Goal: Transaction & Acquisition: Purchase product/service

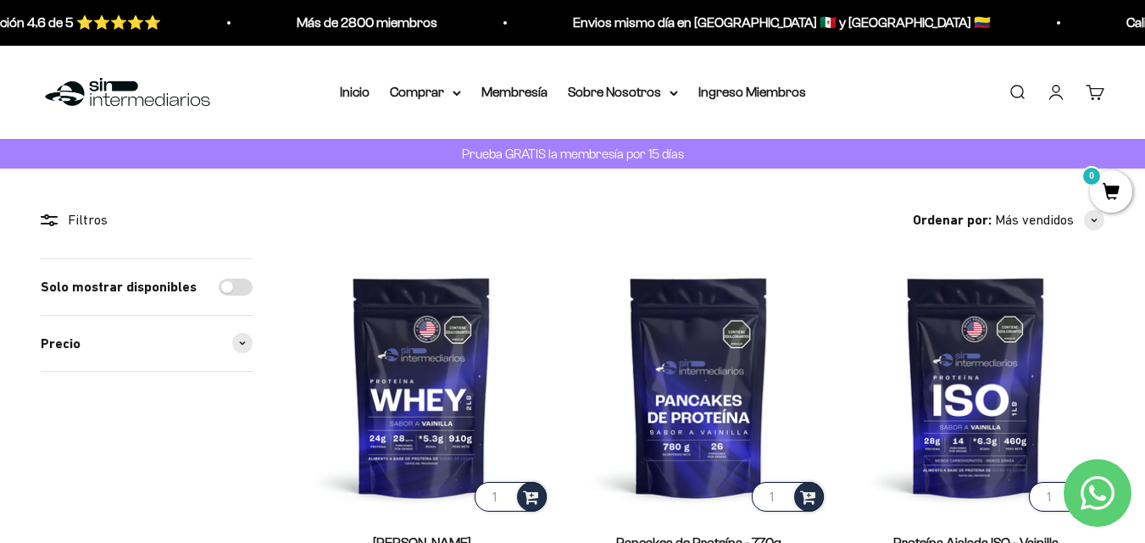
click at [1086, 92] on link "Carrito 0" at bounding box center [1095, 92] width 19 height 19
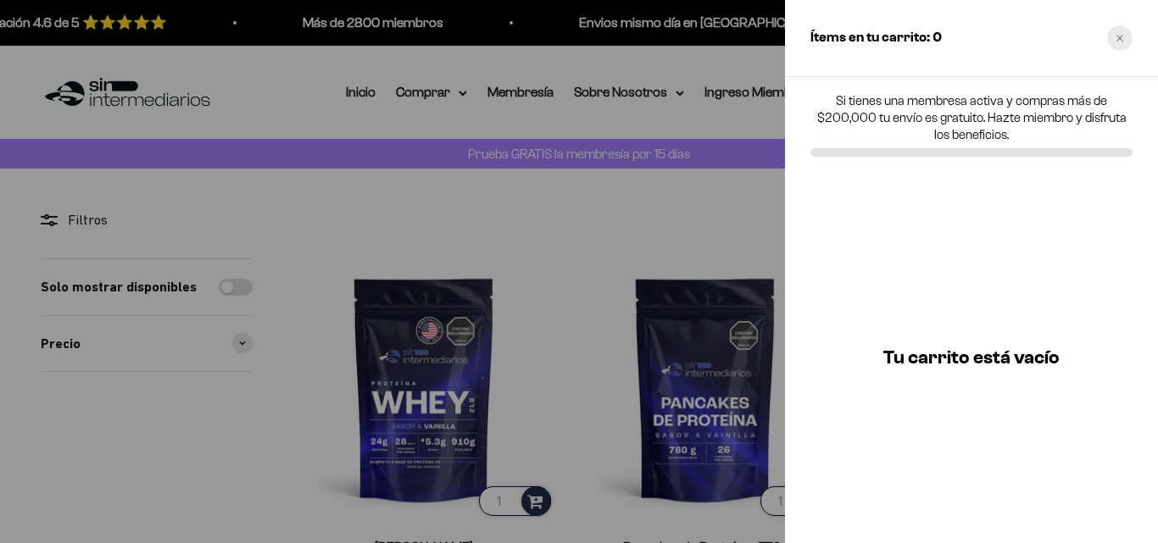
click at [1124, 31] on div "Close cart" at bounding box center [1119, 37] width 25 height 25
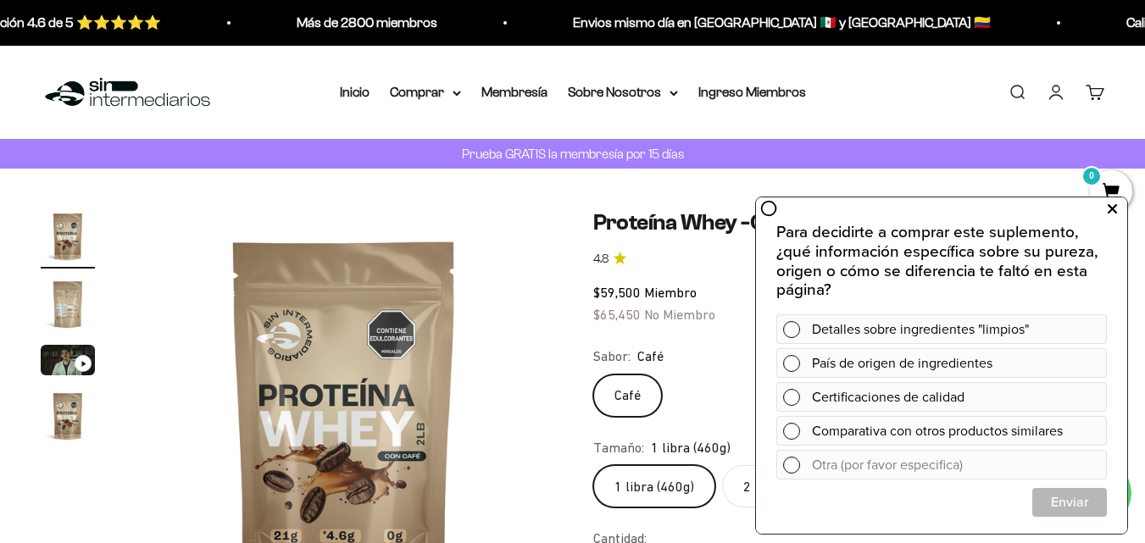
click at [1117, 212] on button at bounding box center [1112, 209] width 31 height 27
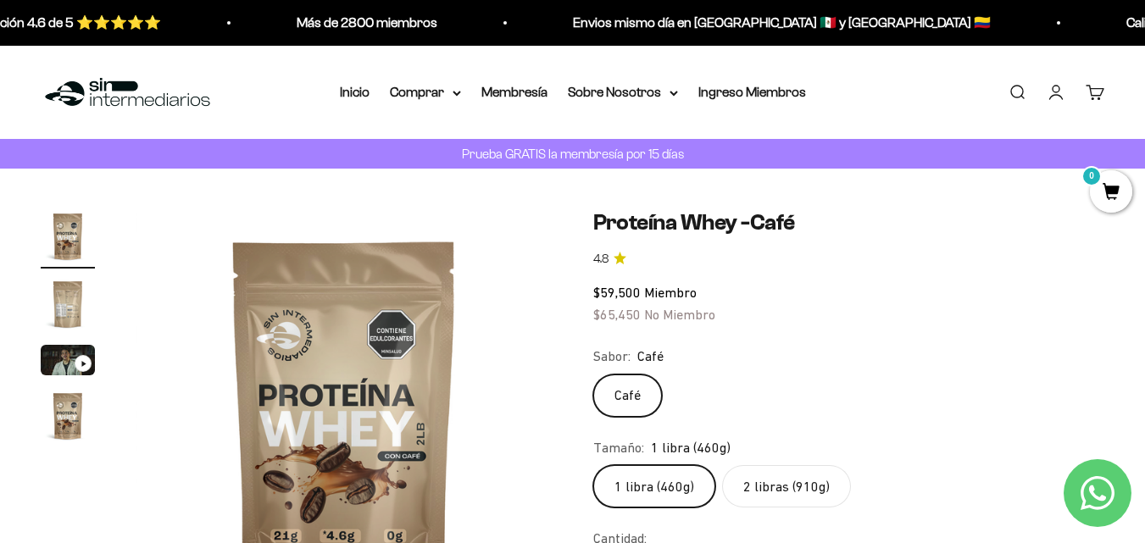
click at [800, 475] on label "2 libras (910g)" at bounding box center [786, 486] width 129 height 42
click at [594, 465] on input "2 libras (910g)" at bounding box center [593, 465] width 1 height 1
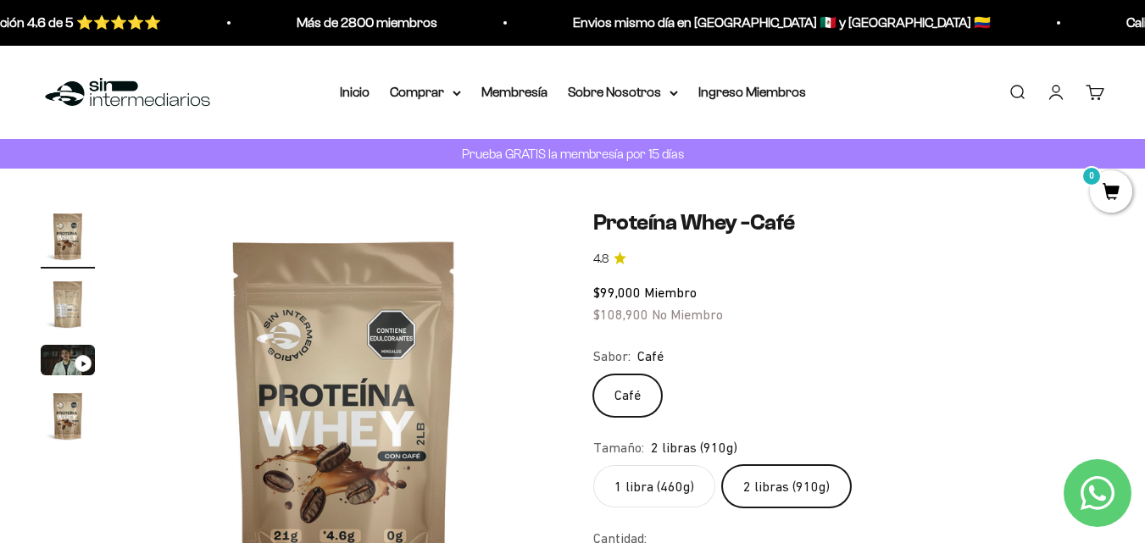
scroll to position [85, 0]
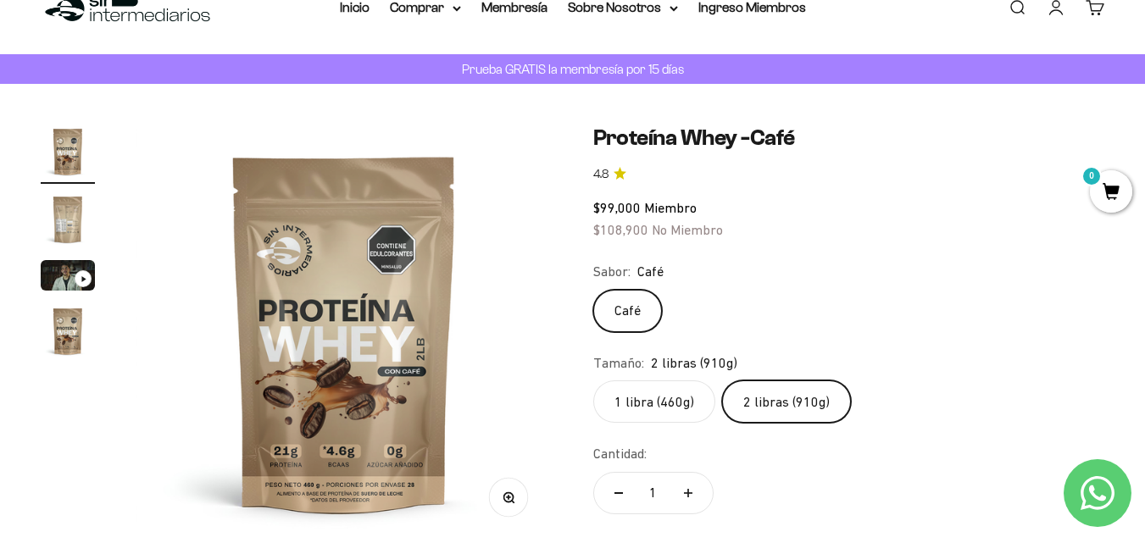
click at [646, 418] on label "1 libra (460g)" at bounding box center [655, 402] width 122 height 42
click at [594, 381] on input "1 libra (460g)" at bounding box center [593, 380] width 1 height 1
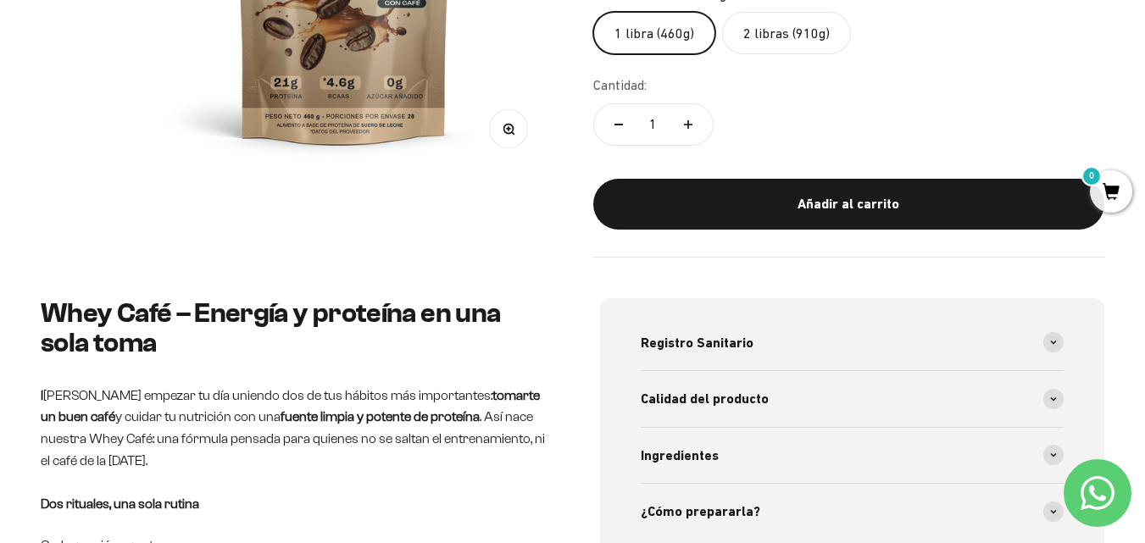
scroll to position [424, 0]
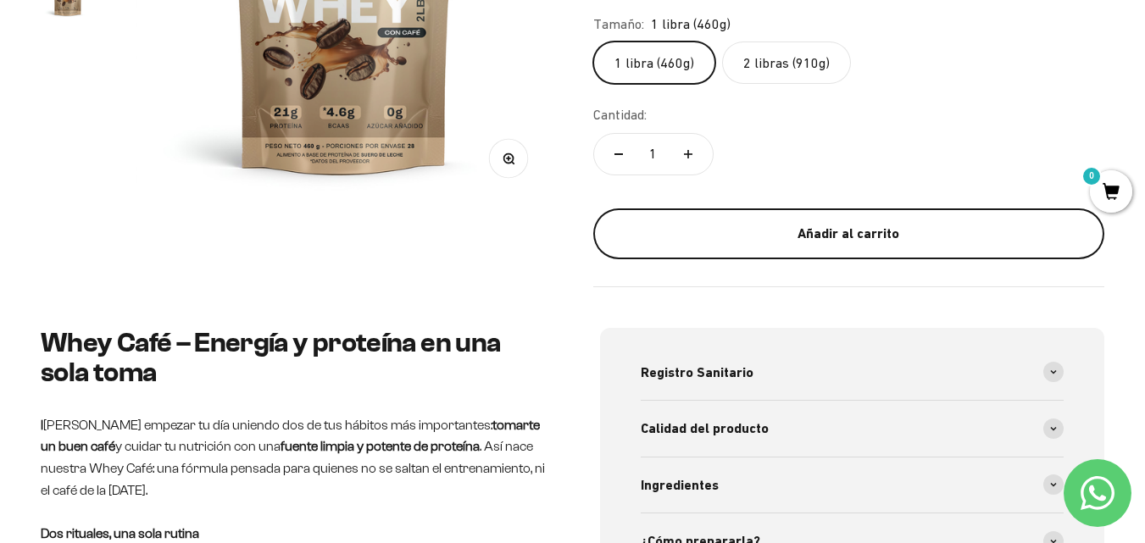
click at [858, 246] on button "Añadir al carrito" at bounding box center [850, 234] width 512 height 51
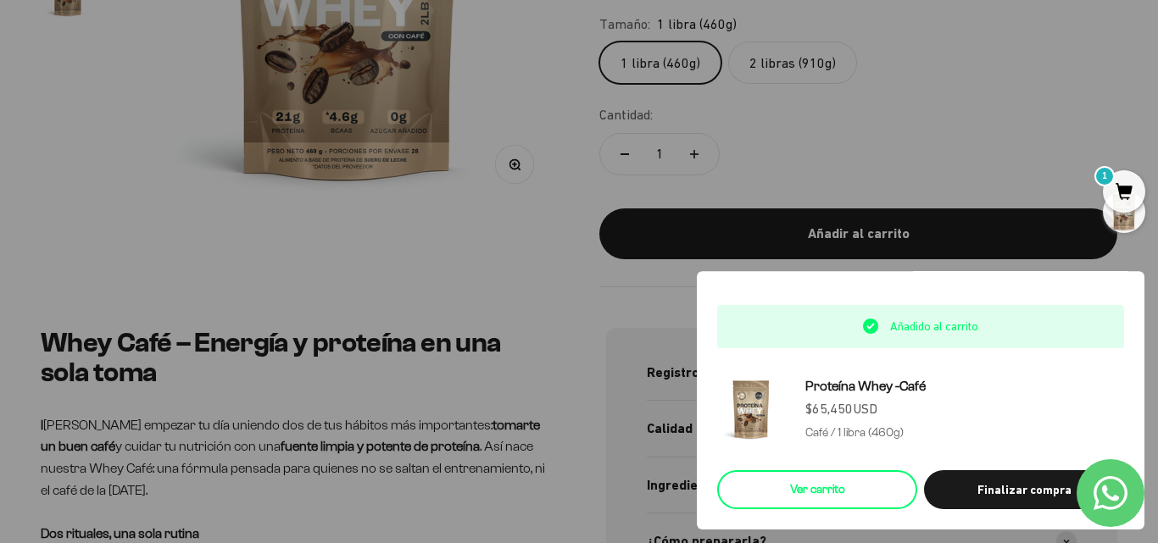
click at [861, 485] on link "Ver carrito" at bounding box center [817, 490] width 200 height 39
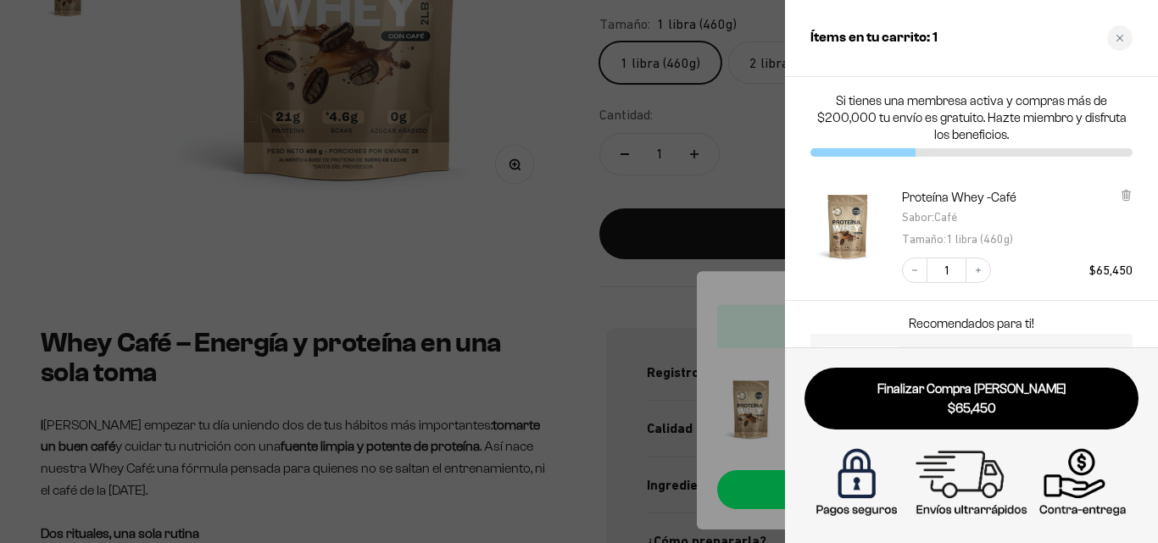
click at [560, 116] on div at bounding box center [579, 271] width 1158 height 543
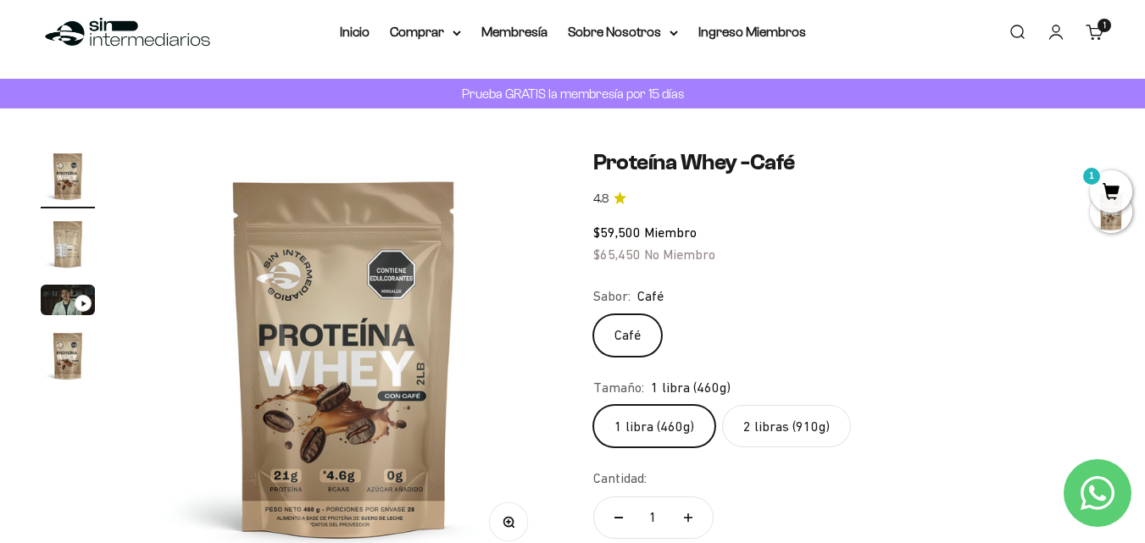
scroll to position [0, 0]
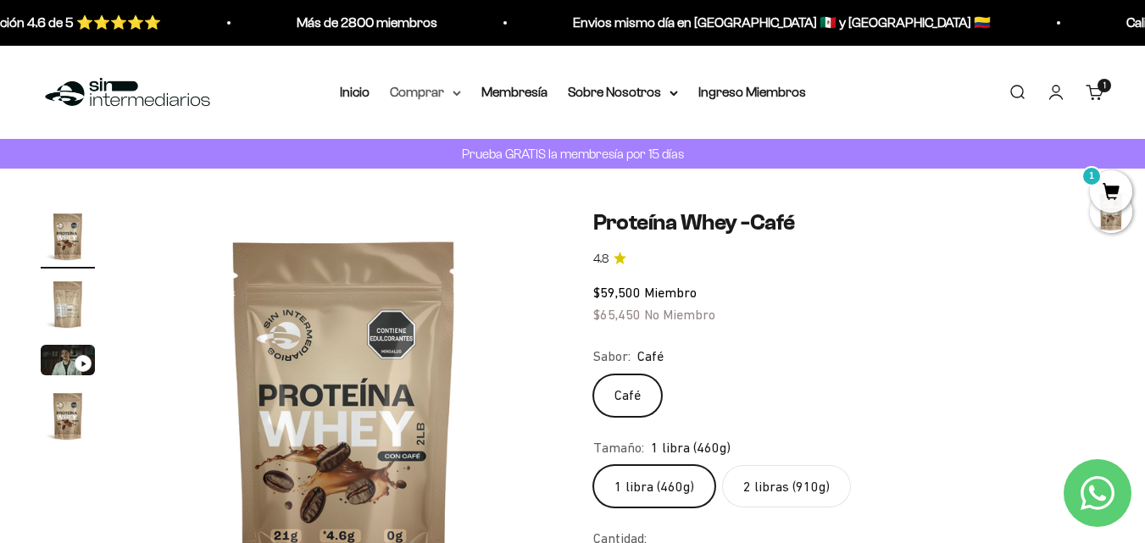
click at [442, 96] on summary "Comprar" at bounding box center [425, 92] width 71 height 22
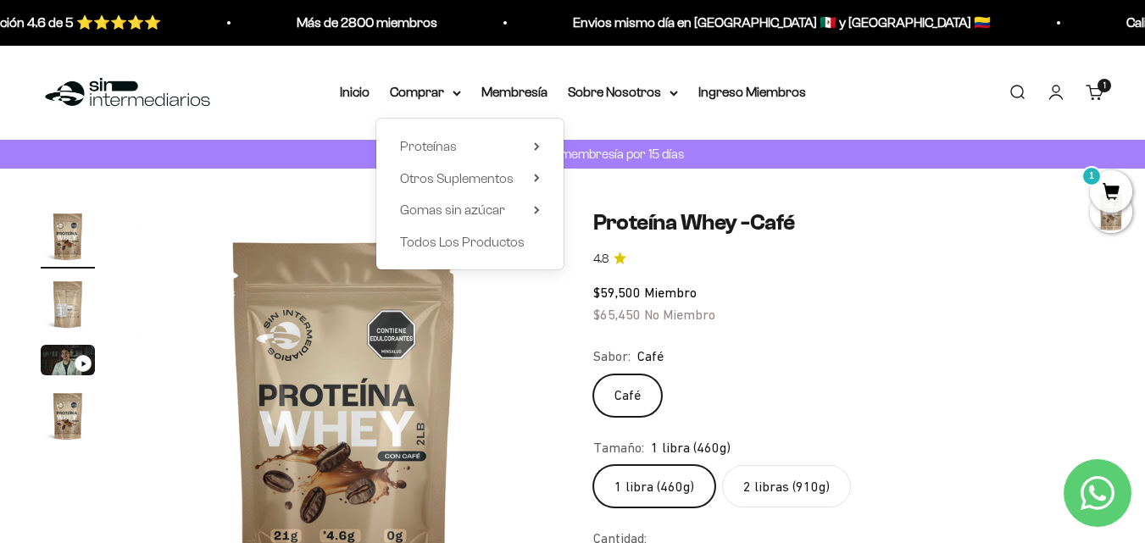
click at [541, 147] on div "Proteínas Ver Todos Whey Iso Vegan Shaker" at bounding box center [469, 194] width 187 height 151
click at [537, 147] on icon at bounding box center [537, 146] width 6 height 8
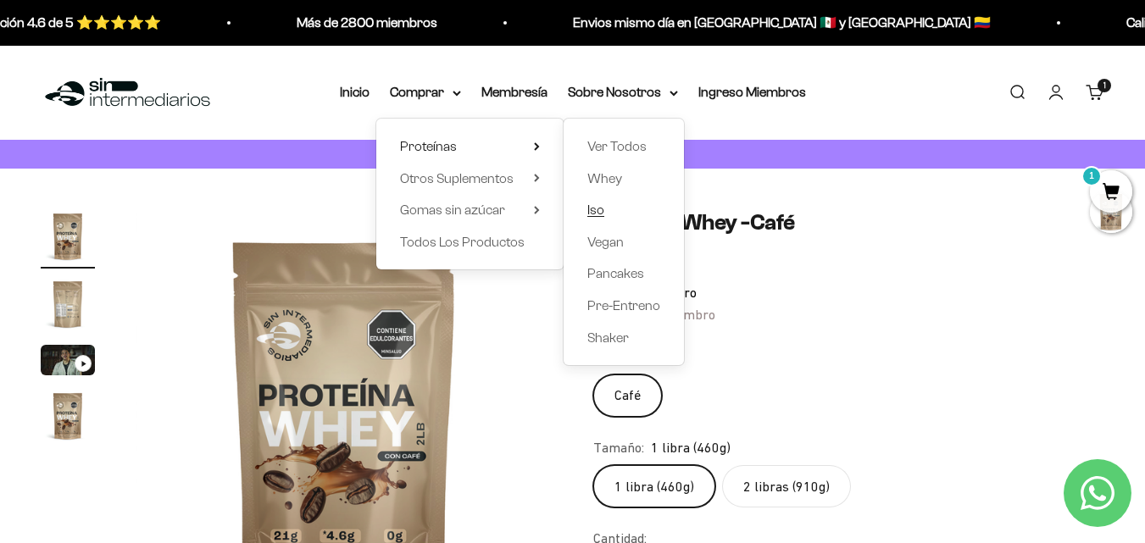
click at [609, 210] on link "Iso" at bounding box center [624, 210] width 73 height 22
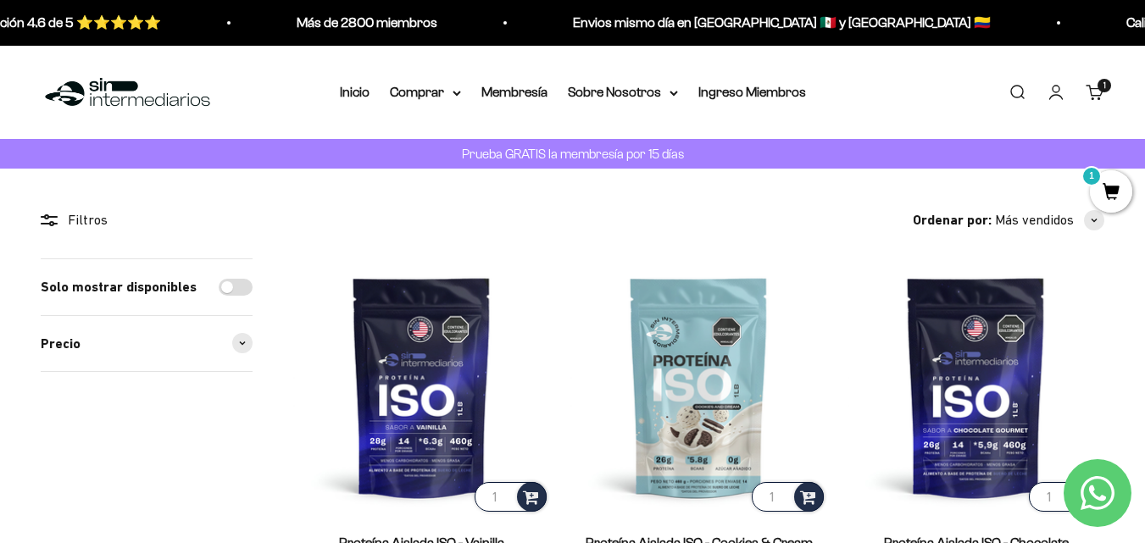
click at [1102, 191] on span "1" at bounding box center [1111, 191] width 42 height 42
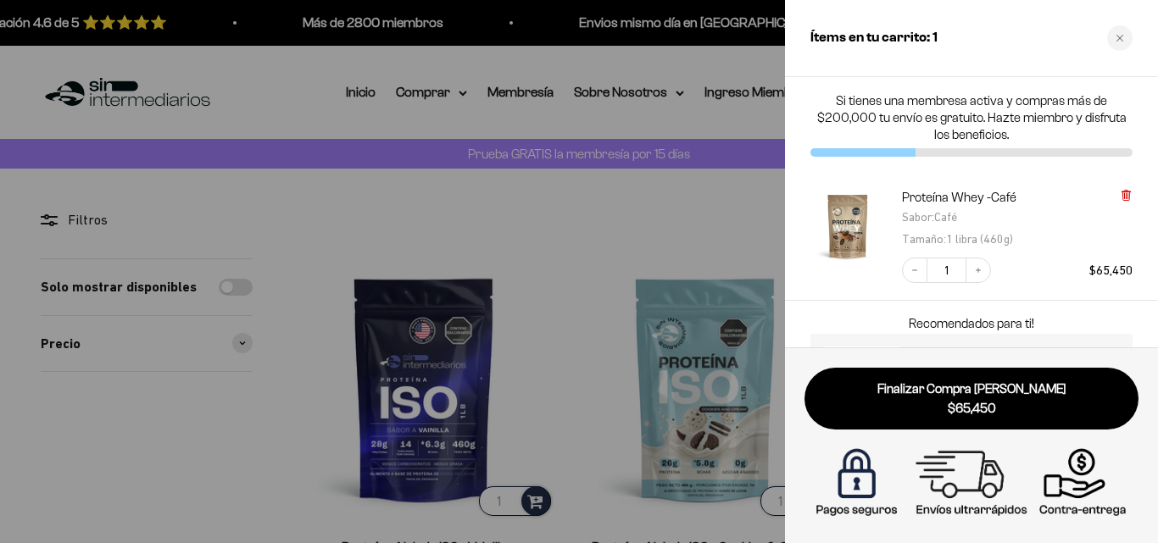
click at [1128, 192] on icon at bounding box center [1126, 196] width 7 height 8
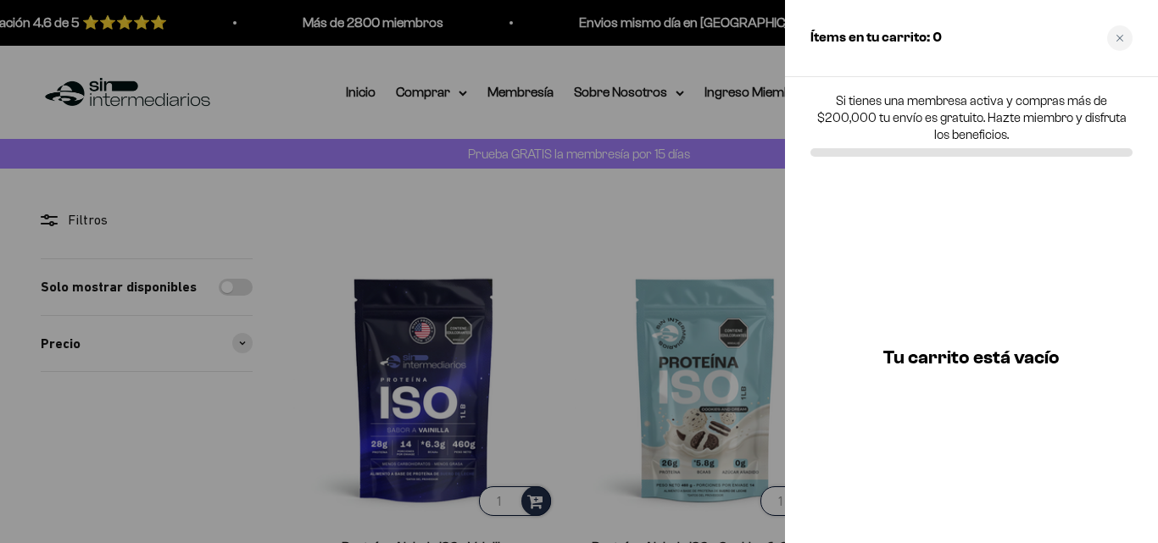
click at [576, 190] on div at bounding box center [579, 271] width 1158 height 543
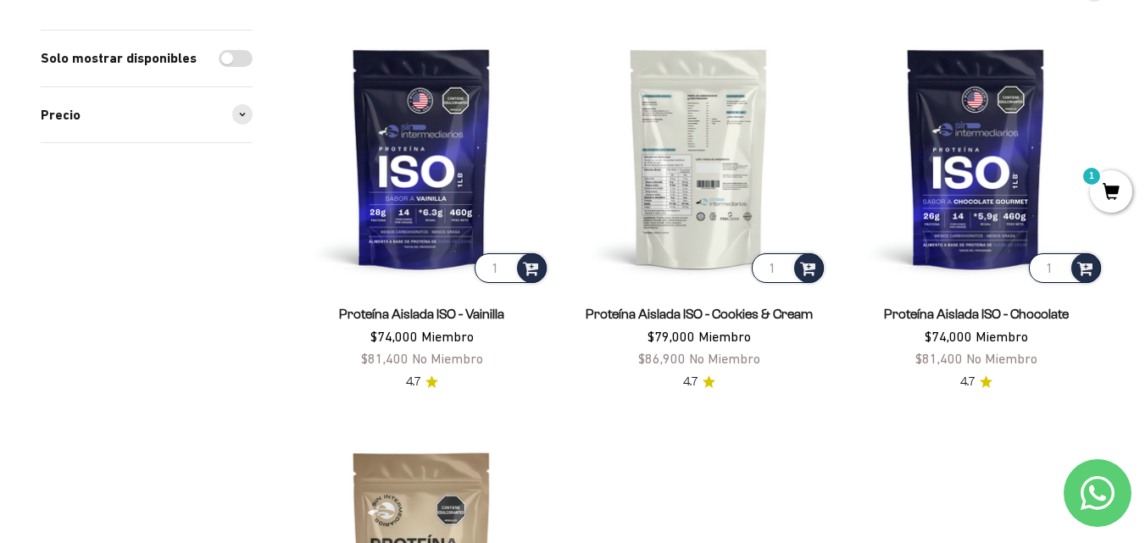
scroll to position [254, 0]
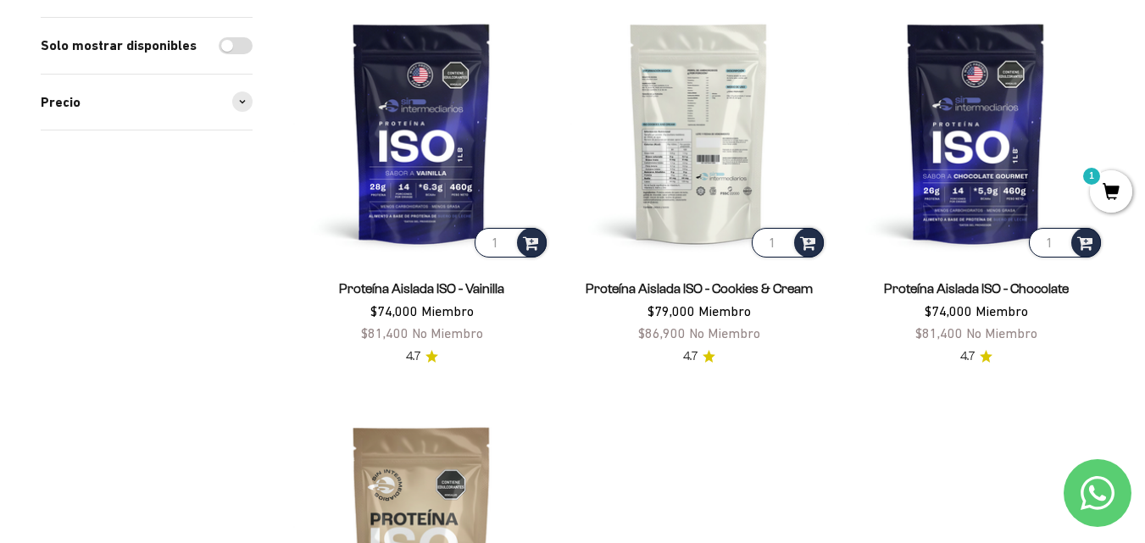
click at [792, 239] on input "1" at bounding box center [788, 243] width 72 height 30
click at [812, 239] on span at bounding box center [808, 242] width 16 height 20
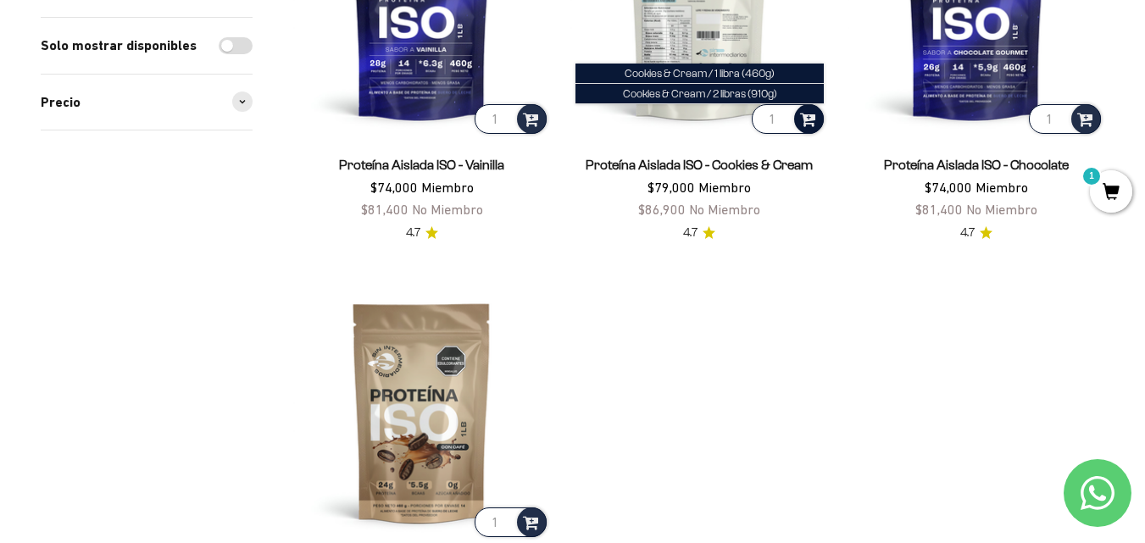
scroll to position [594, 0]
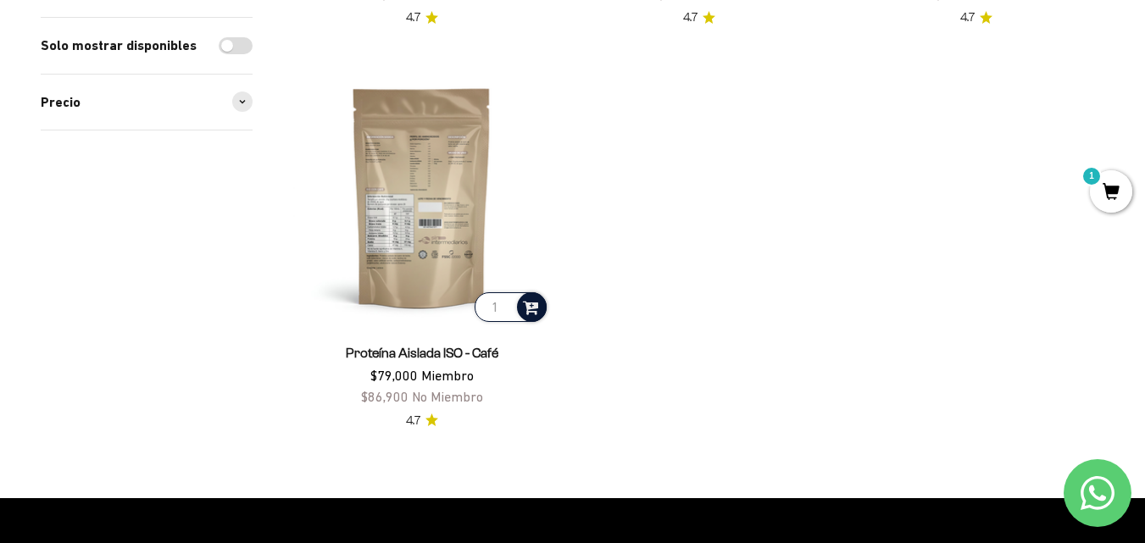
click at [540, 309] on div at bounding box center [532, 308] width 30 height 30
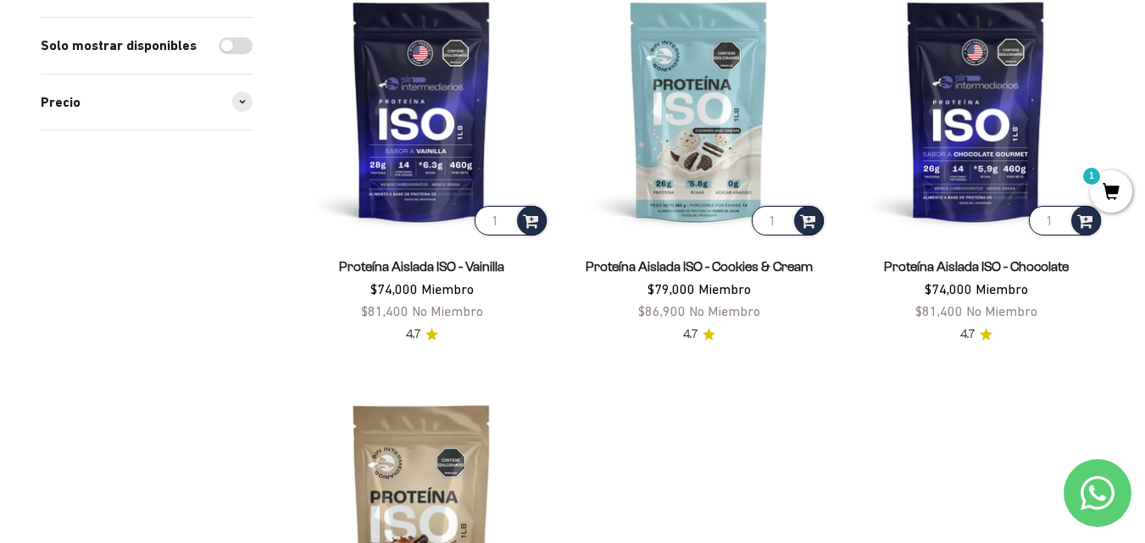
scroll to position [424, 0]
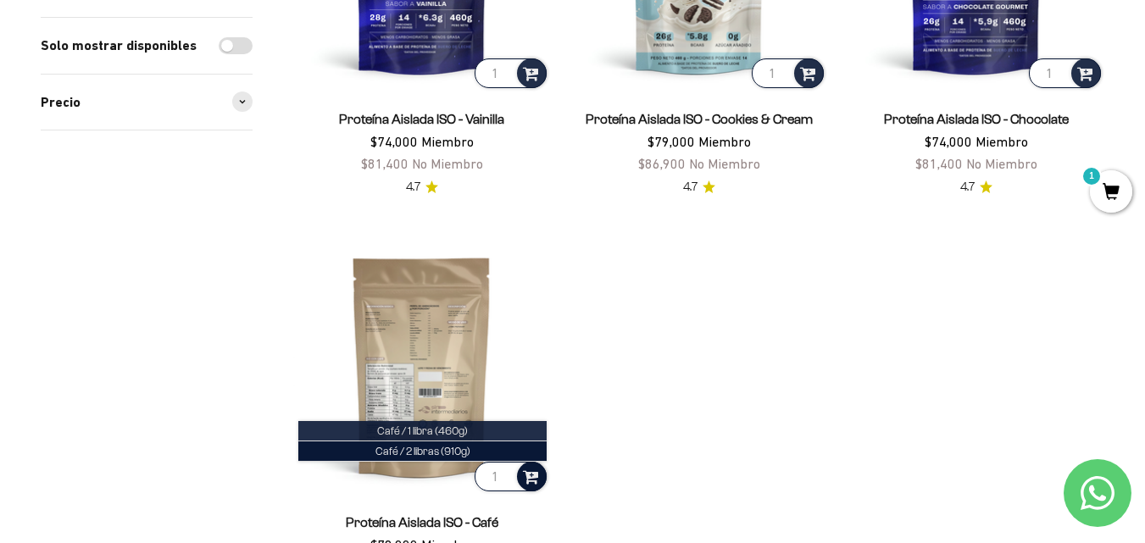
click at [438, 432] on span "Café / 1 libra (460g)" at bounding box center [422, 431] width 91 height 13
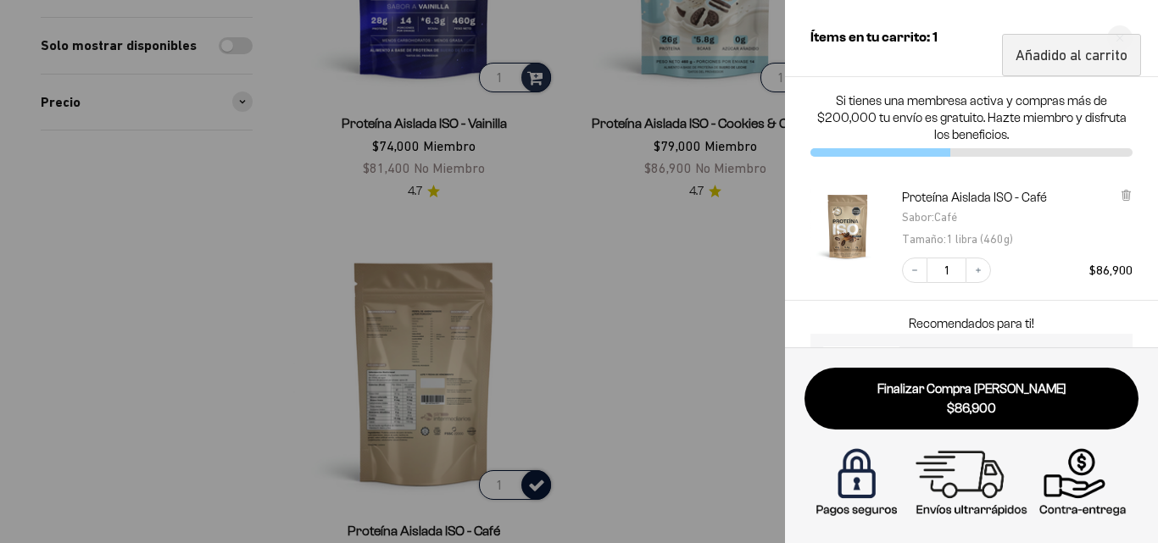
click at [632, 357] on div at bounding box center [579, 271] width 1158 height 543
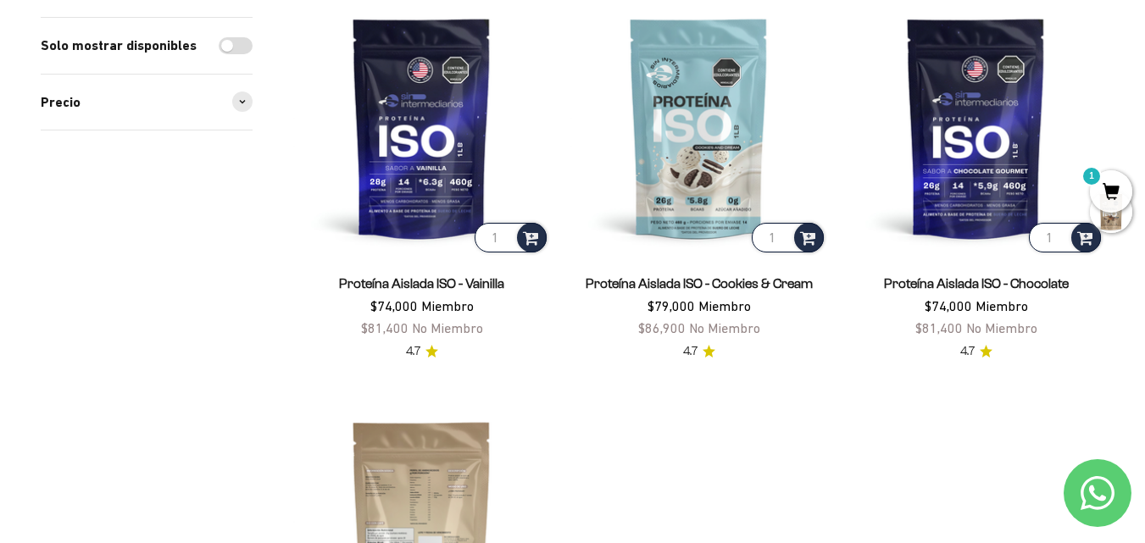
scroll to position [254, 0]
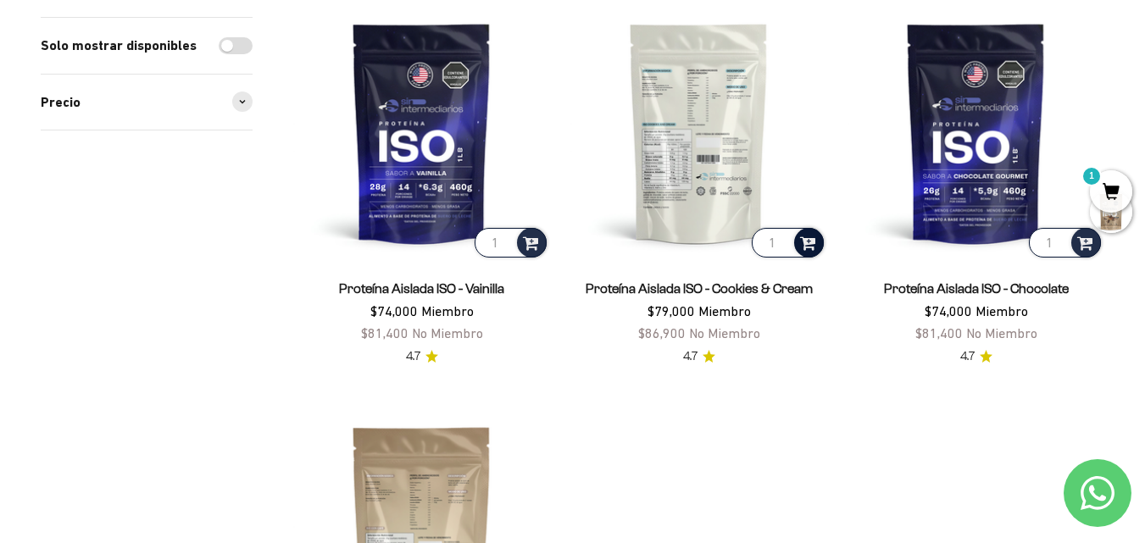
click at [812, 241] on span at bounding box center [808, 242] width 16 height 20
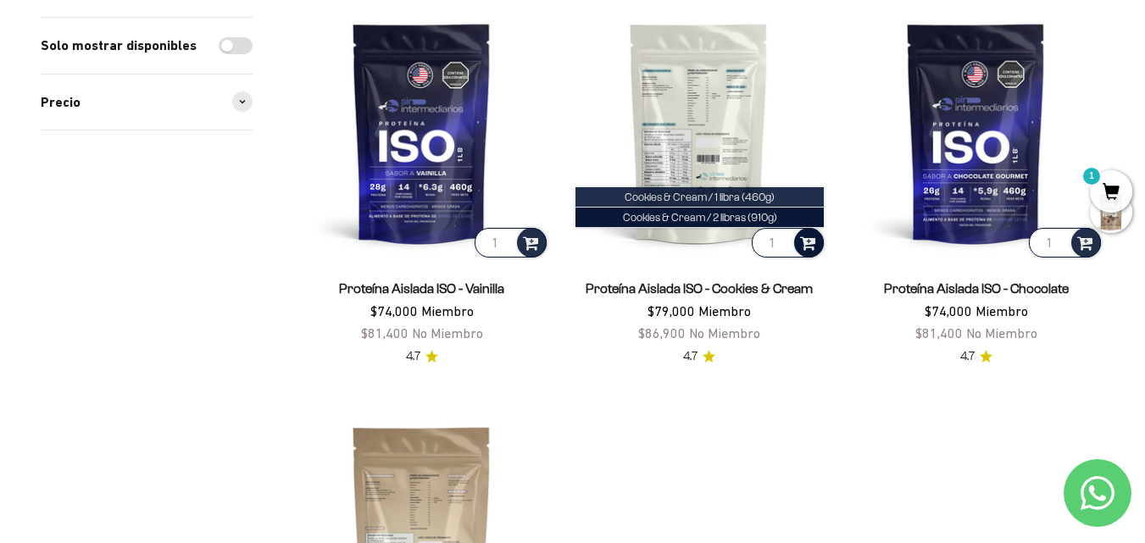
click at [727, 198] on span "Cookies & Cream / 1 libra (460g)" at bounding box center [700, 197] width 150 height 13
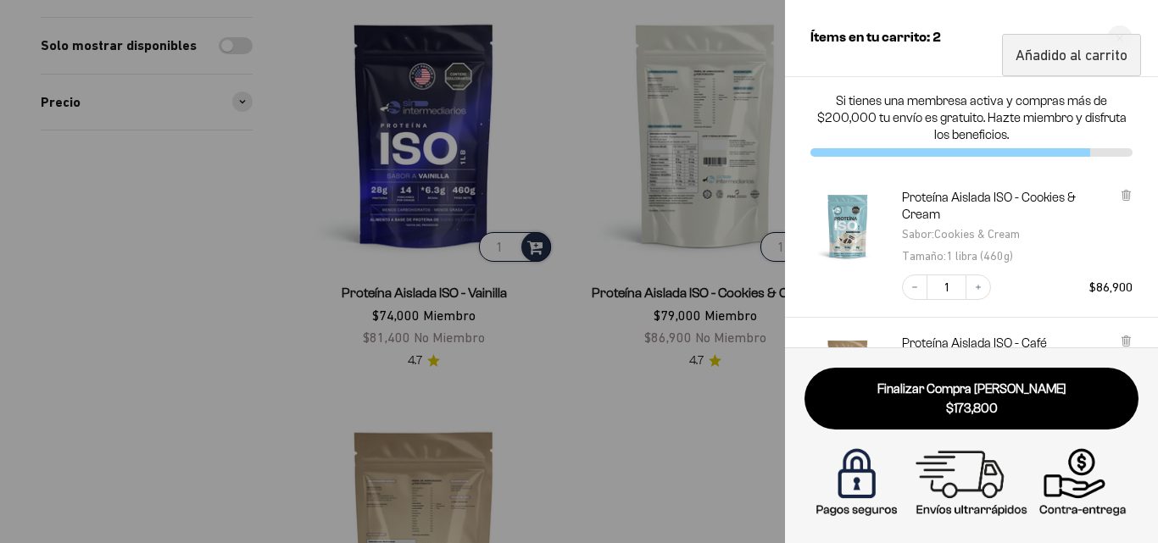
click at [614, 421] on div at bounding box center [579, 271] width 1158 height 543
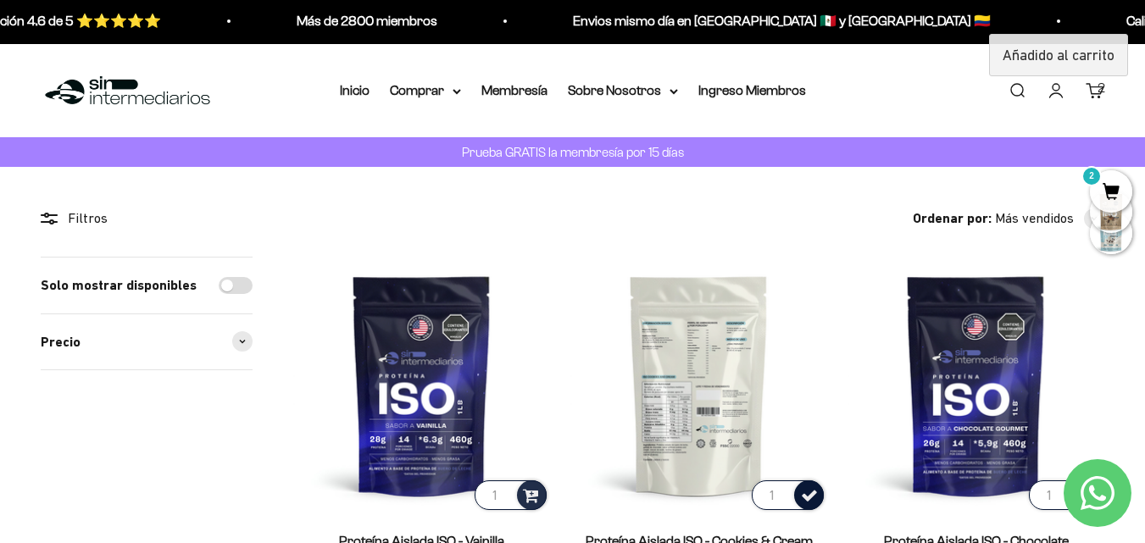
scroll to position [0, 0]
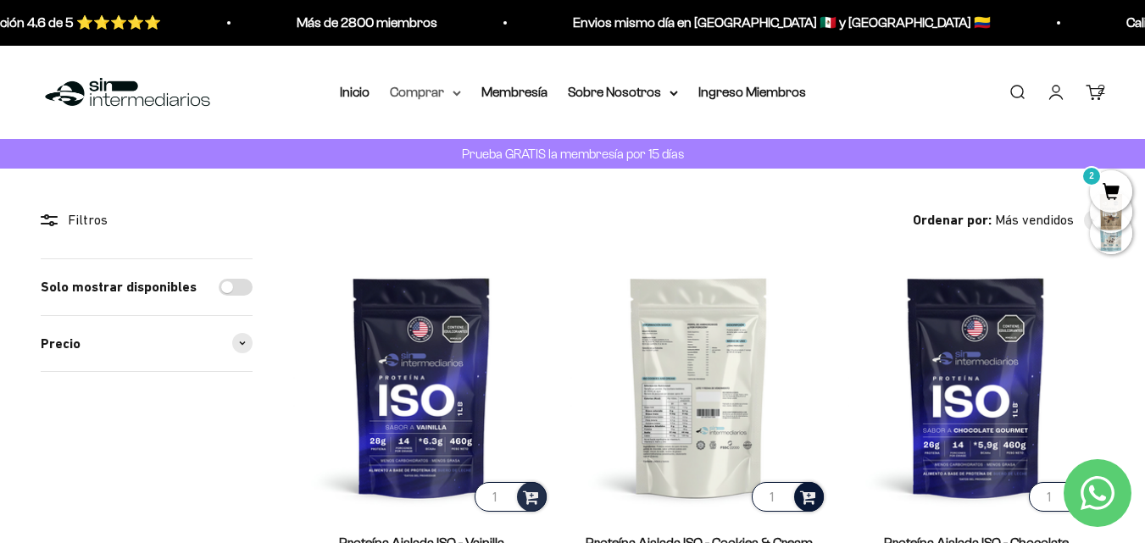
click at [460, 88] on summary "Comprar" at bounding box center [425, 92] width 71 height 22
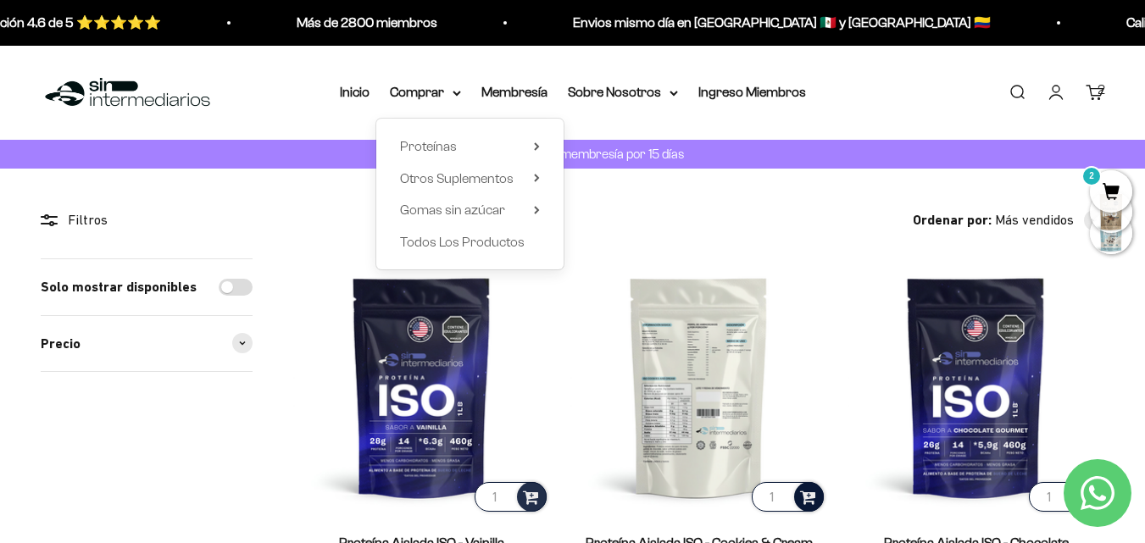
click at [543, 152] on div "Proteínas Ver Todos Whey Iso Vegan Shaker" at bounding box center [469, 194] width 187 height 151
click at [538, 146] on icon at bounding box center [536, 145] width 3 height 7
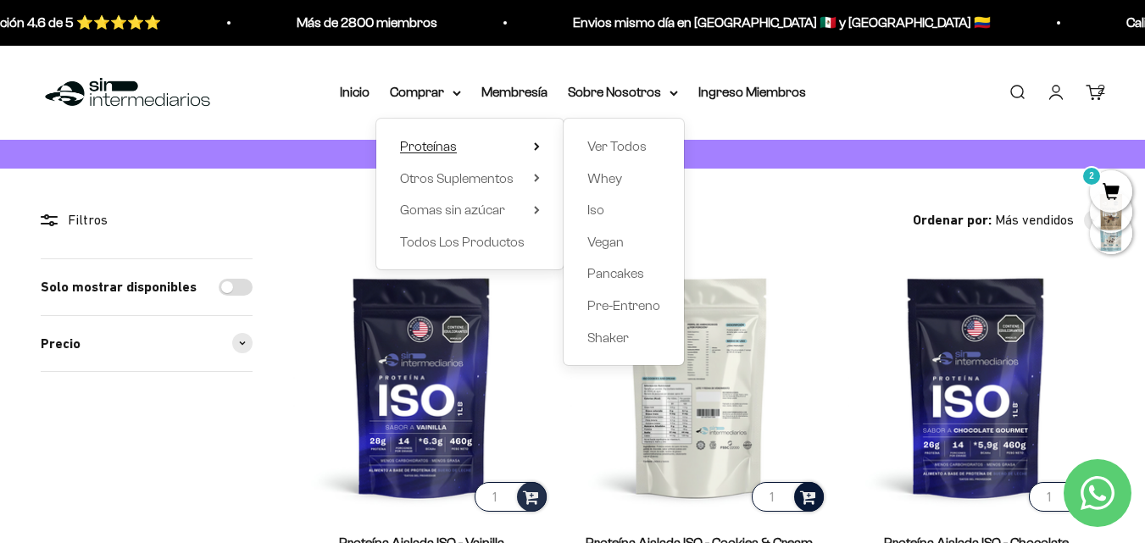
click at [530, 151] on summary "Proteínas" at bounding box center [470, 147] width 140 height 22
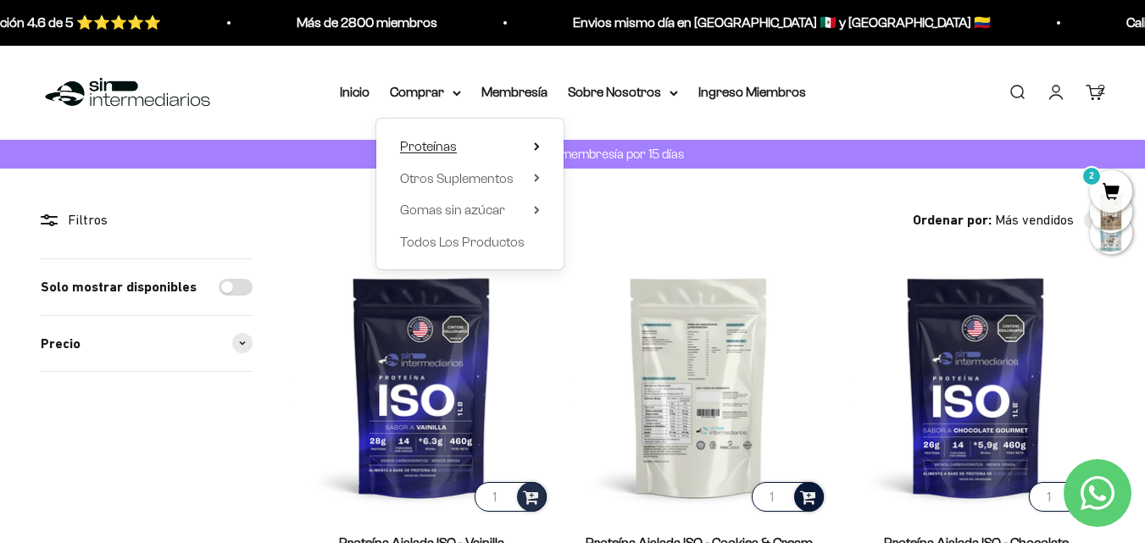
click at [530, 145] on summary "Proteínas" at bounding box center [470, 147] width 140 height 22
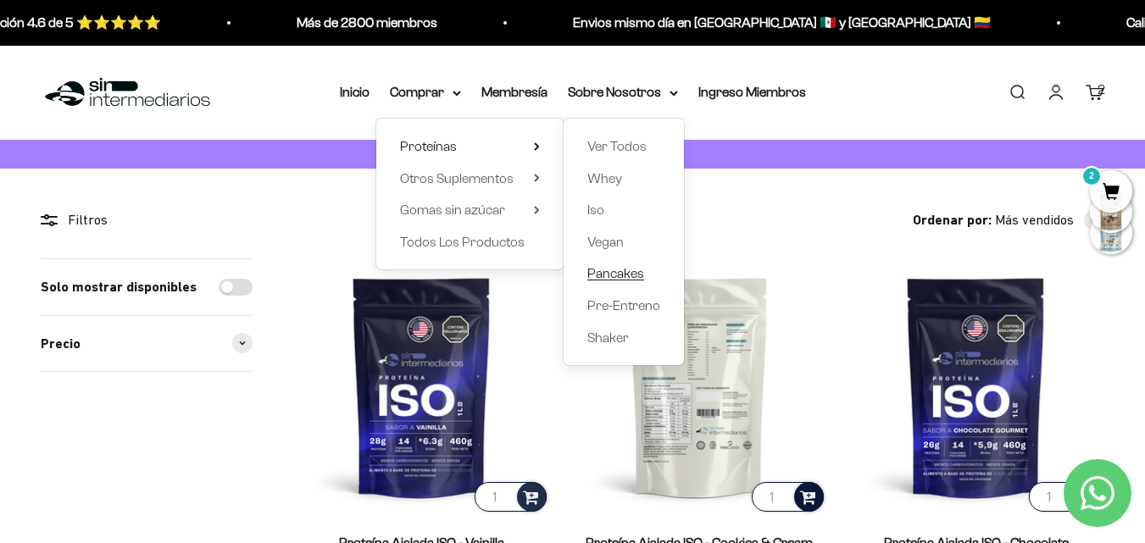
click at [622, 263] on span "Pancakes" at bounding box center [616, 274] width 57 height 22
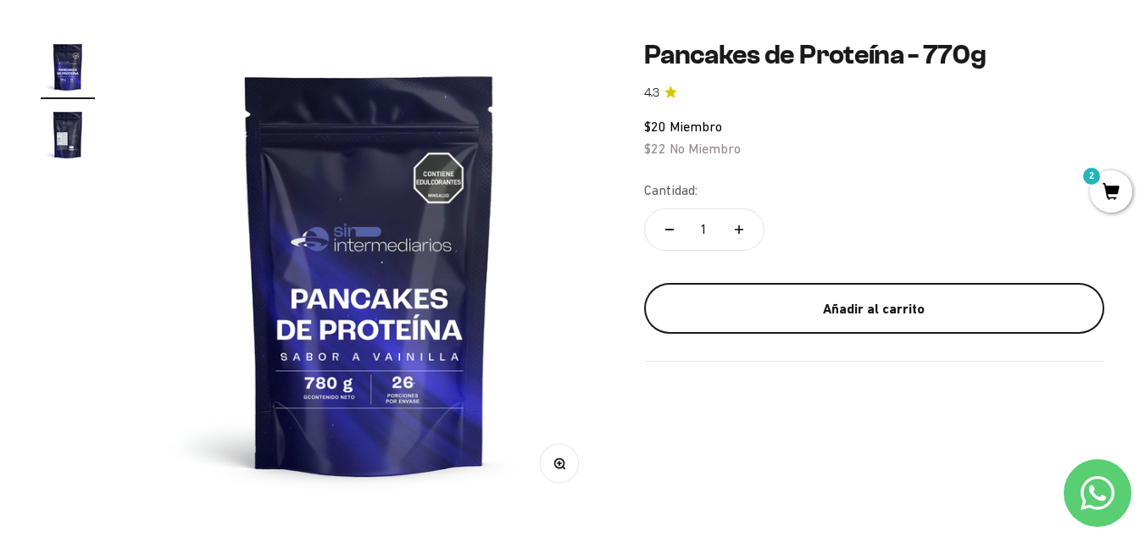
click at [833, 309] on div "Añadir al carrito" at bounding box center [874, 309] width 393 height 22
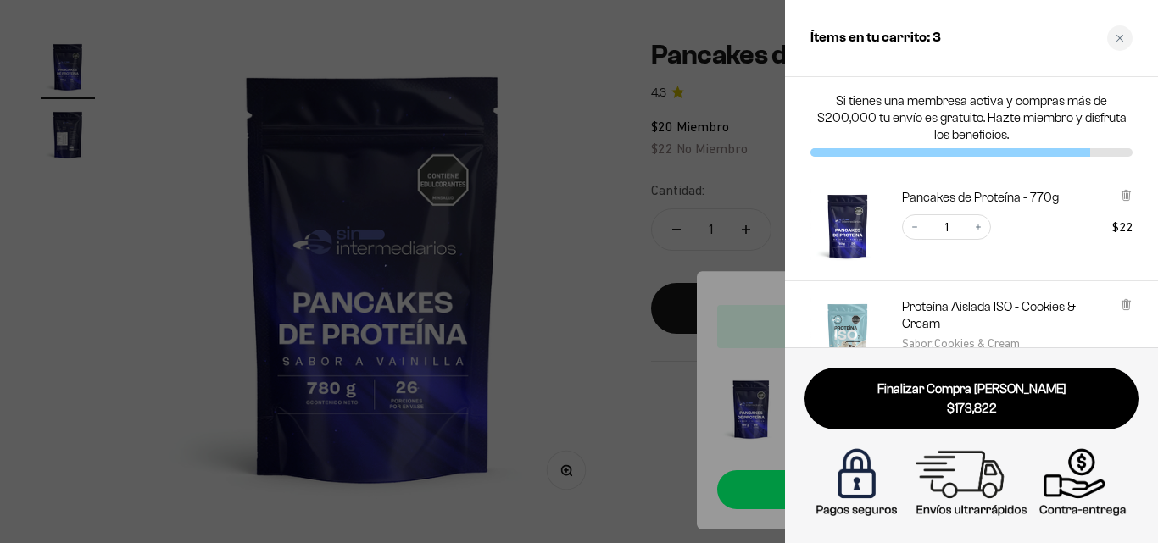
click at [614, 83] on div at bounding box center [579, 271] width 1158 height 543
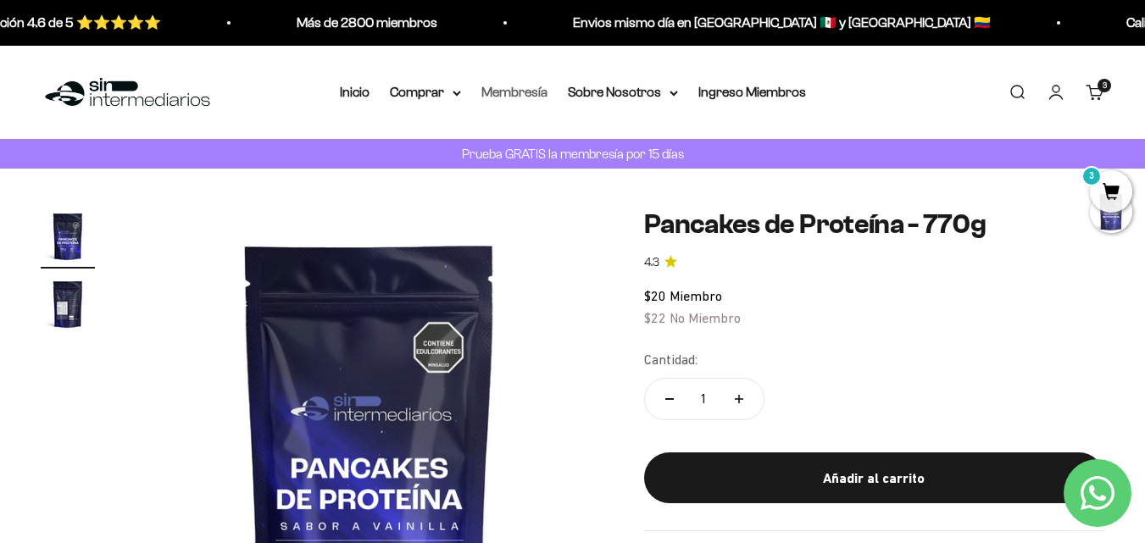
click at [511, 86] on link "Membresía" at bounding box center [515, 92] width 66 height 14
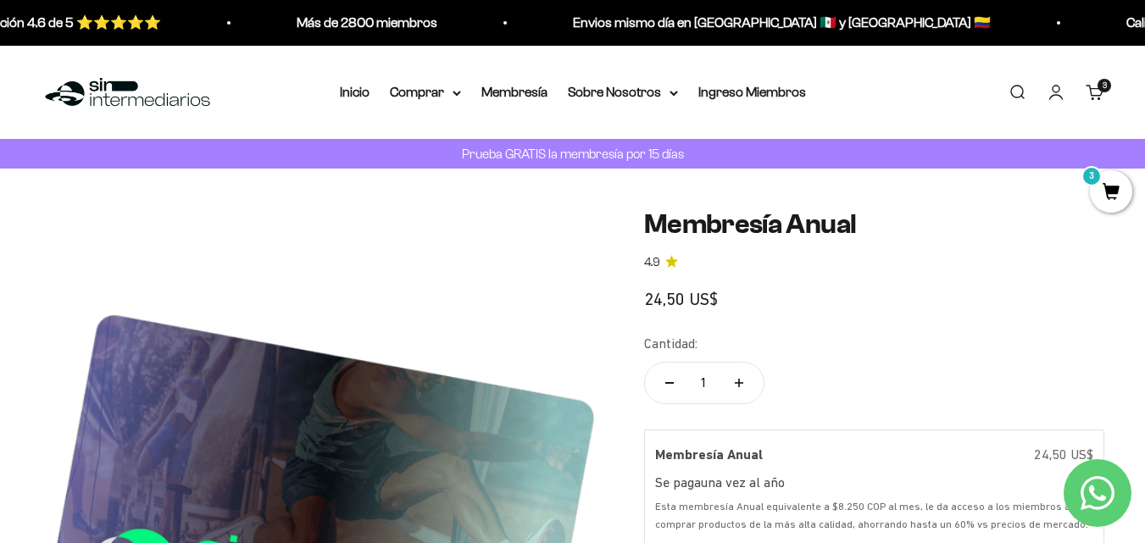
click at [465, 98] on nav "Inicio Comprar Proteínas Ver Todos Whey Iso Vegan" at bounding box center [573, 92] width 466 height 22
click at [450, 98] on summary "Comprar" at bounding box center [425, 92] width 71 height 22
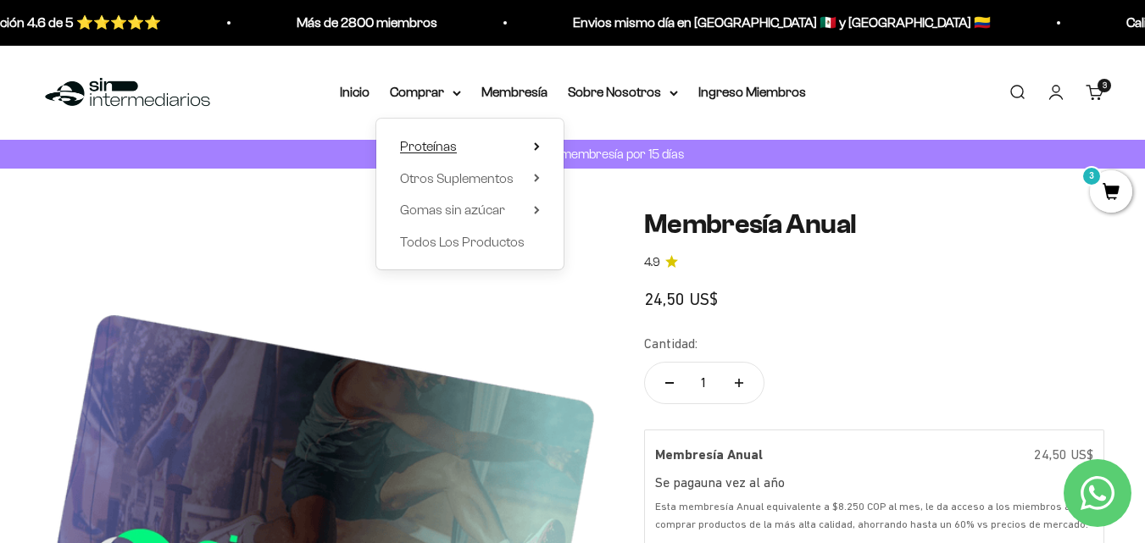
click at [534, 145] on icon at bounding box center [537, 146] width 6 height 8
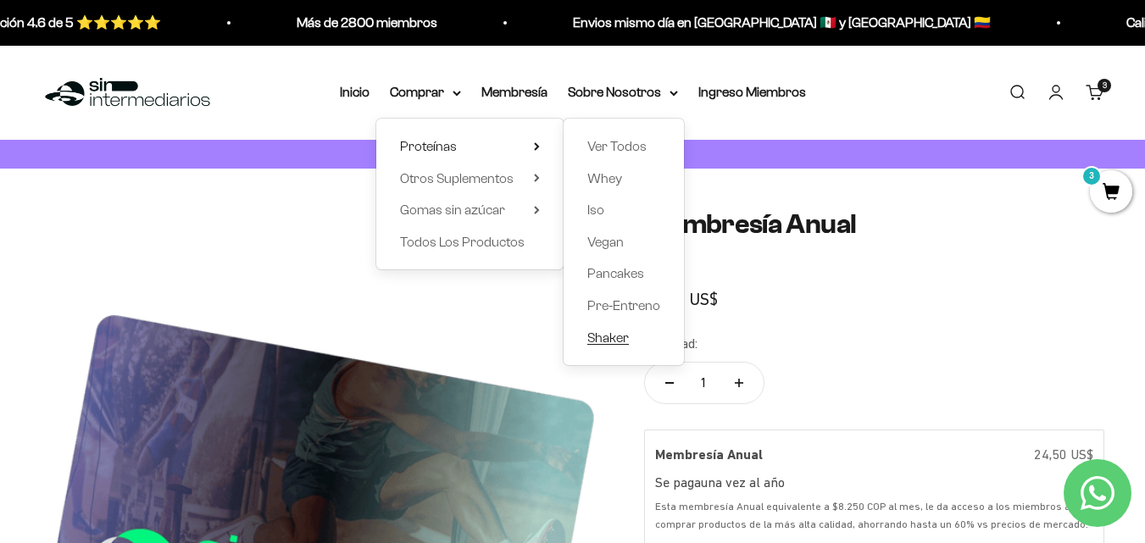
click at [600, 348] on span "Shaker" at bounding box center [609, 337] width 42 height 22
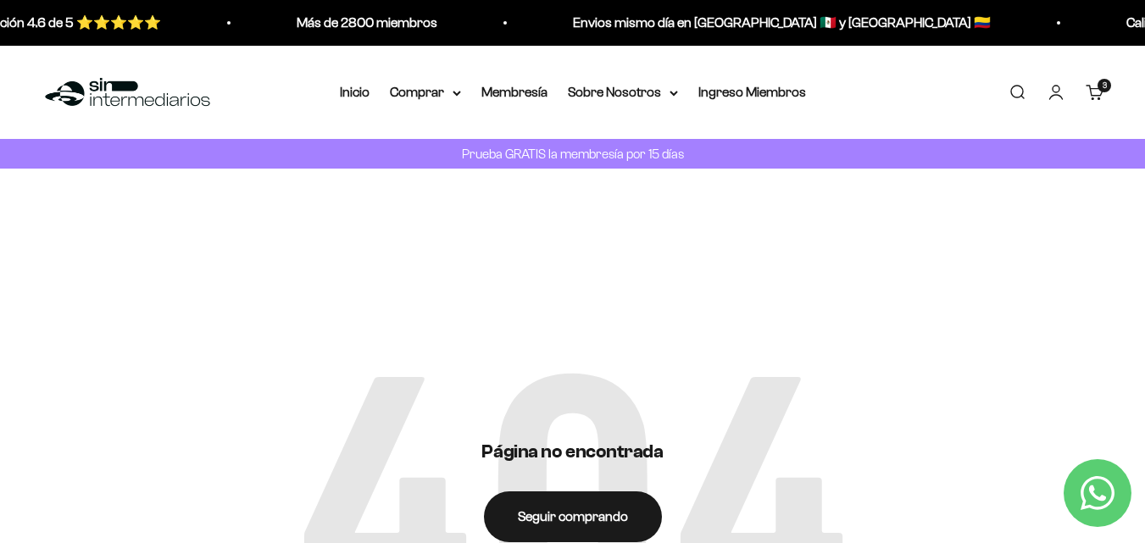
click at [474, 97] on nav "Inicio Comprar Proteínas Ver Todos Whey Iso Vegan" at bounding box center [573, 92] width 466 height 22
click at [457, 97] on summary "Comprar" at bounding box center [425, 92] width 71 height 22
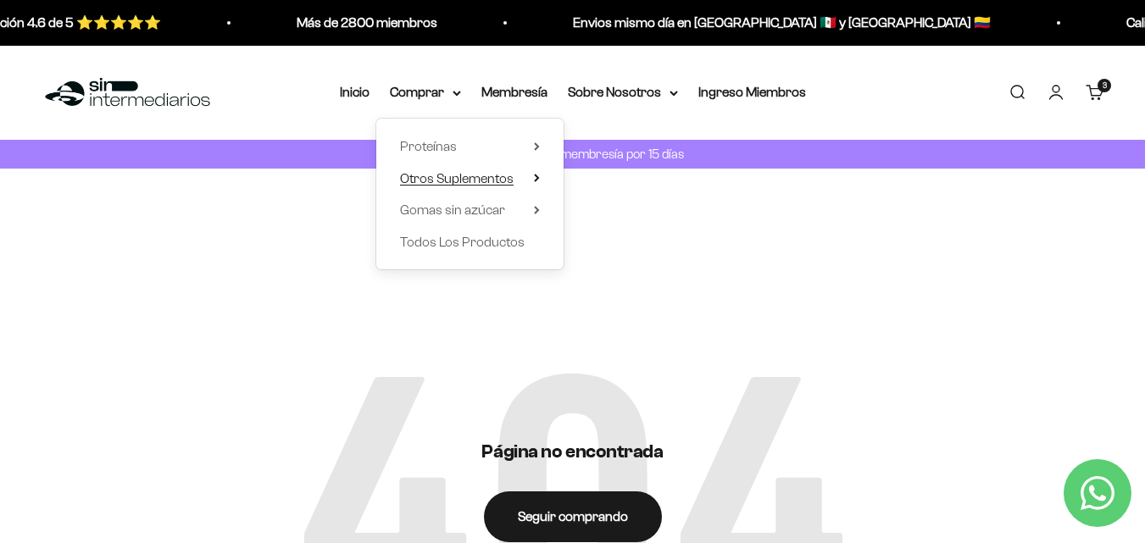
click at [539, 182] on icon at bounding box center [537, 178] width 6 height 8
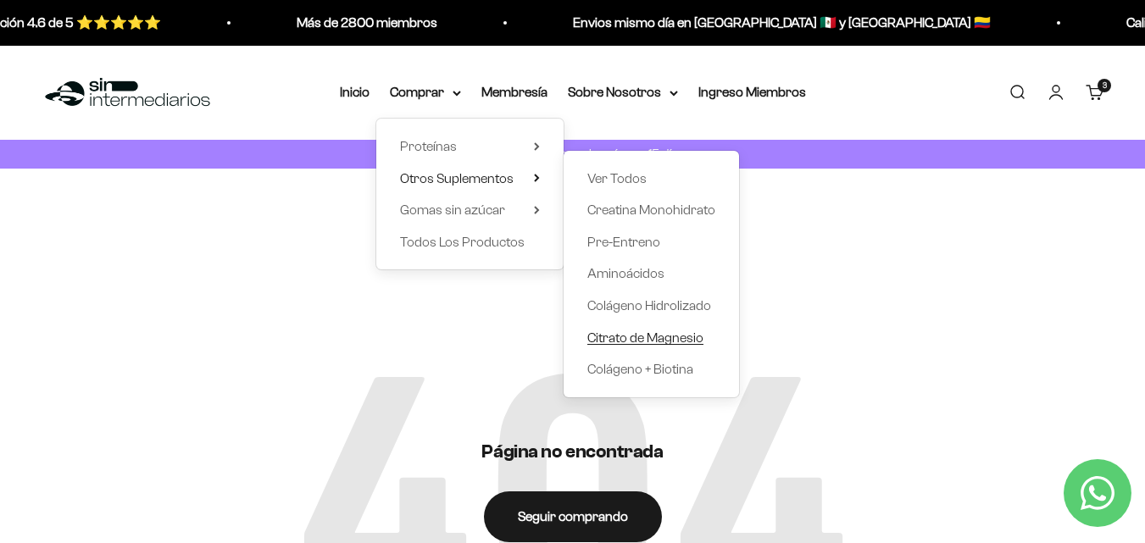
click at [630, 340] on span "Citrato de Magnesio" at bounding box center [646, 337] width 116 height 14
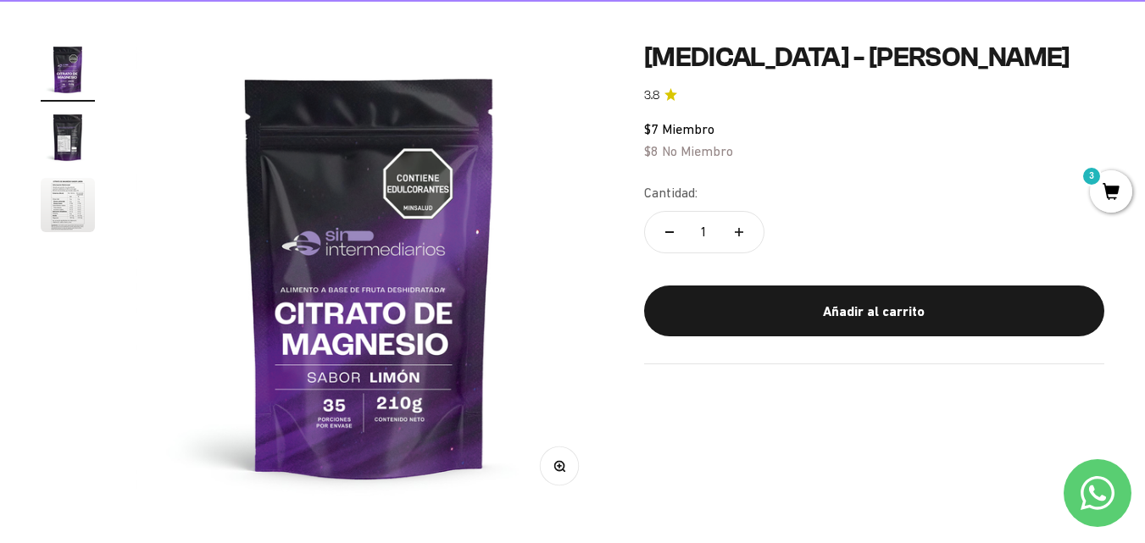
scroll to position [170, 0]
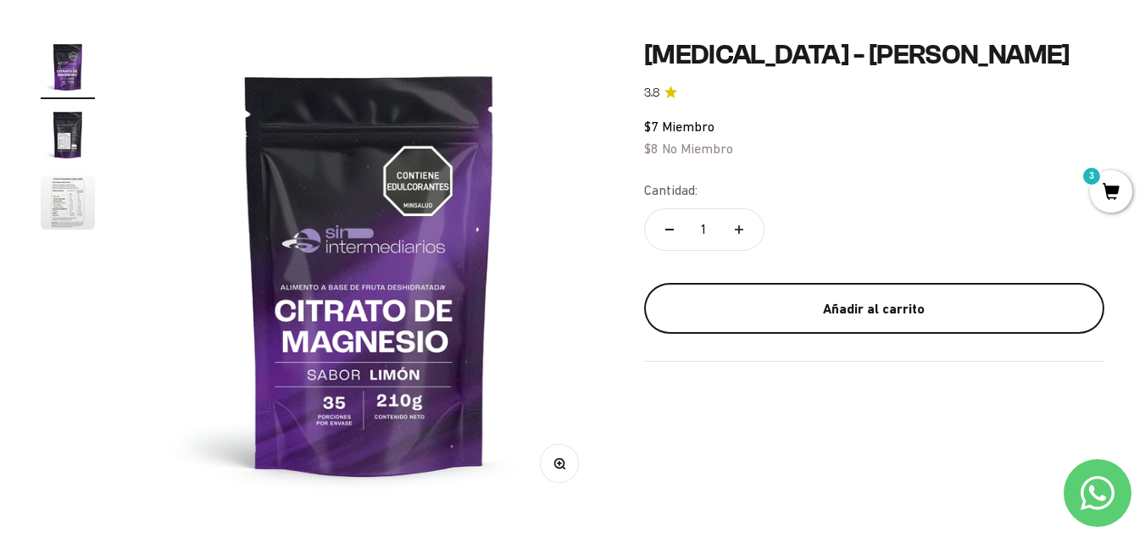
click at [862, 310] on div "Añadir al carrito" at bounding box center [874, 309] width 393 height 22
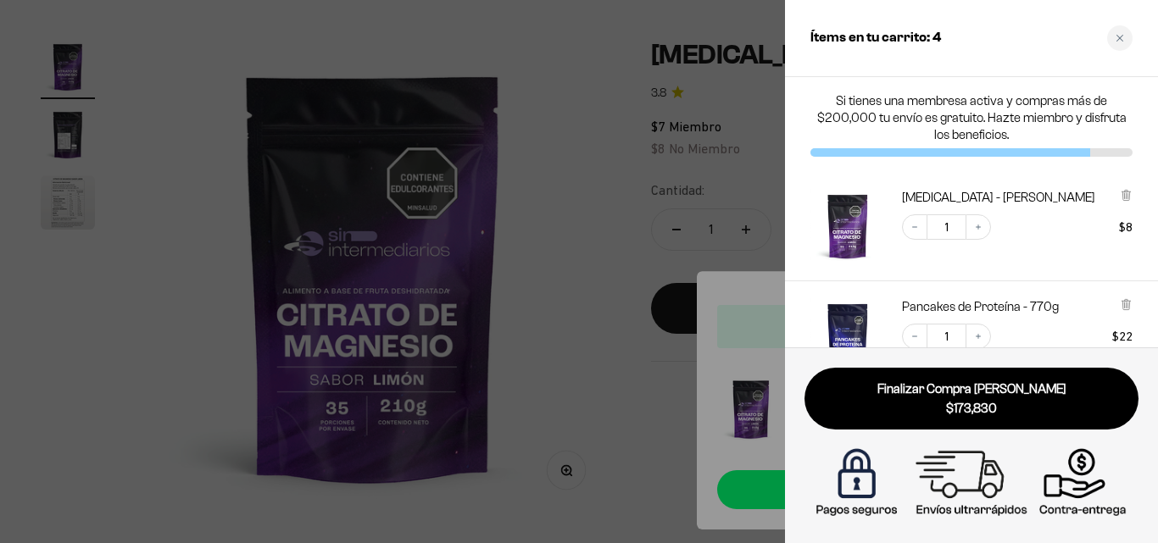
click at [611, 95] on div at bounding box center [579, 271] width 1158 height 543
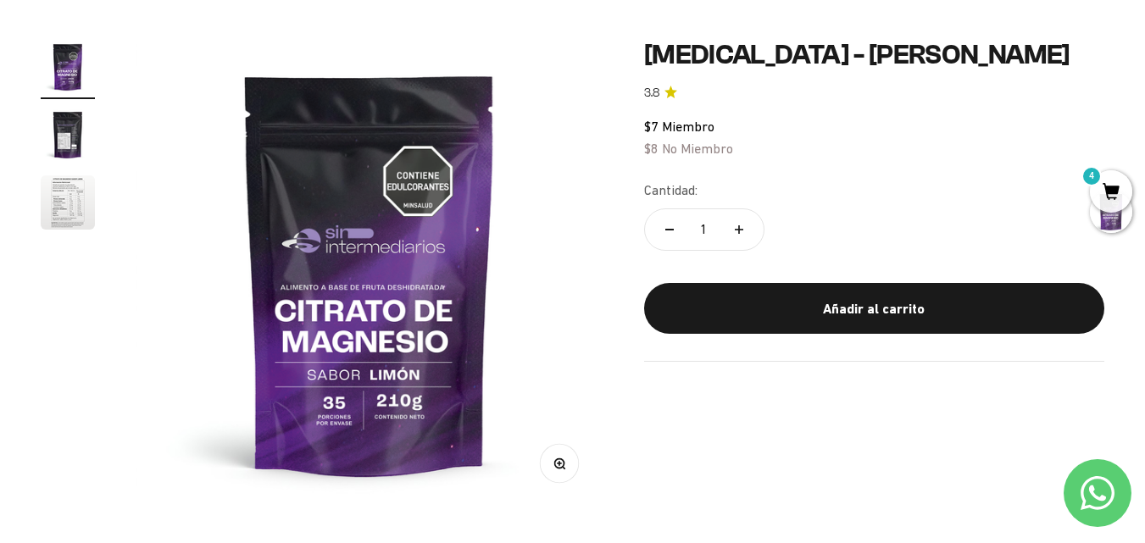
scroll to position [0, 0]
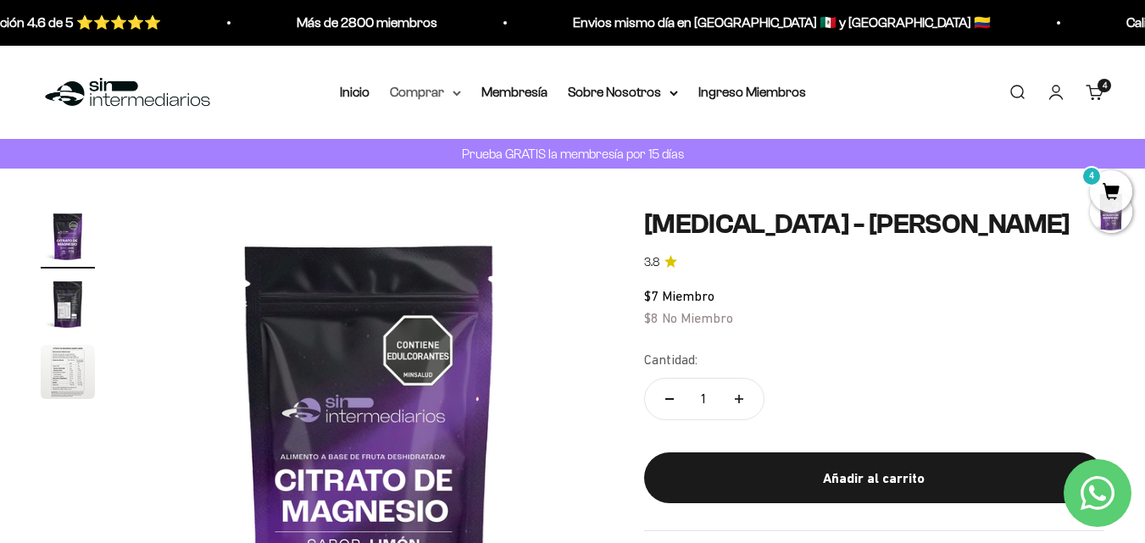
click at [454, 91] on icon at bounding box center [457, 93] width 8 height 6
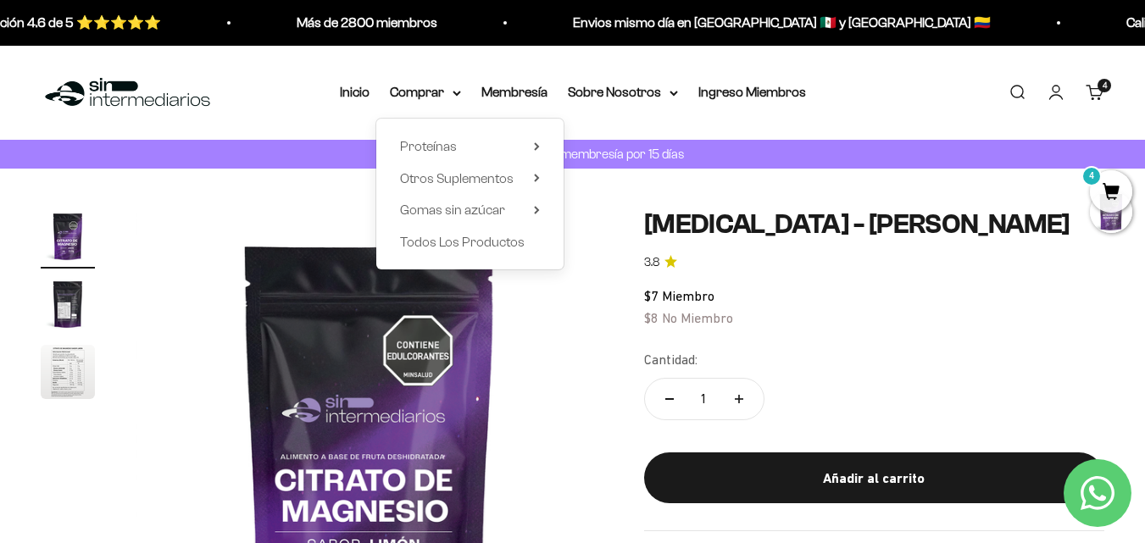
click at [541, 145] on div "Proteínas Ver Todos Whey Iso Vegan Shaker" at bounding box center [469, 194] width 187 height 151
click at [535, 146] on icon at bounding box center [537, 146] width 6 height 8
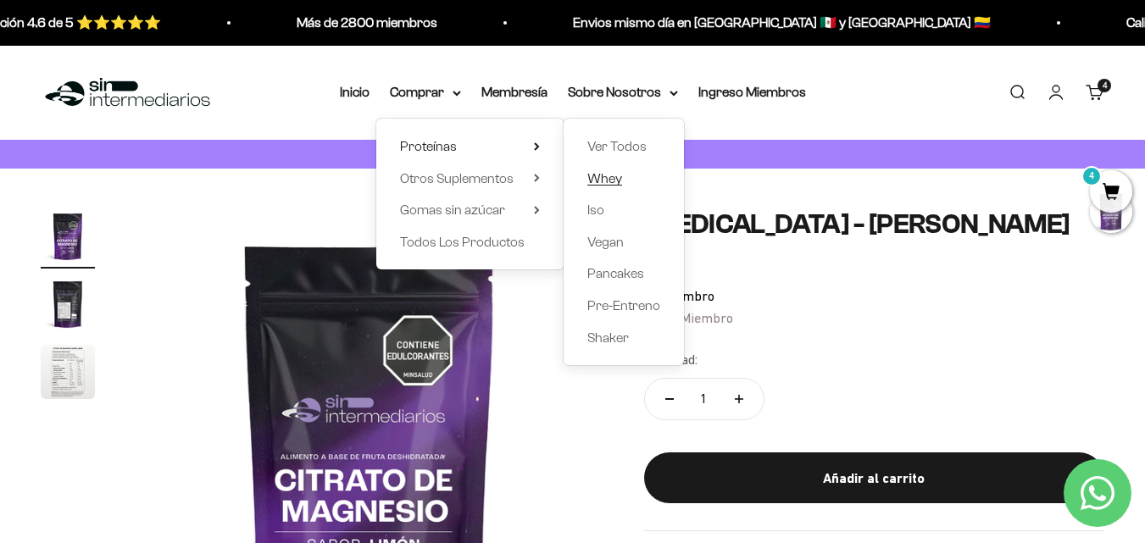
click at [599, 178] on span "Whey" at bounding box center [605, 177] width 35 height 14
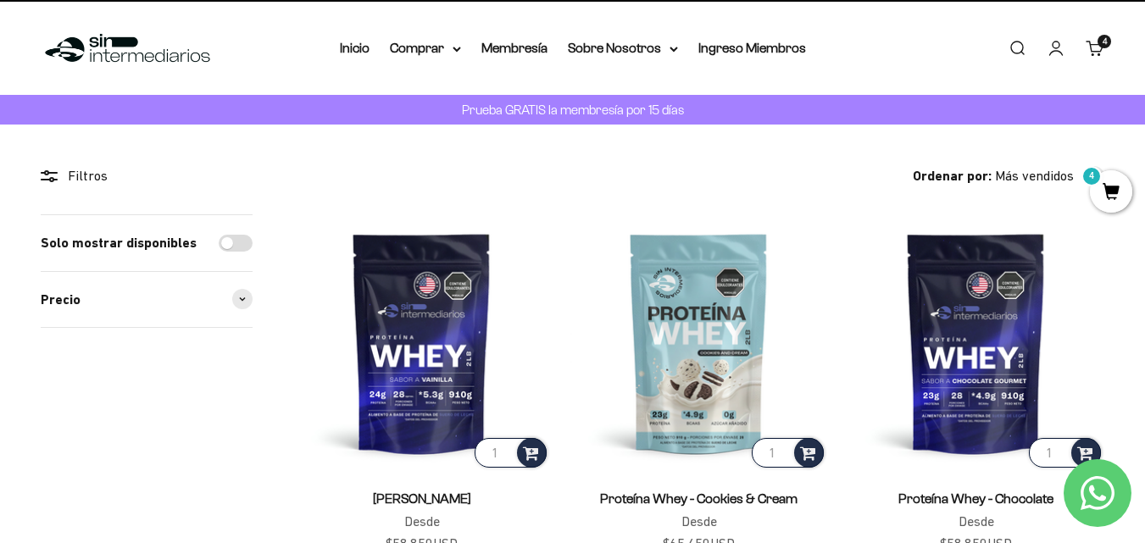
scroll to position [85, 0]
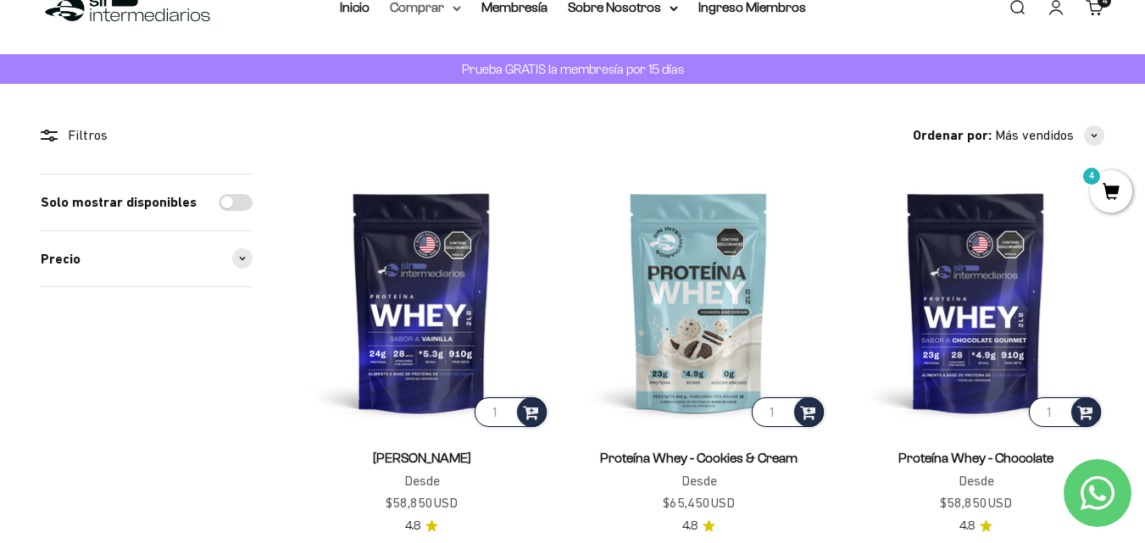
click at [450, 7] on summary "Comprar" at bounding box center [425, 8] width 71 height 22
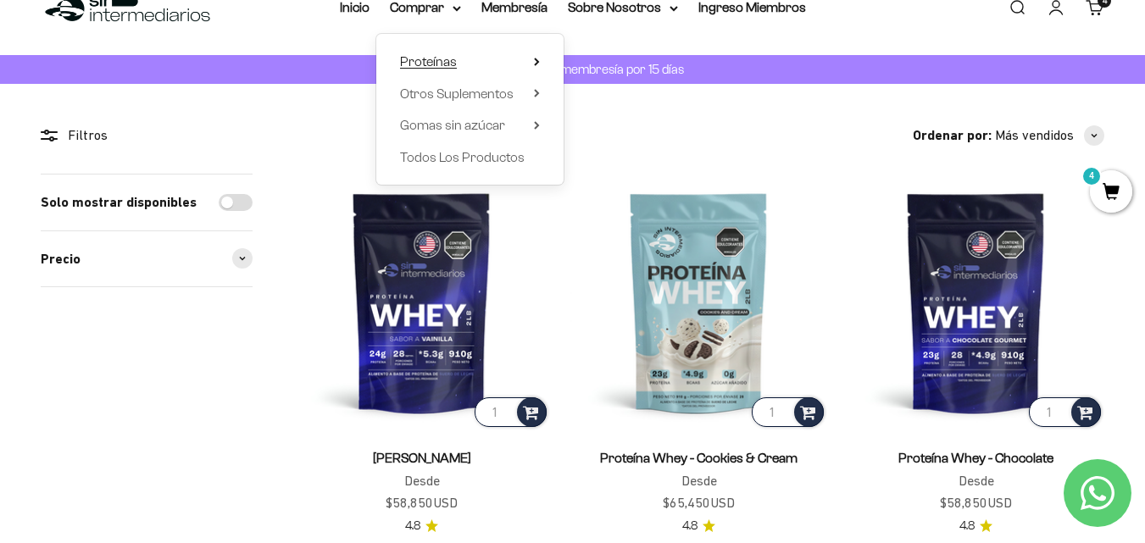
click at [531, 59] on summary "Proteínas" at bounding box center [470, 62] width 140 height 22
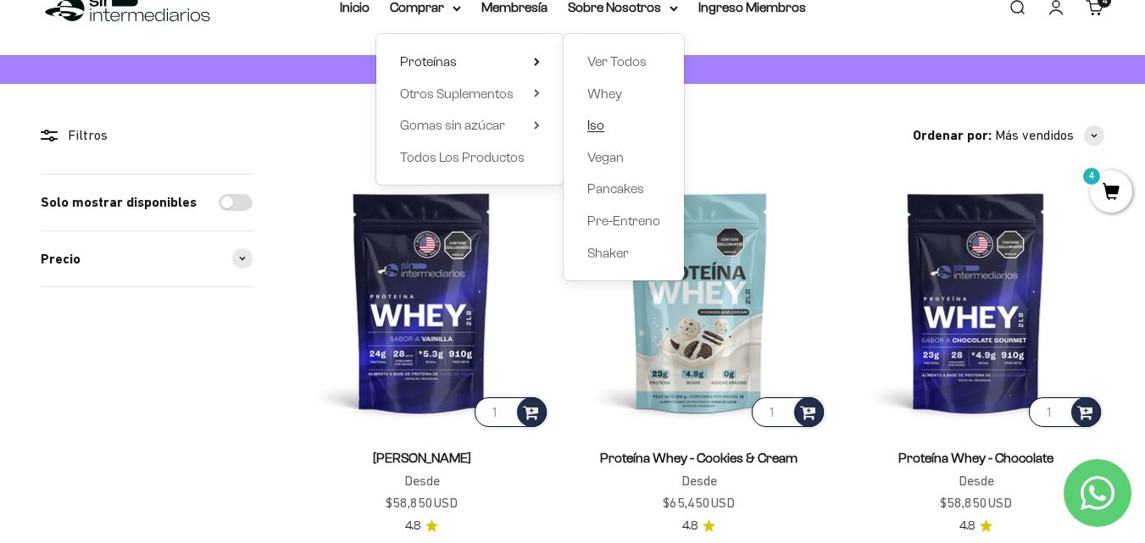
click at [597, 120] on span "Iso" at bounding box center [596, 125] width 17 height 14
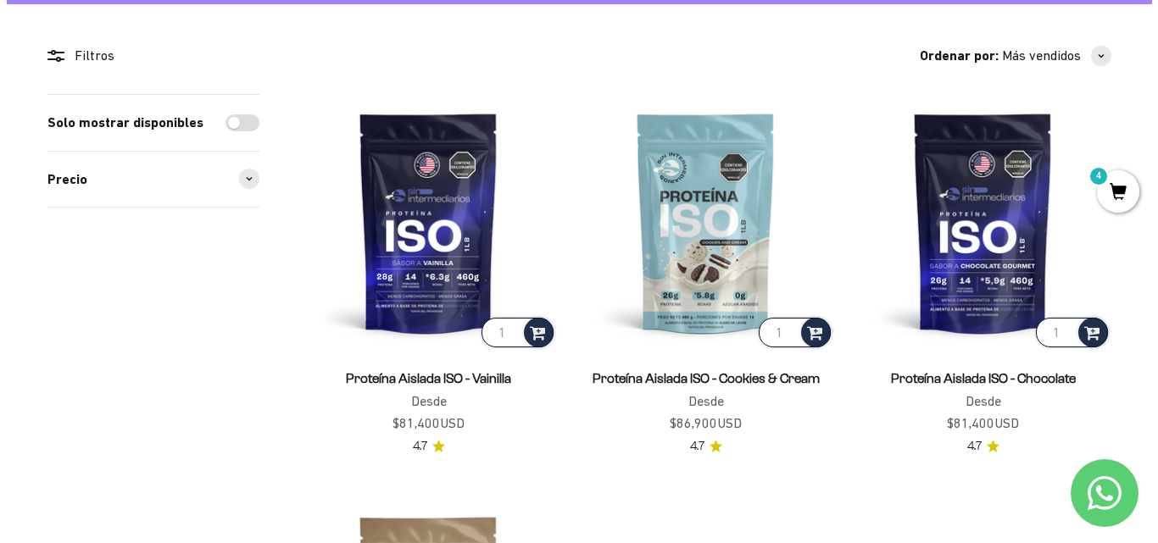
scroll to position [170, 0]
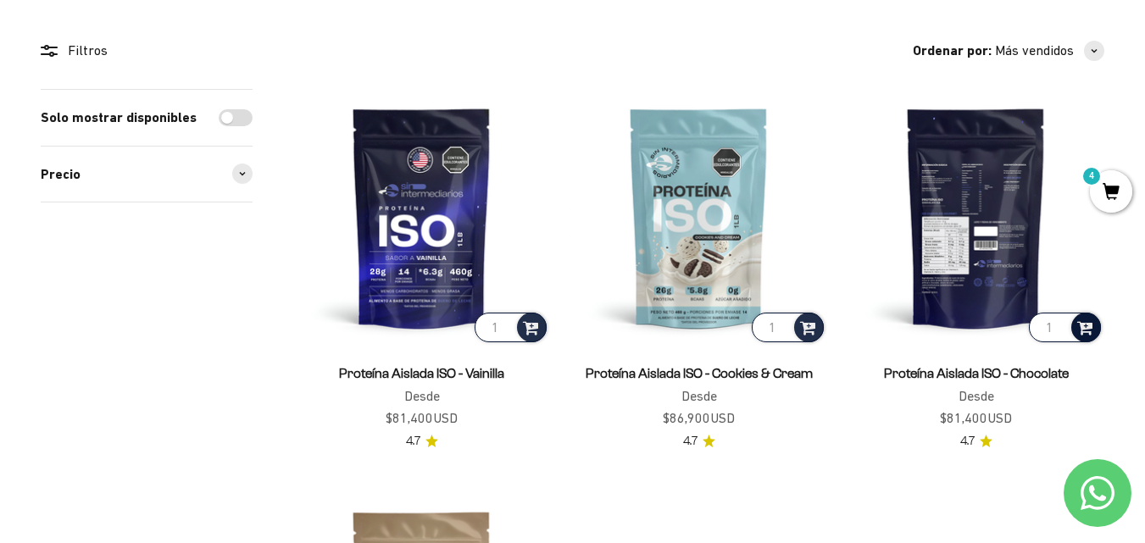
click at [1084, 337] on div at bounding box center [1087, 328] width 30 height 30
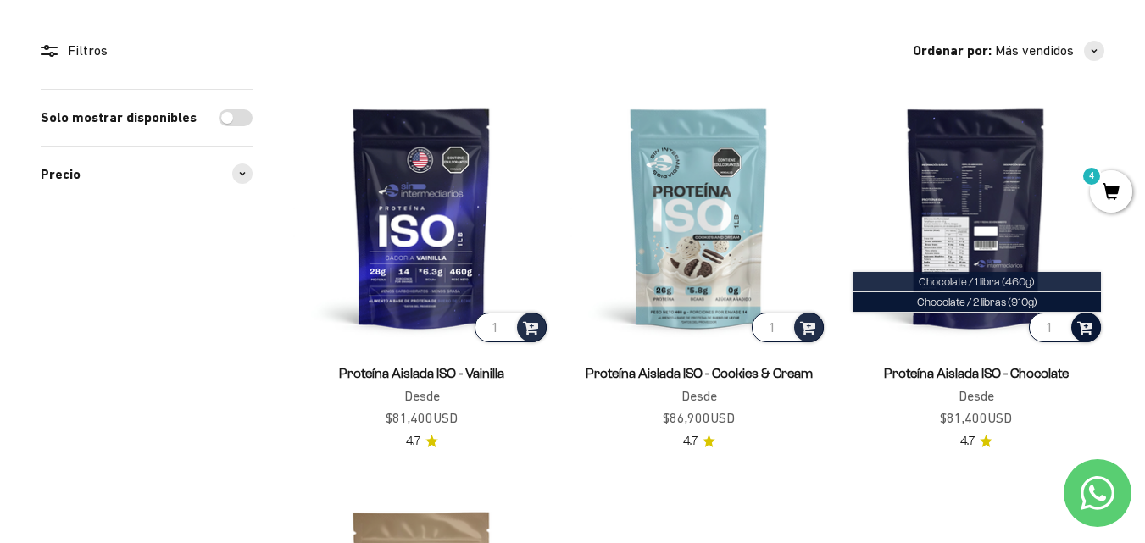
click at [1000, 286] on span "Chocolate / 1 libra (460g)" at bounding box center [977, 282] width 116 height 13
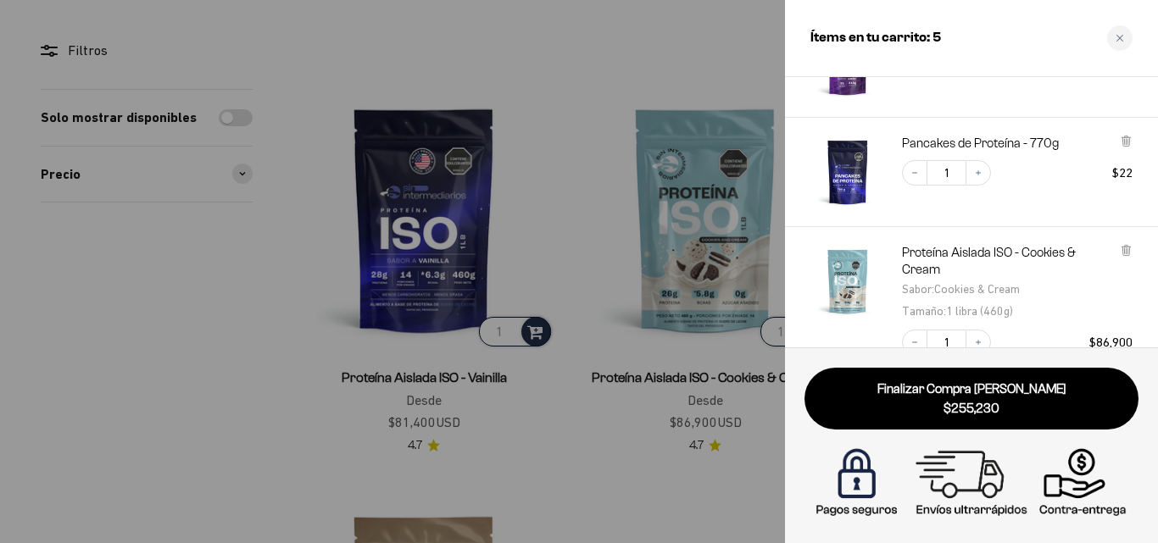
scroll to position [254, 0]
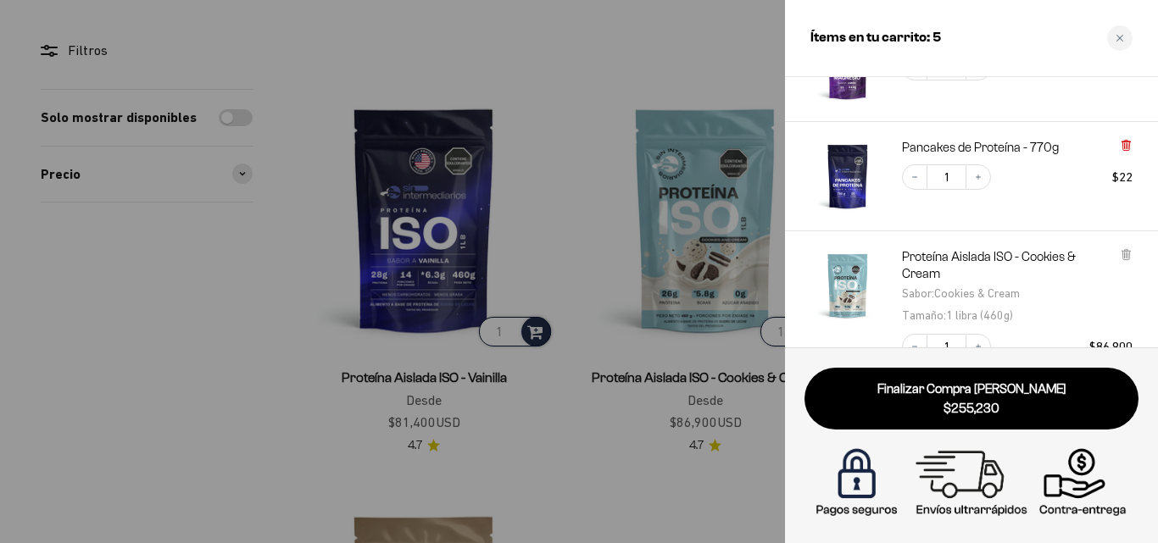
click at [1130, 152] on icon at bounding box center [1126, 145] width 13 height 13
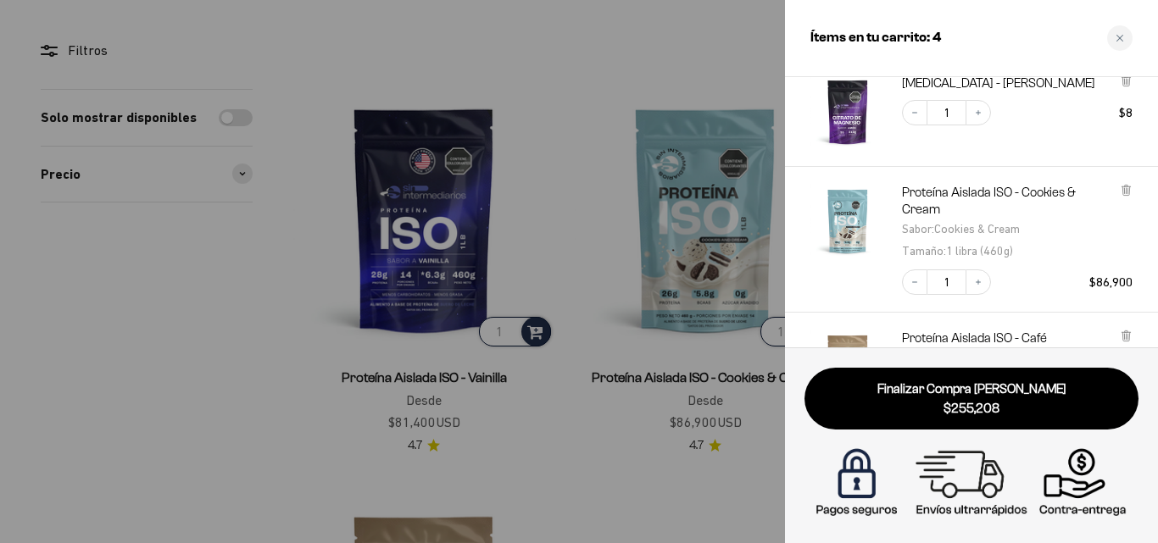
scroll to position [170, 0]
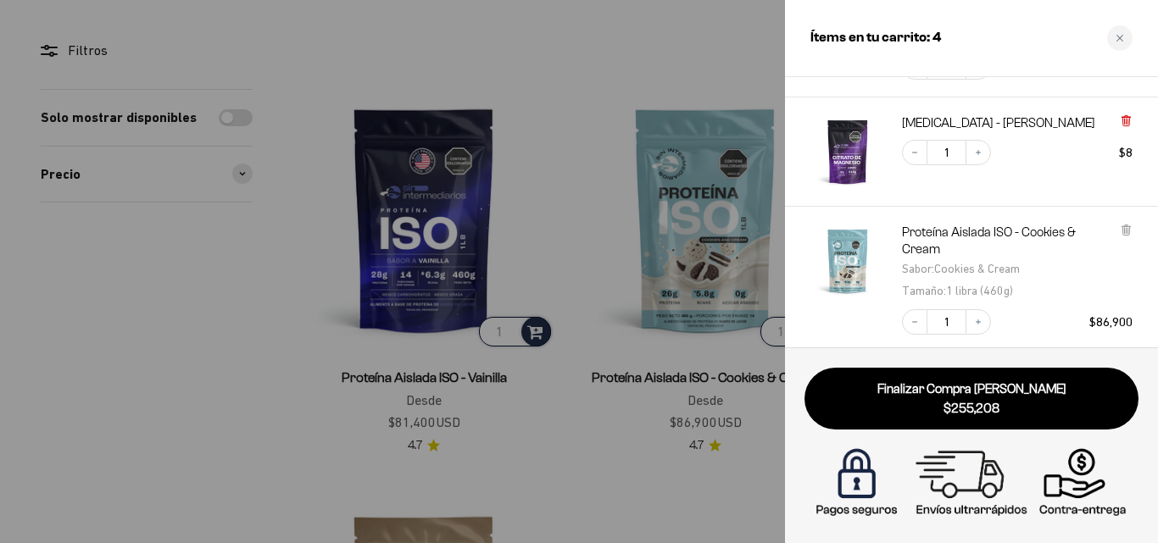
click at [1125, 122] on icon at bounding box center [1126, 121] width 7 height 8
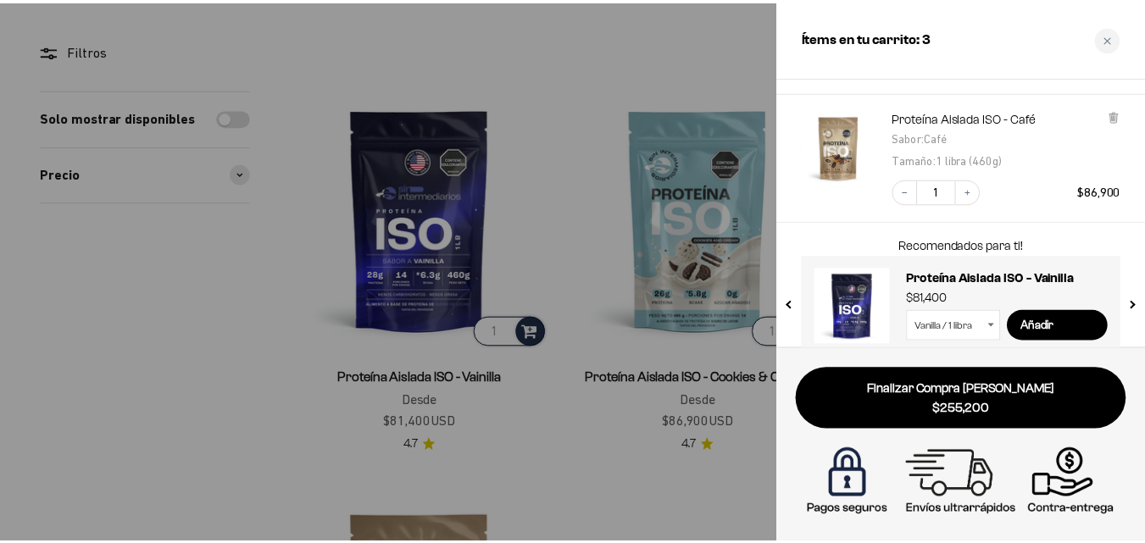
scroll to position [339, 0]
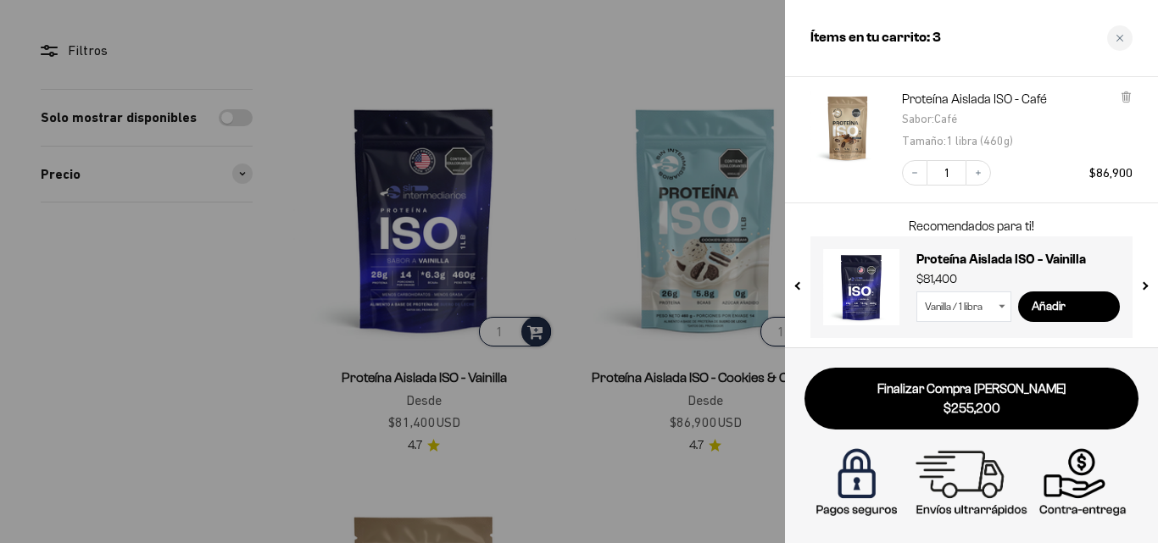
click at [684, 47] on div at bounding box center [579, 271] width 1158 height 543
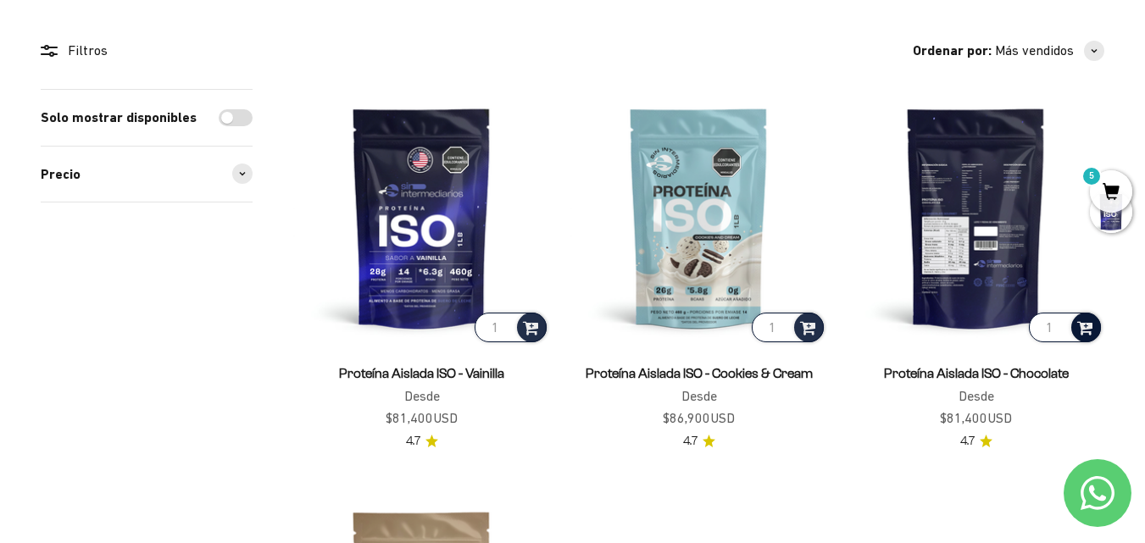
scroll to position [0, 0]
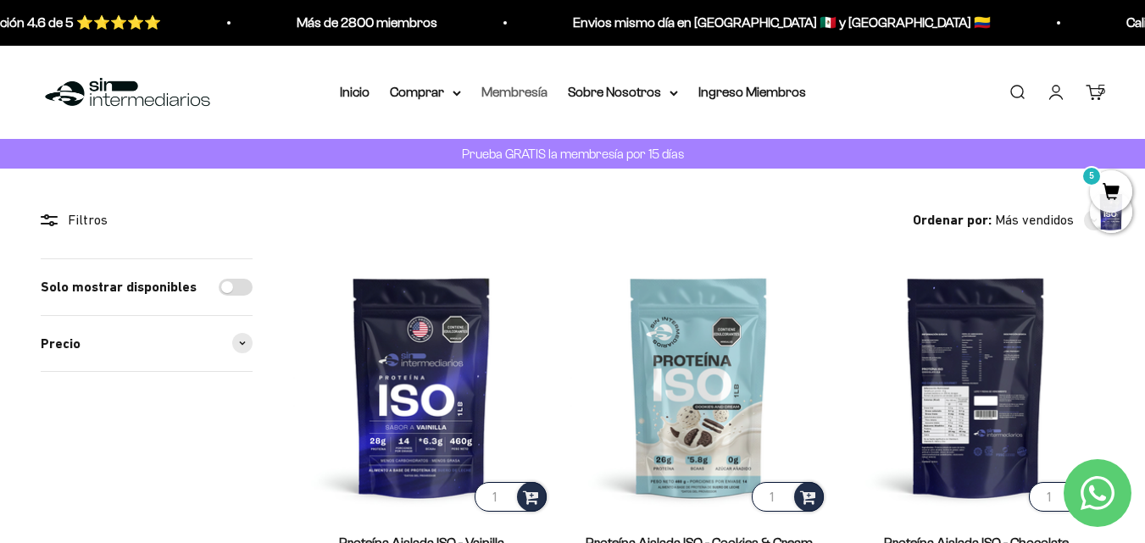
click at [503, 98] on link "Membresía" at bounding box center [515, 92] width 66 height 14
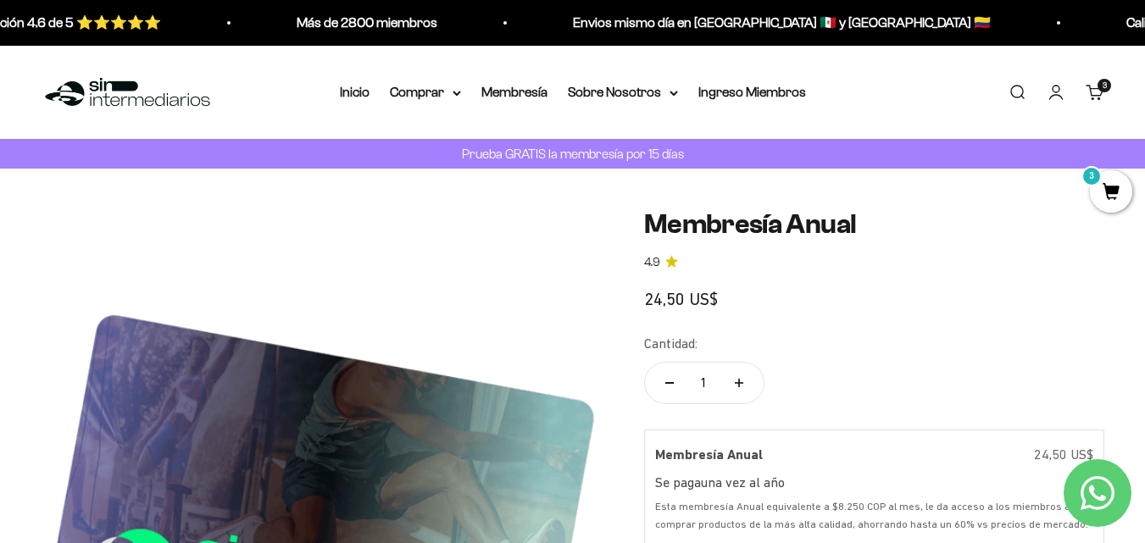
click at [1057, 97] on link "Iniciar sesión" at bounding box center [1056, 92] width 19 height 19
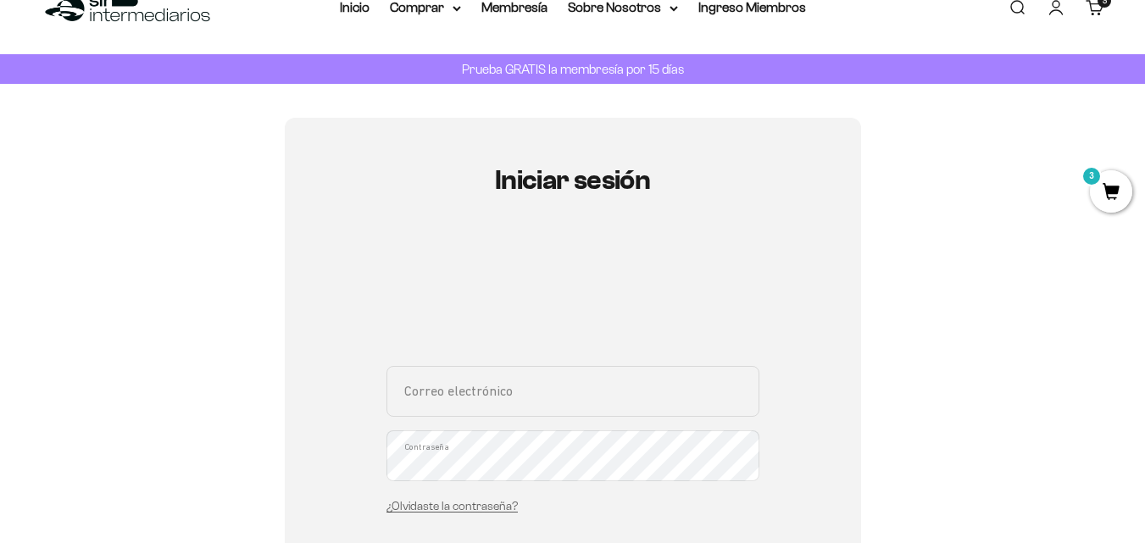
scroll to position [254, 0]
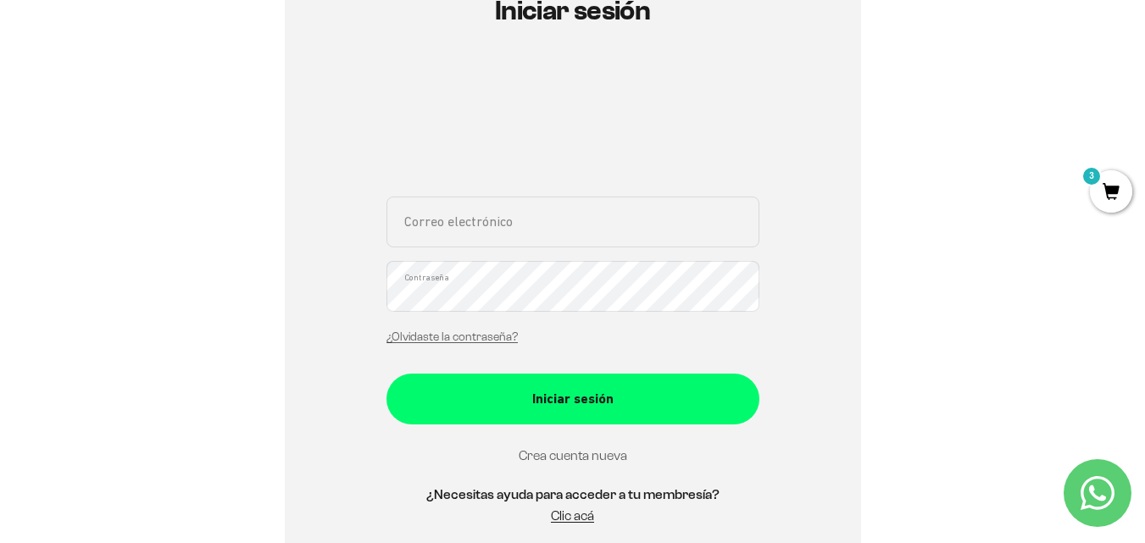
click at [582, 452] on link "Crea cuenta nueva" at bounding box center [573, 456] width 109 height 14
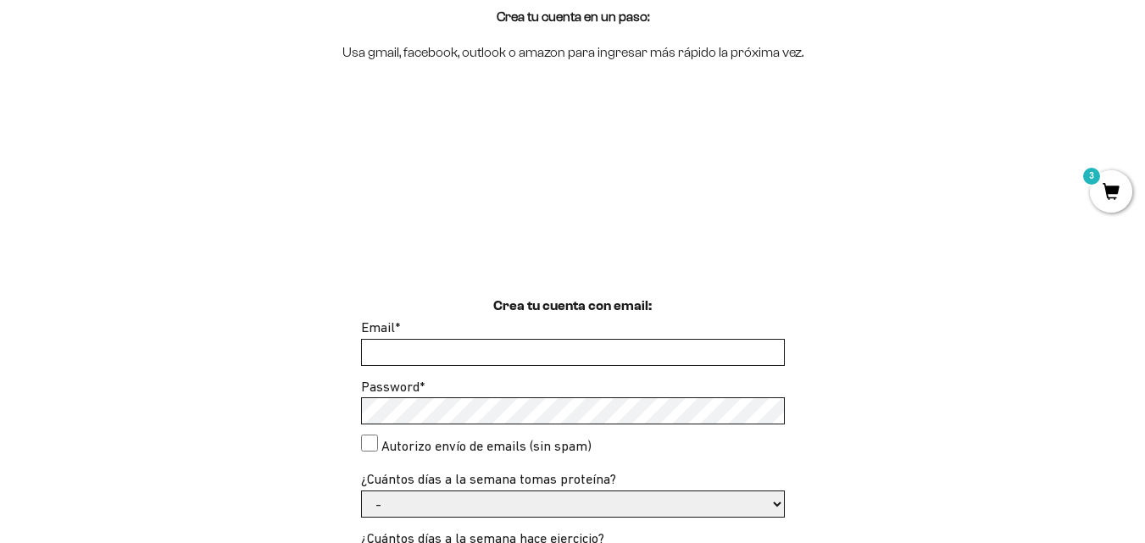
scroll to position [254, 0]
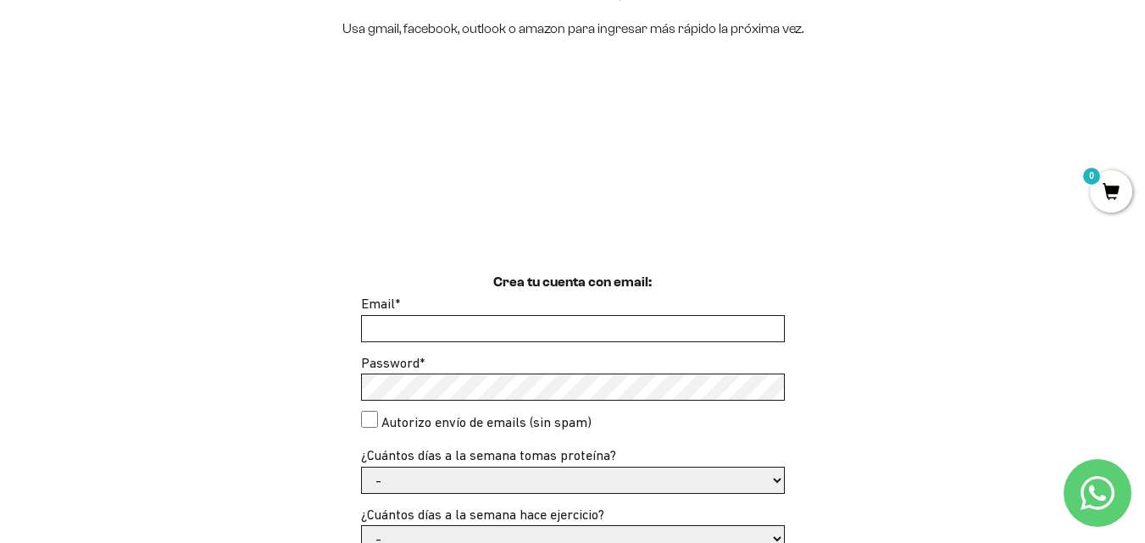
click at [449, 339] on input "Email *" at bounding box center [573, 328] width 422 height 25
type input "[EMAIL_ADDRESS][DOMAIN_NAME]"
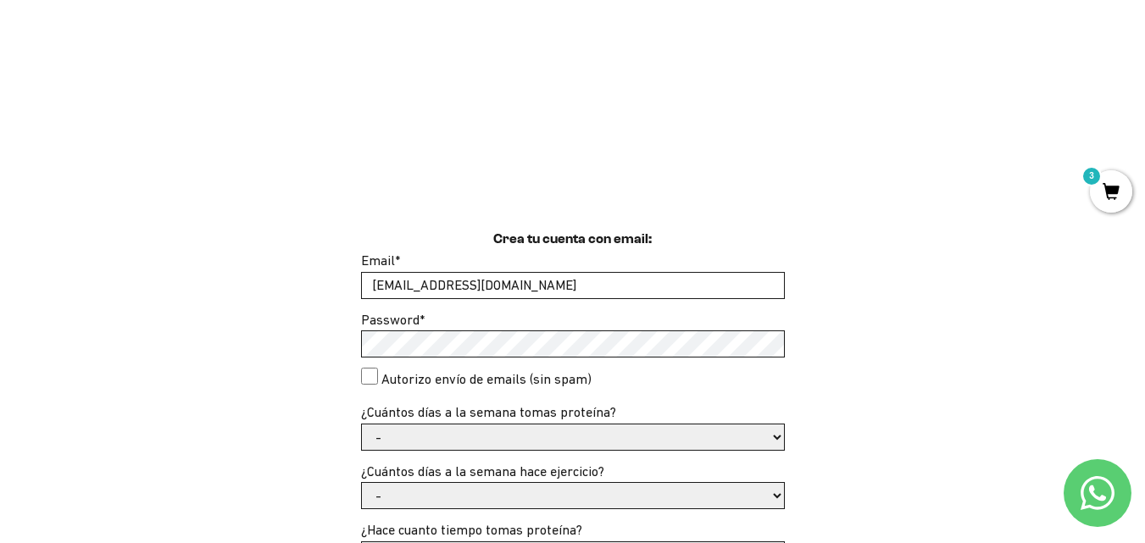
scroll to position [339, 0]
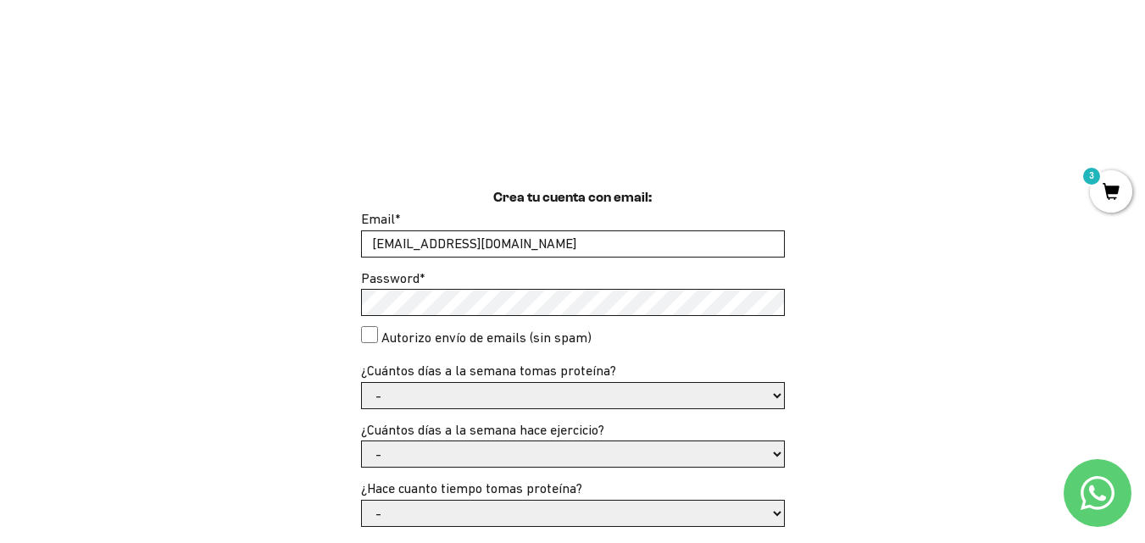
click at [426, 390] on select "- 1 o 2 3 a 5 6 o 7" at bounding box center [573, 395] width 422 height 25
select select "6 o 7"
click at [362, 383] on select "- 1 o 2 3 a 5 6 o 7" at bounding box center [573, 395] width 422 height 25
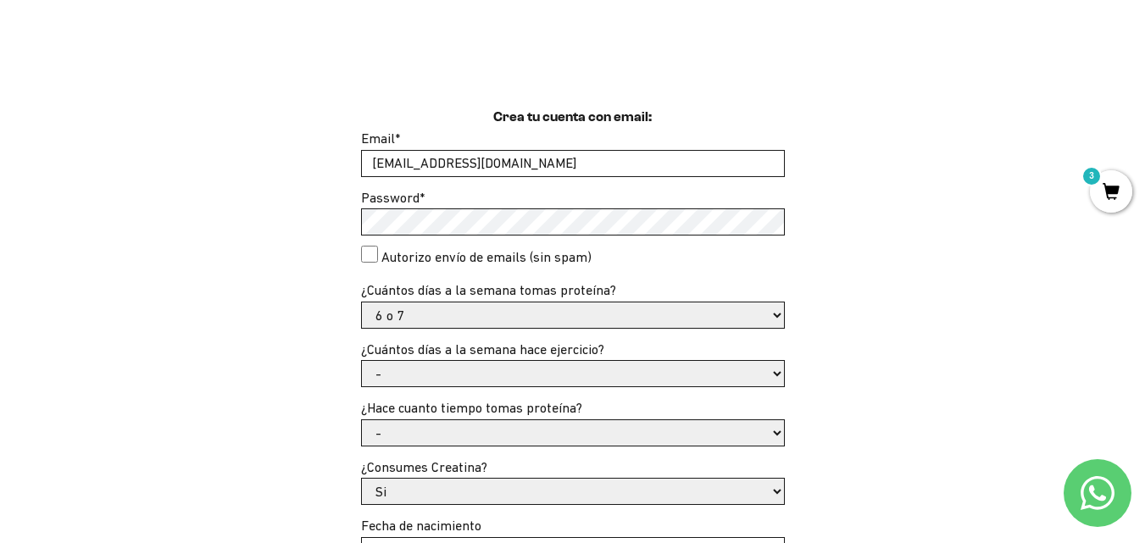
scroll to position [424, 0]
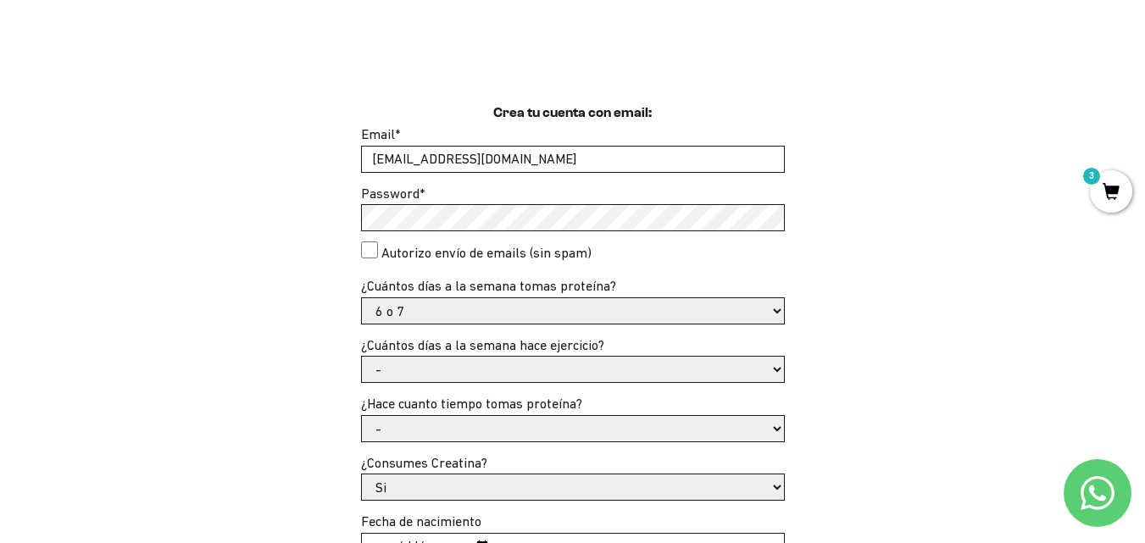
click at [519, 359] on select "- No hago 1 a 2 días 3 a 5 días 6 o 7 días" at bounding box center [573, 369] width 422 height 25
click at [517, 372] on select "- No hago 1 a 2 días 3 a 5 días 6 o 7 días" at bounding box center [573, 369] width 422 height 25
select select "3 a 5 días"
click at [362, 357] on select "- No hago 1 a 2 días 3 a 5 días 6 o 7 días" at bounding box center [573, 369] width 422 height 25
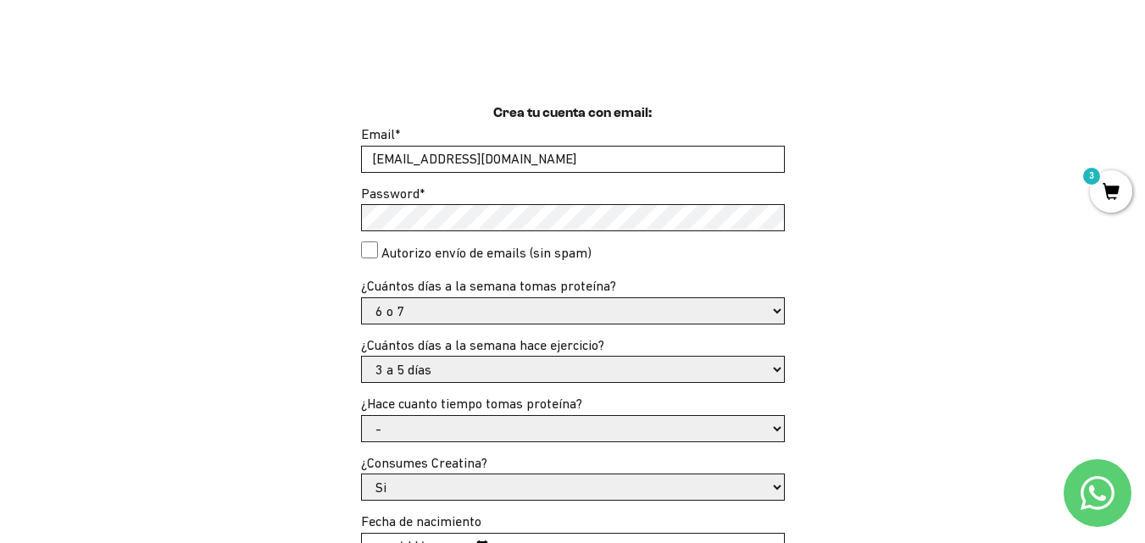
click at [602, 428] on select "- Apenas estoy empezando Menos de 6 meses Más de 6 meses Hace más de un año" at bounding box center [573, 428] width 422 height 25
select select "Más de 6 meses"
click at [362, 416] on select "- Apenas estoy empezando Menos de 6 meses Más de 6 meses Hace más de un año" at bounding box center [573, 428] width 422 height 25
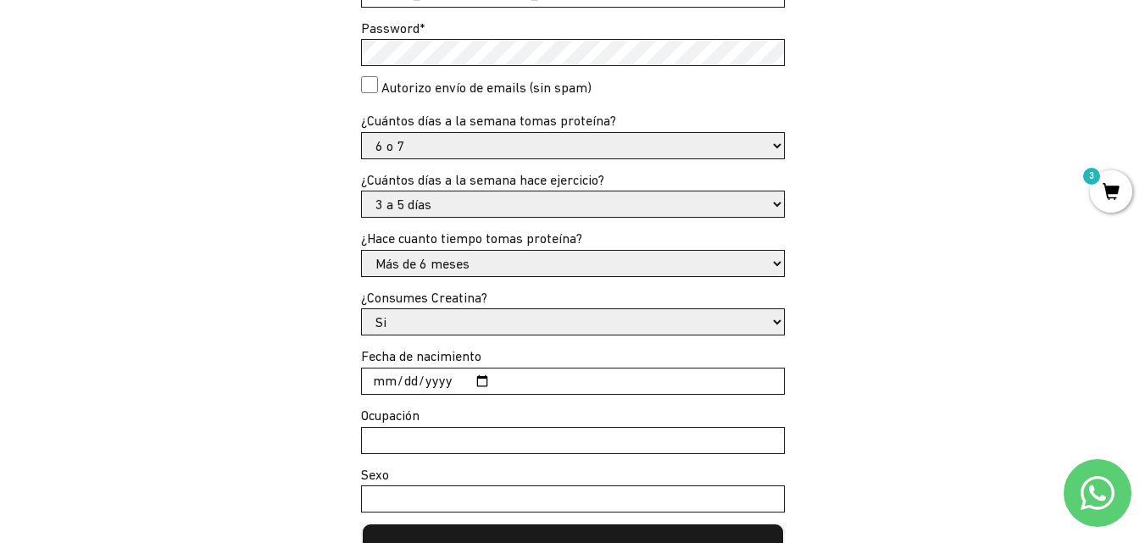
scroll to position [594, 0]
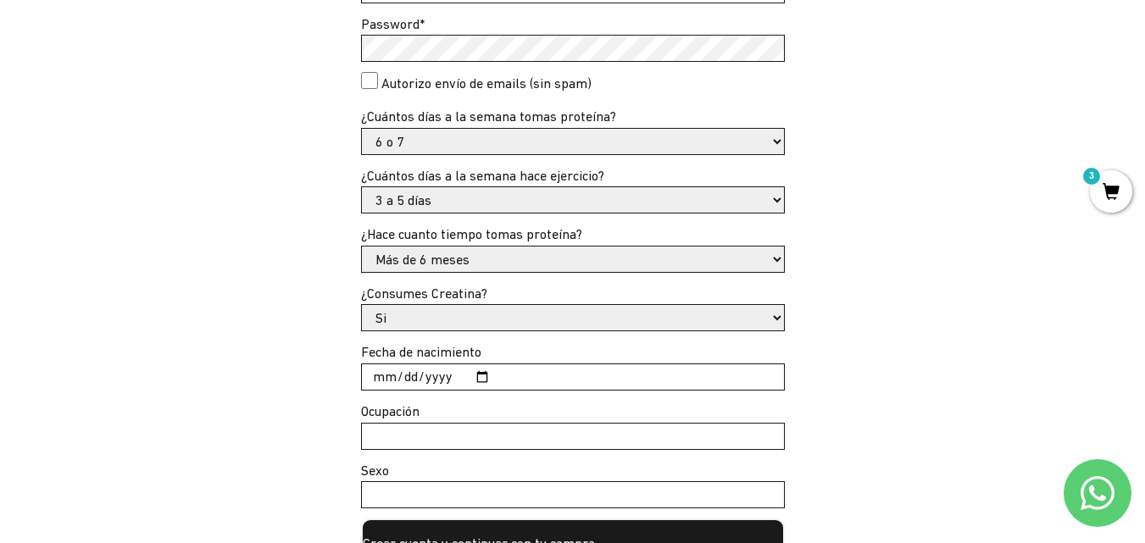
click at [439, 377] on input "Fecha de nacimiento" at bounding box center [573, 377] width 422 height 25
click at [382, 381] on input "Fecha de nacimiento" at bounding box center [573, 377] width 422 height 25
type input "1989-09-04"
click at [437, 433] on input "Ocupación" at bounding box center [573, 436] width 422 height 25
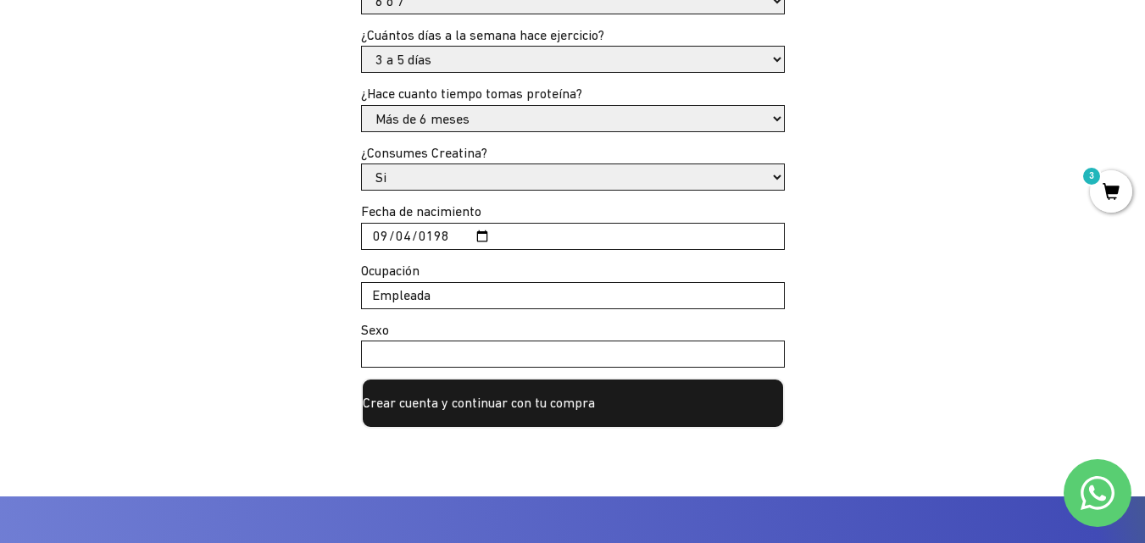
scroll to position [763, 0]
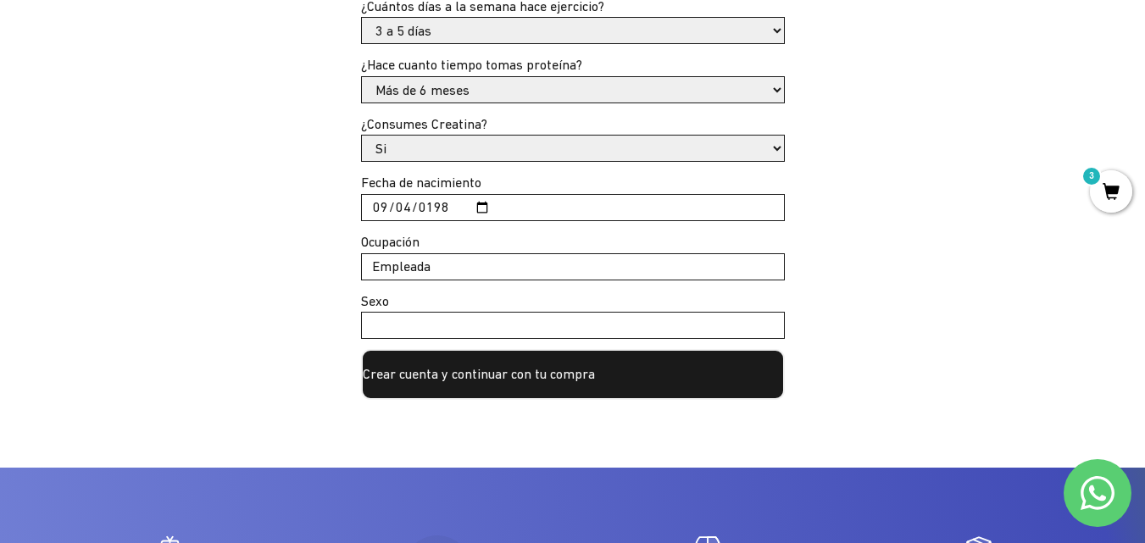
type input "Empleada"
click at [450, 334] on input "Sexo" at bounding box center [573, 325] width 422 height 25
type input "Femenino"
click at [497, 376] on button "Crear cuenta y continuar con tu compra" at bounding box center [573, 374] width 424 height 51
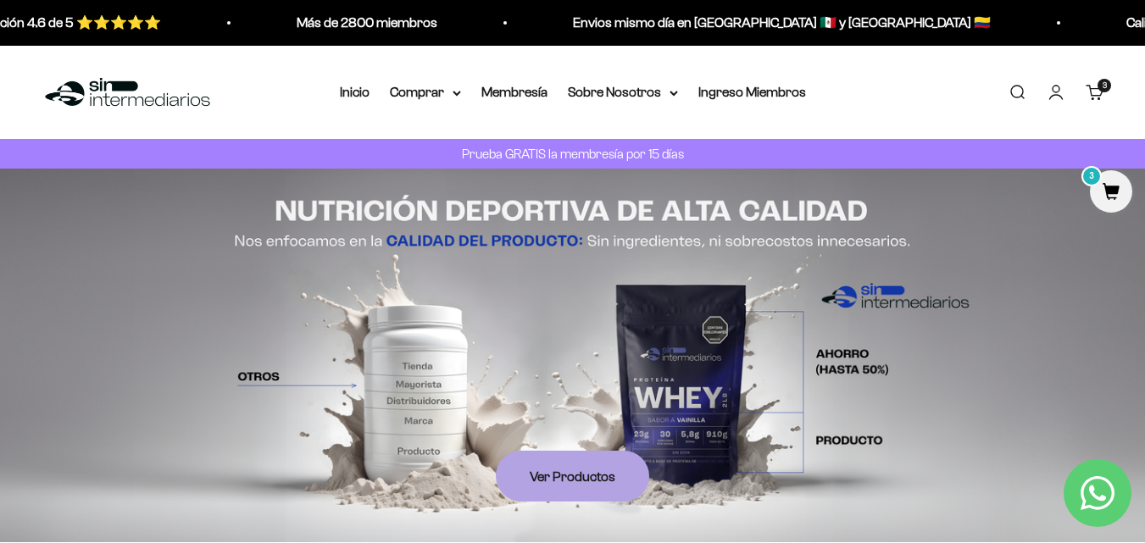
click at [1066, 97] on link "Cuenta" at bounding box center [1056, 92] width 19 height 19
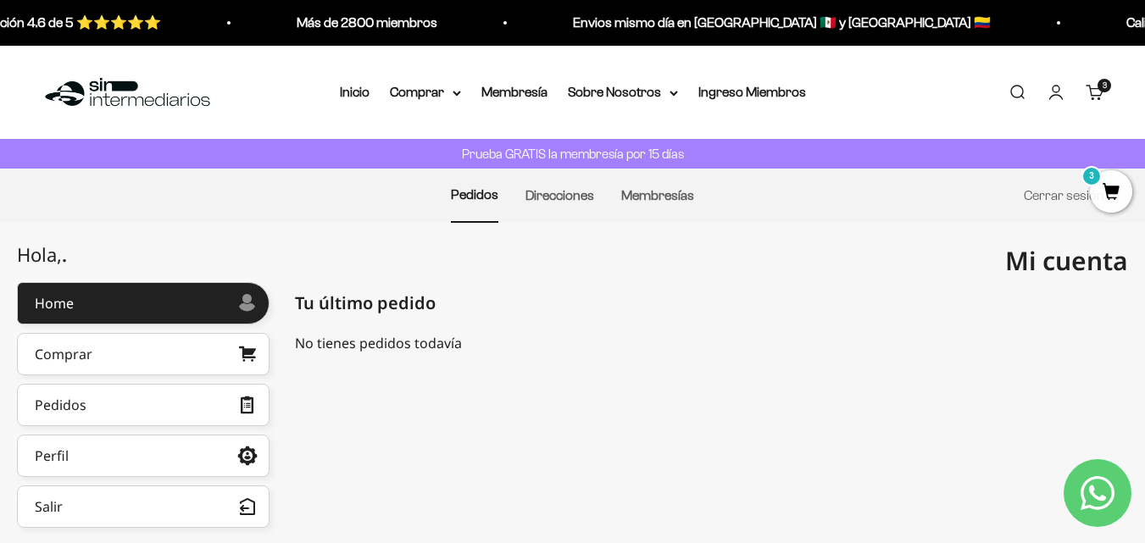
click at [1091, 94] on link "Carrito 3 artículos 3" at bounding box center [1095, 92] width 19 height 19
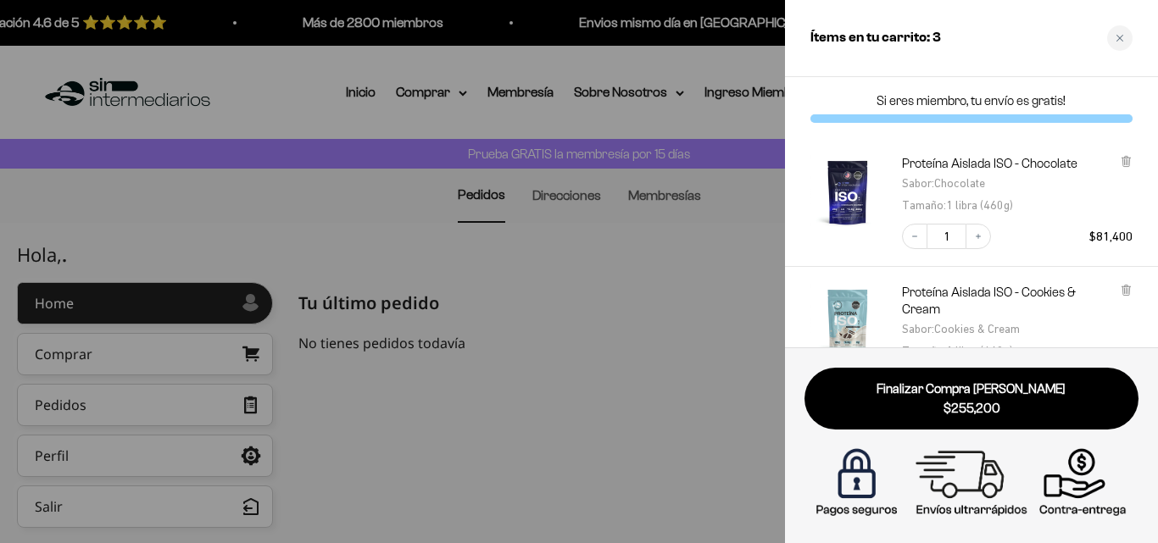
scroll to position [85, 0]
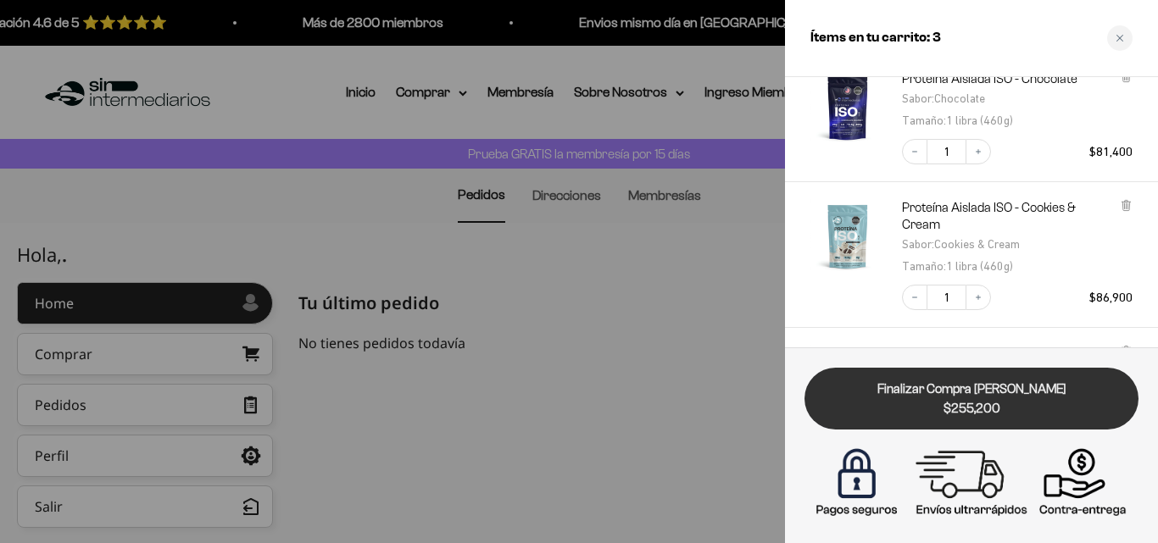
click at [950, 389] on link "Finalizar Compra [PERSON_NAME] $255,200" at bounding box center [972, 399] width 334 height 62
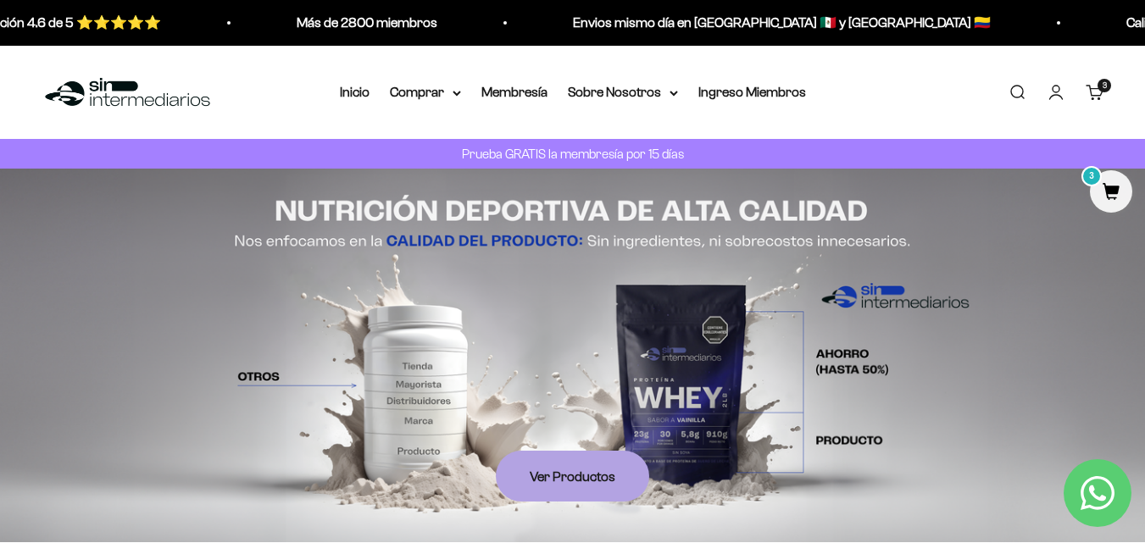
click at [619, 161] on p "Prueba GRATIS la membresía por 15 días" at bounding box center [573, 153] width 231 height 21
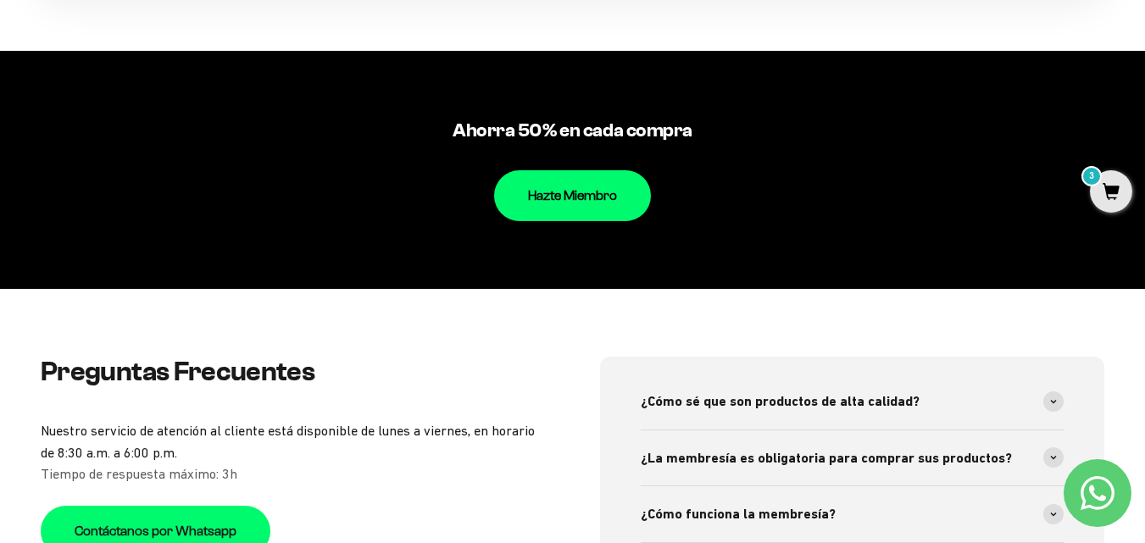
scroll to position [3037, 0]
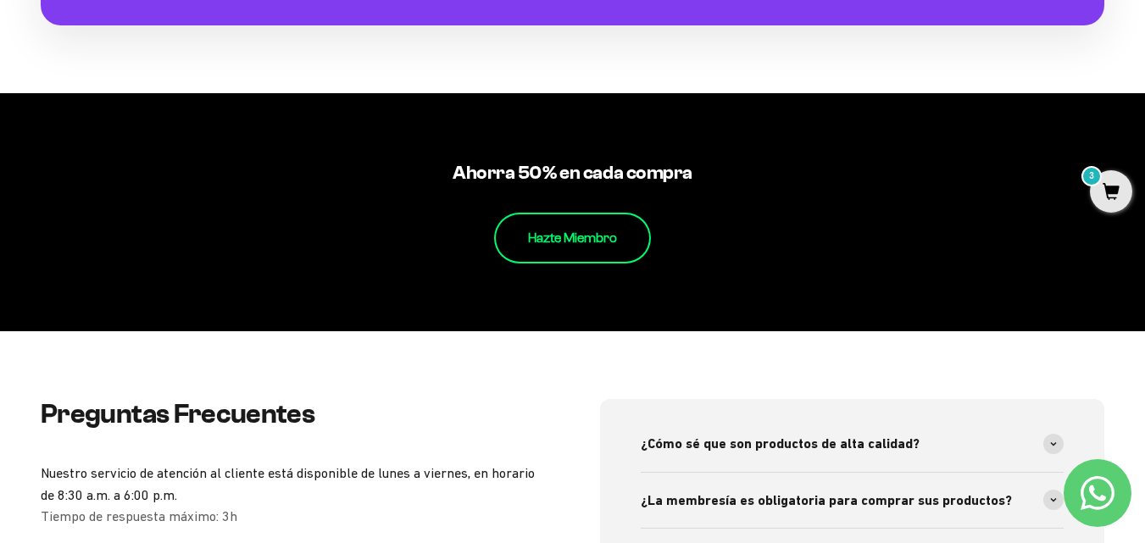
click at [586, 230] on link "Hazte Miembro" at bounding box center [572, 238] width 157 height 51
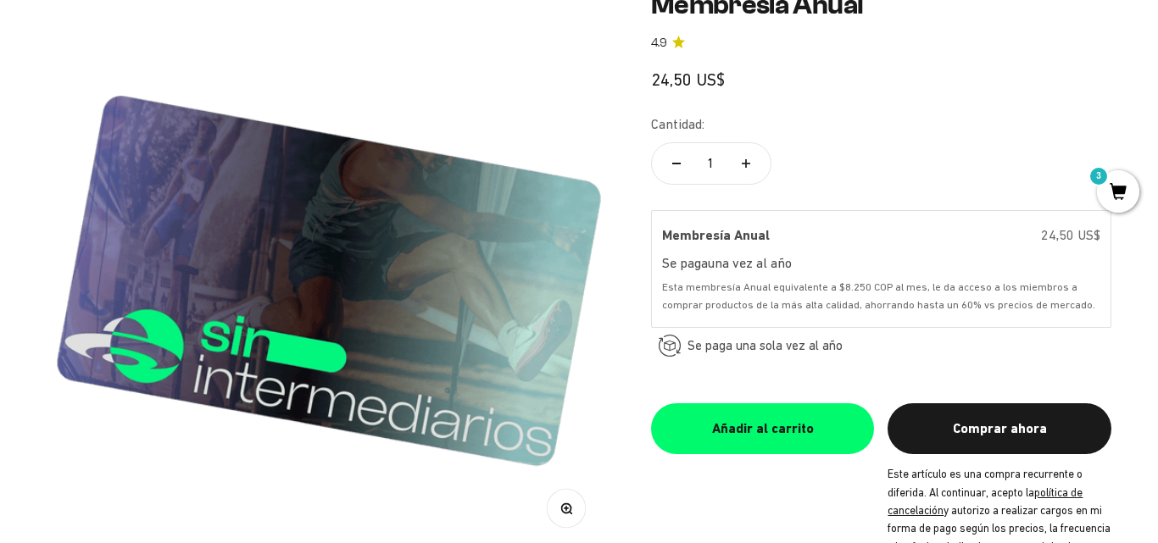
scroll to position [339, 0]
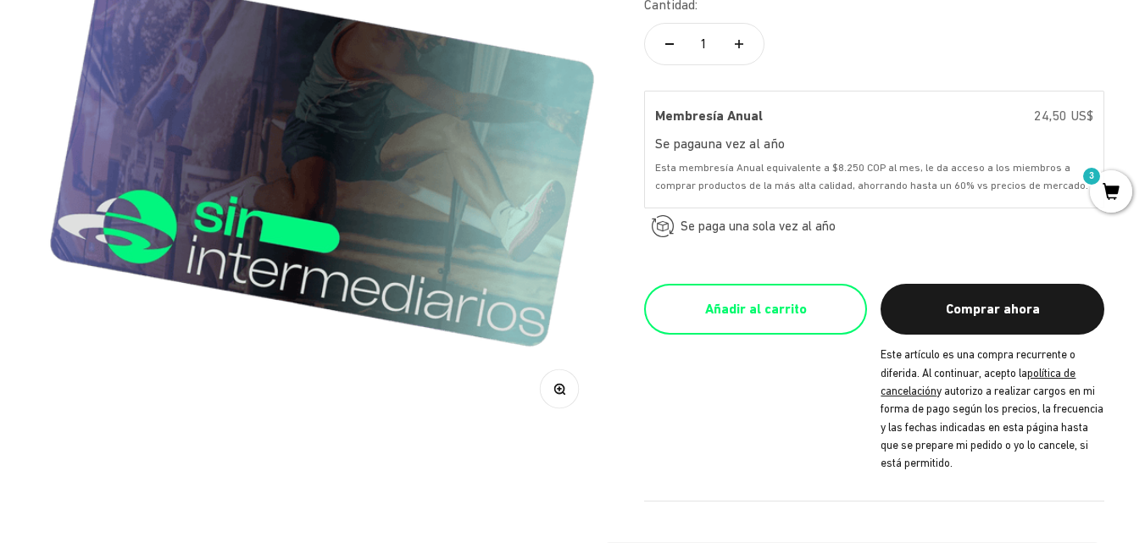
click at [742, 308] on div "Añadir al carrito" at bounding box center [756, 309] width 156 height 22
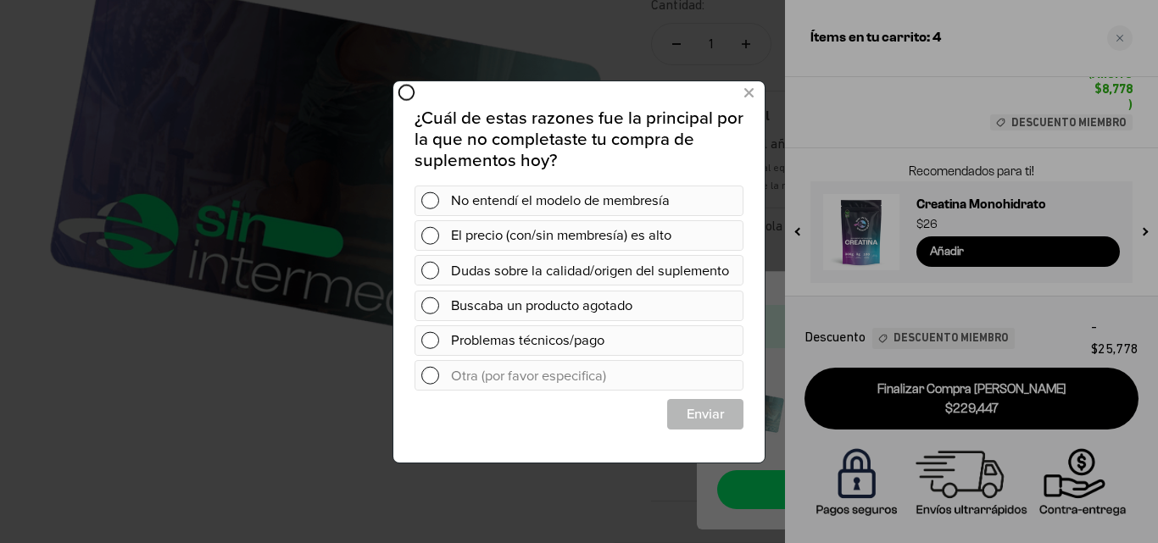
scroll to position [0, 0]
click at [750, 92] on icon at bounding box center [748, 92] width 9 height 23
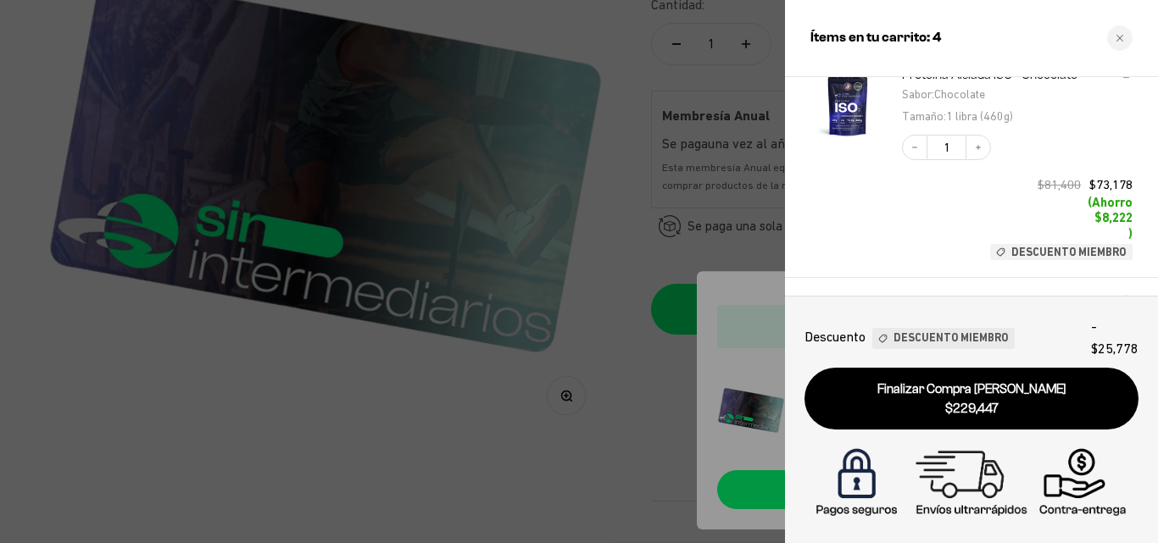
scroll to position [170, 0]
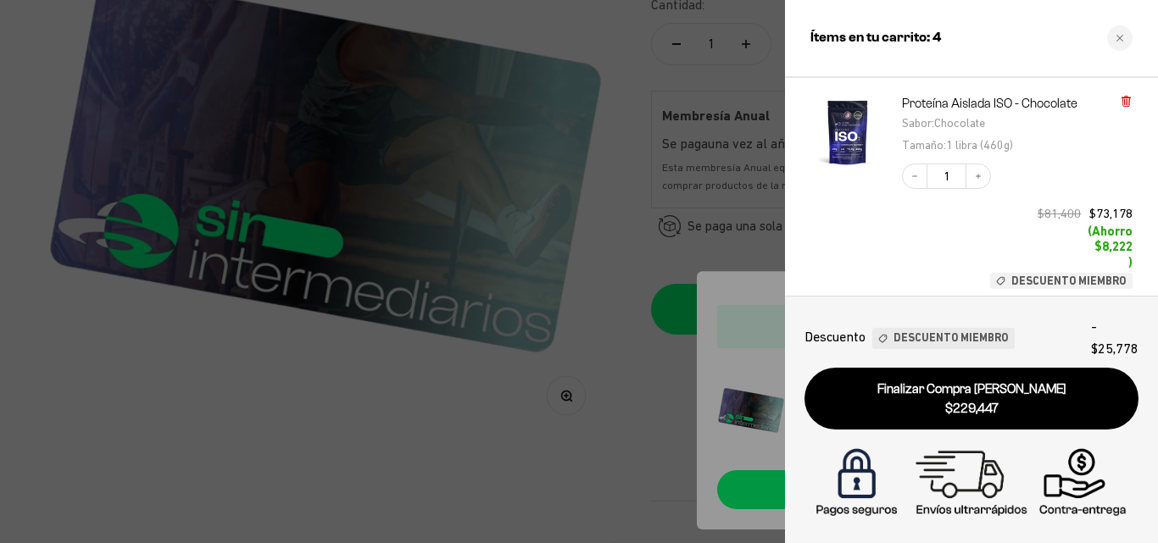
click at [1124, 103] on icon at bounding box center [1126, 102] width 7 height 8
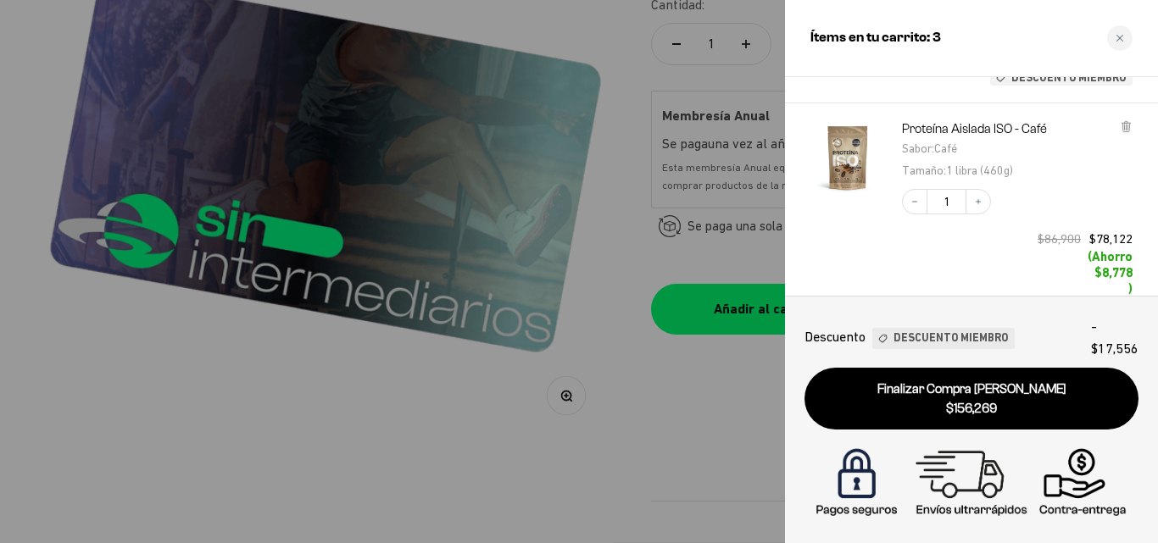
scroll to position [608, 0]
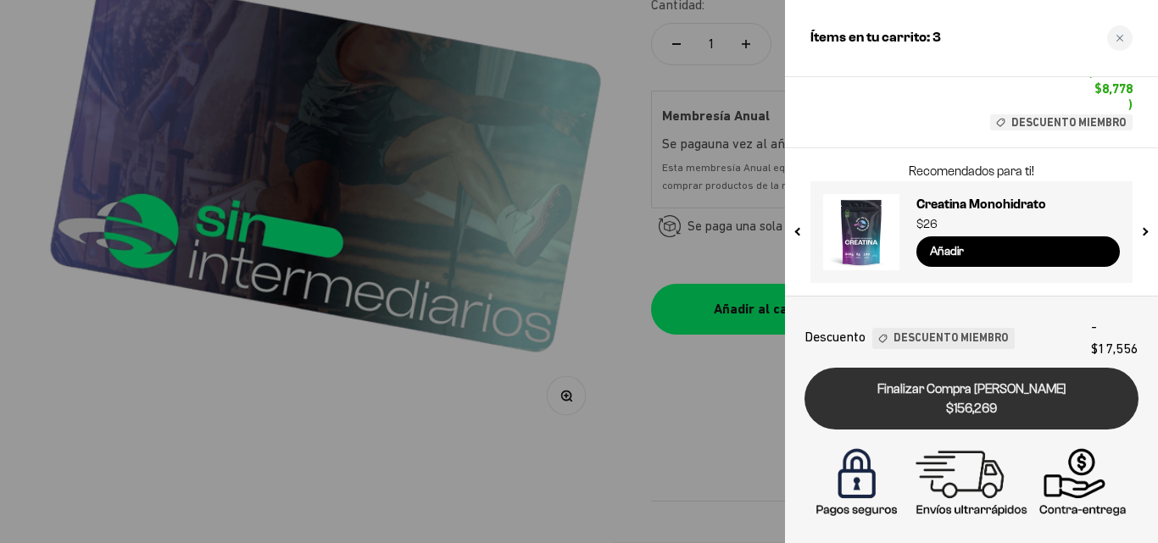
click at [975, 426] on link "Finalizar Compra [PERSON_NAME] $156,269" at bounding box center [972, 399] width 334 height 62
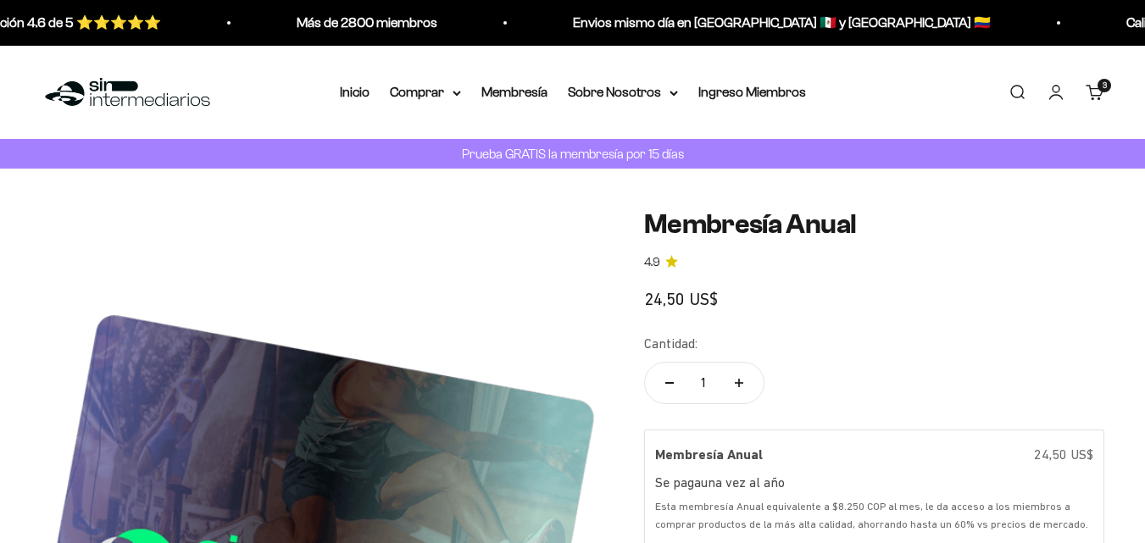
click at [122, 87] on img at bounding box center [128, 93] width 174 height 36
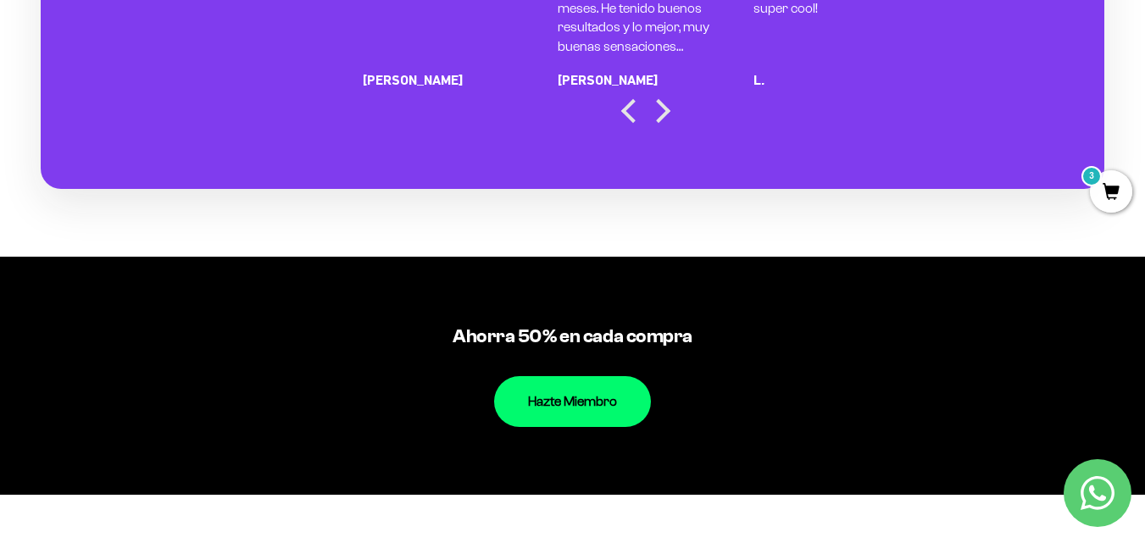
scroll to position [2960, 0]
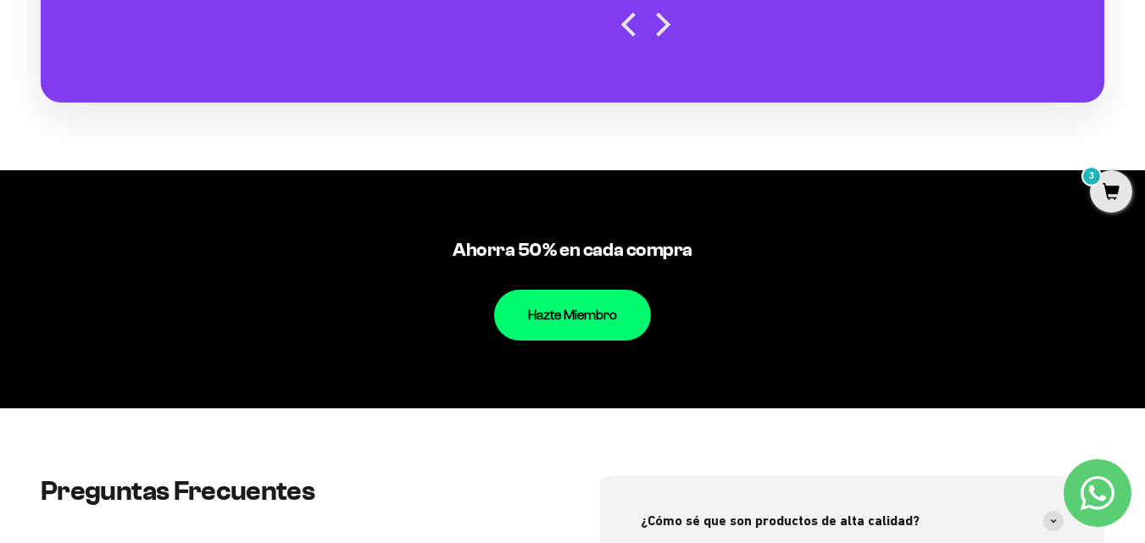
click at [1112, 492] on icon "Contact us on WhatsApp" at bounding box center [1098, 493] width 34 height 34
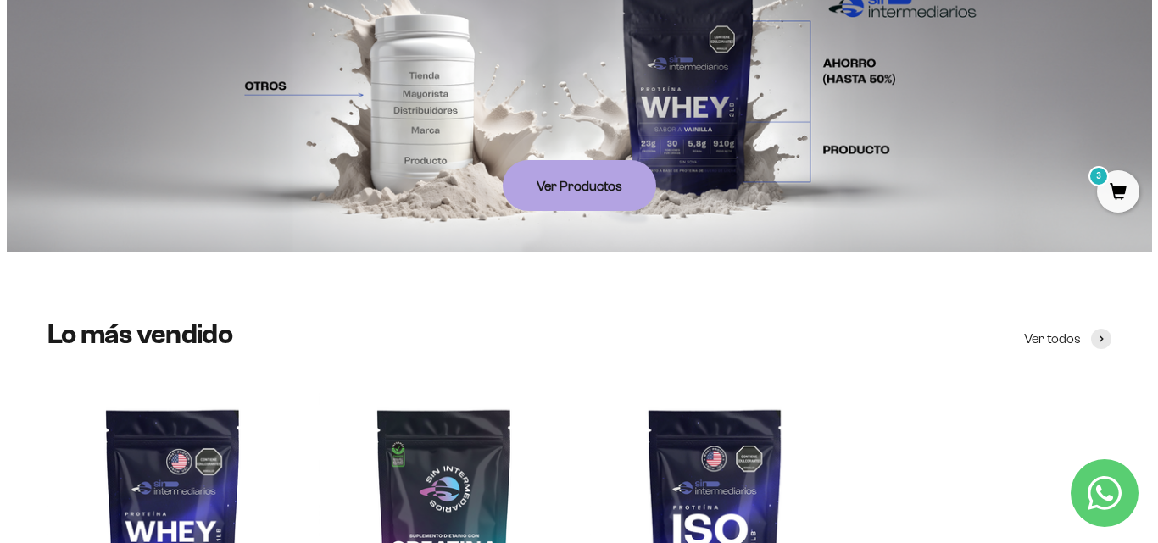
scroll to position [0, 0]
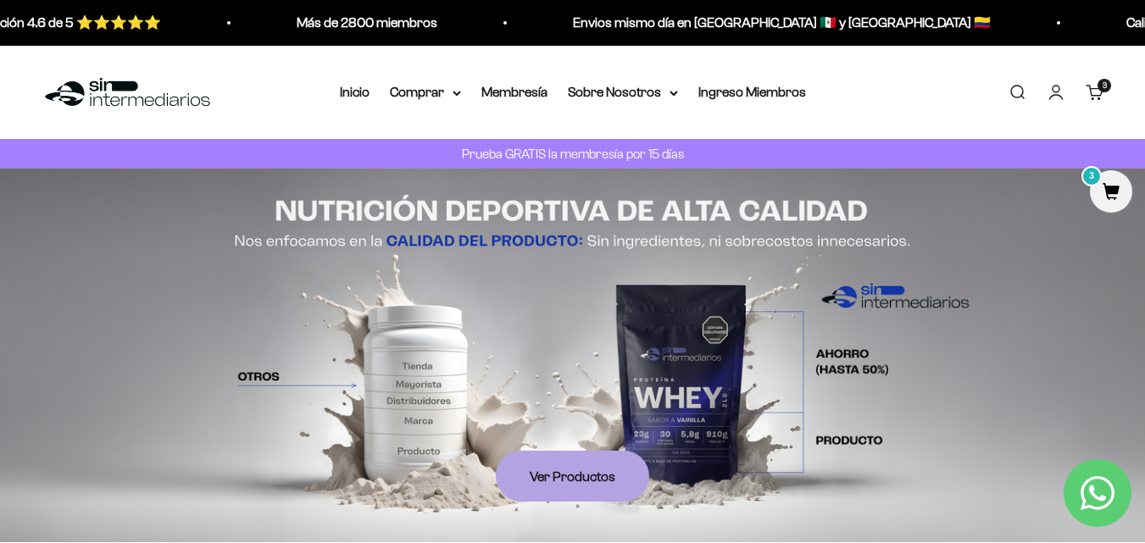
click at [1106, 89] on span "3" at bounding box center [1105, 85] width 4 height 8
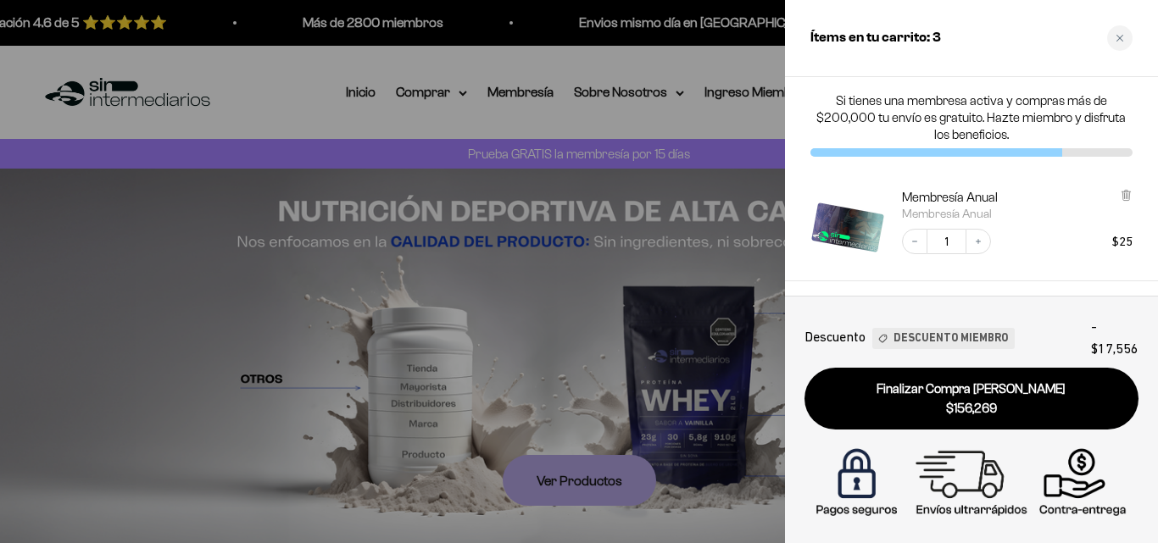
scroll to position [85, 0]
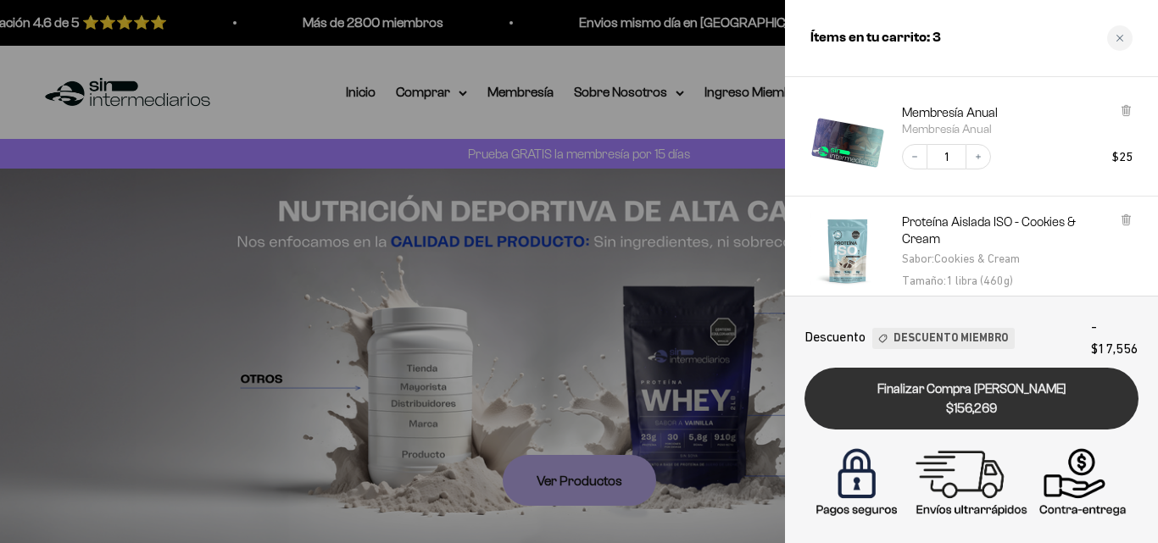
click at [964, 415] on span "$156,269" at bounding box center [971, 409] width 310 height 20
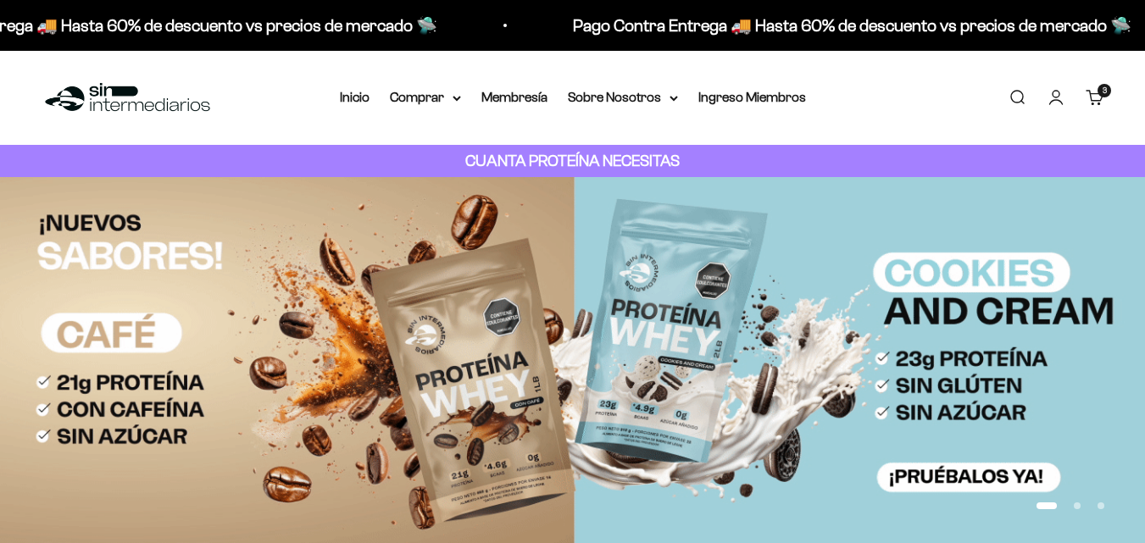
click at [1095, 92] on link "Carrito 3 artículos 3" at bounding box center [1095, 97] width 19 height 19
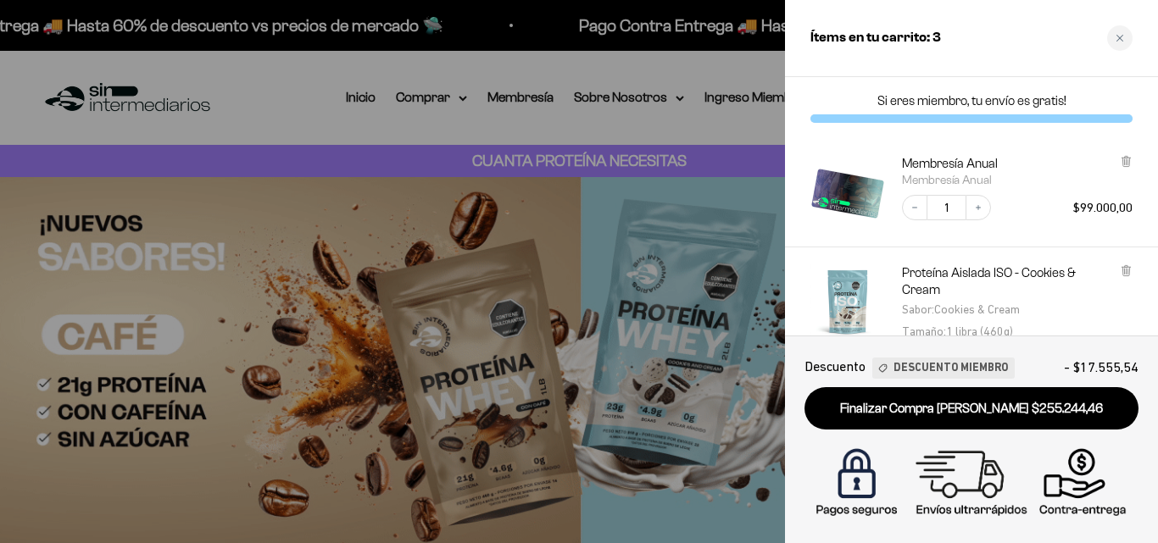
click at [1118, 164] on div "Membresía Anual Membresía Anual" at bounding box center [1017, 170] width 231 height 31
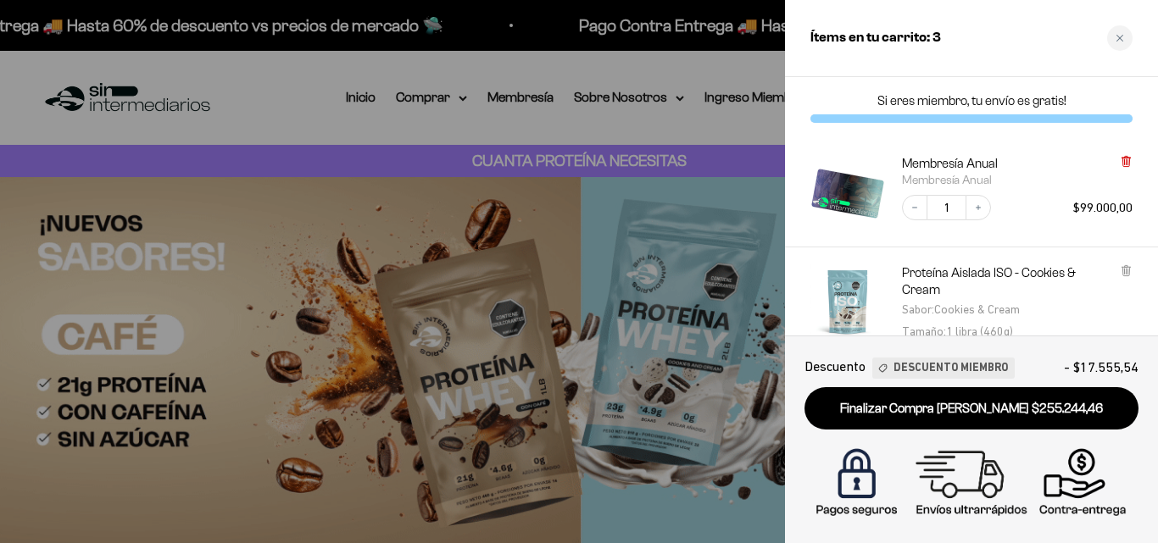
click at [1127, 164] on icon at bounding box center [1126, 162] width 7 height 8
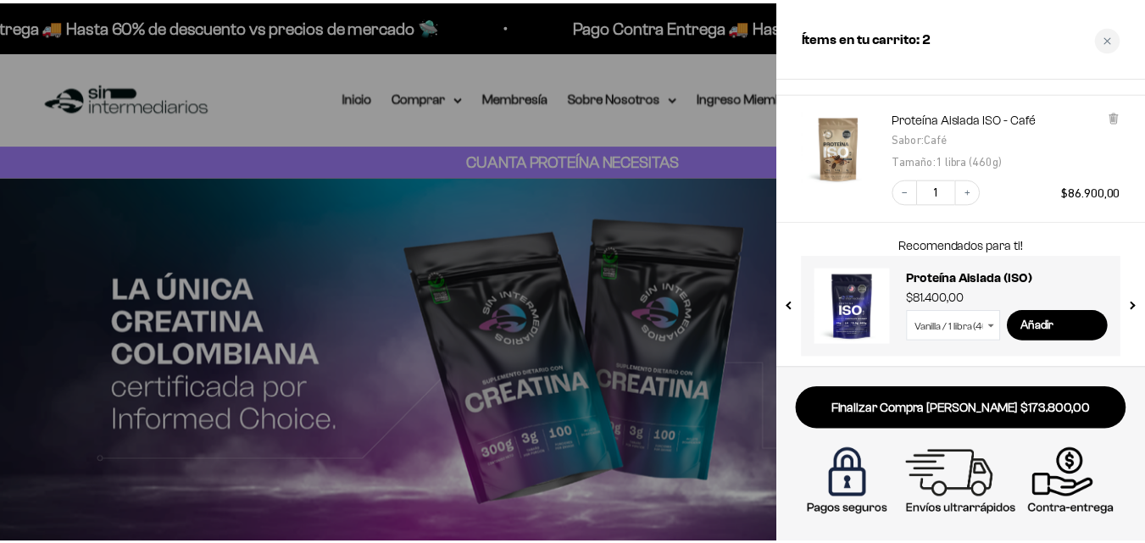
scroll to position [227, 0]
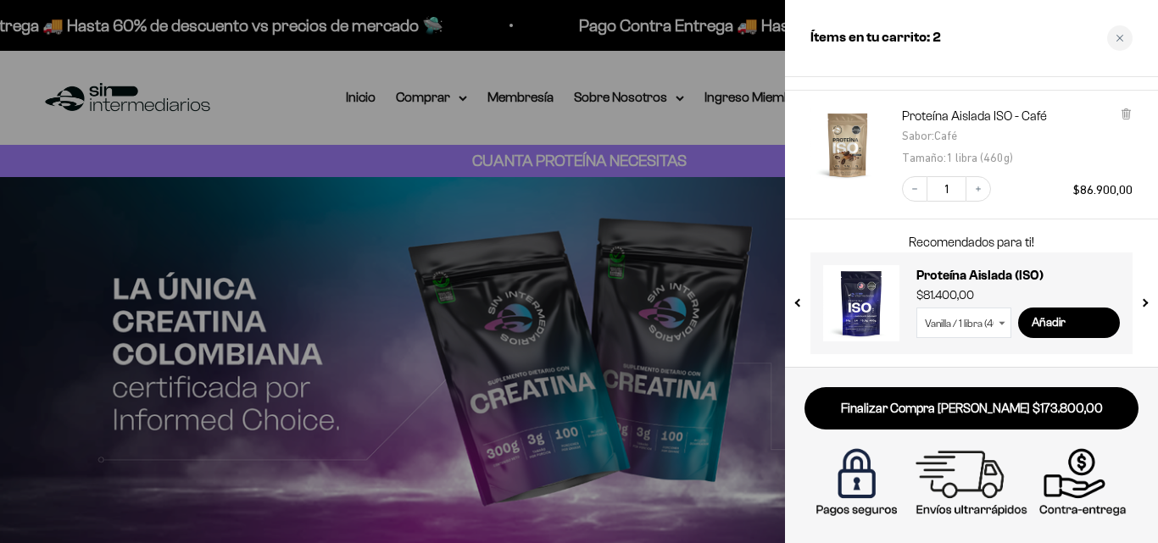
click at [729, 118] on div at bounding box center [579, 271] width 1158 height 543
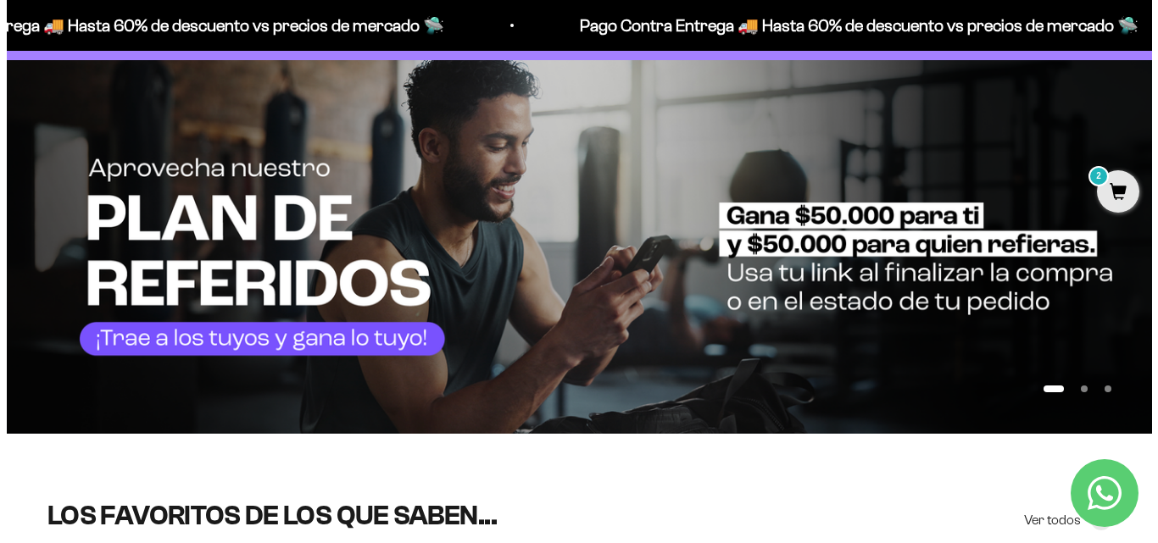
scroll to position [0, 0]
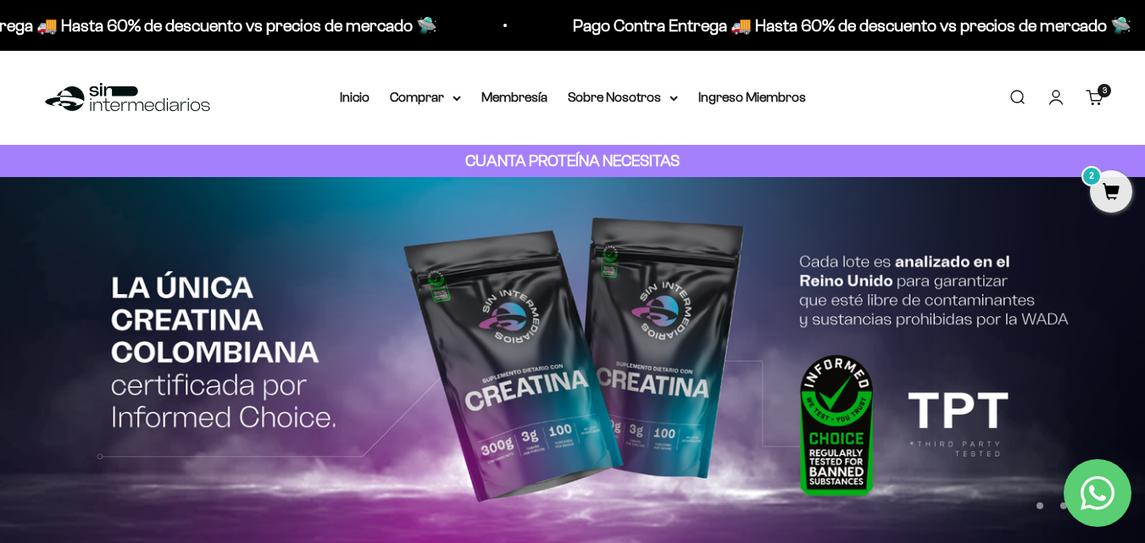
click at [1090, 98] on link "Carrito 3 artículos 3" at bounding box center [1095, 97] width 19 height 19
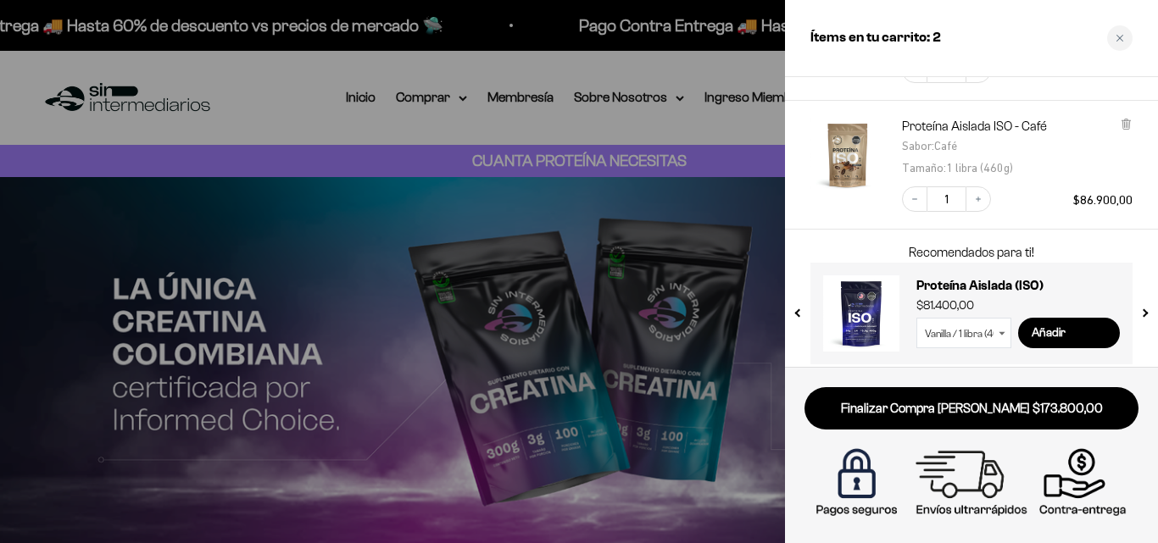
scroll to position [227, 0]
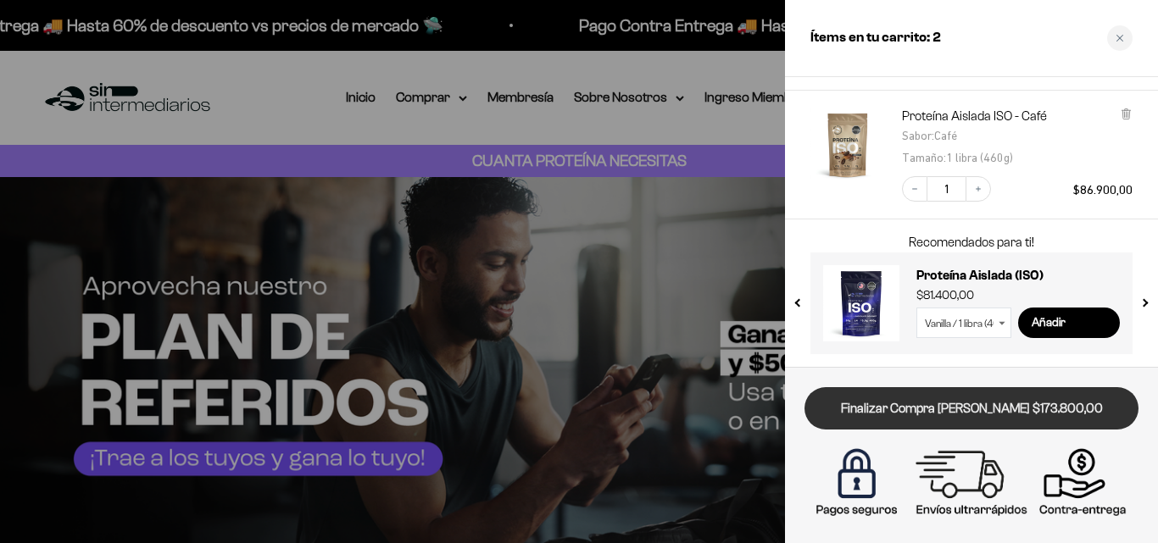
click at [920, 413] on link "Finalizar Compra [PERSON_NAME] $173.800,00" at bounding box center [972, 408] width 334 height 43
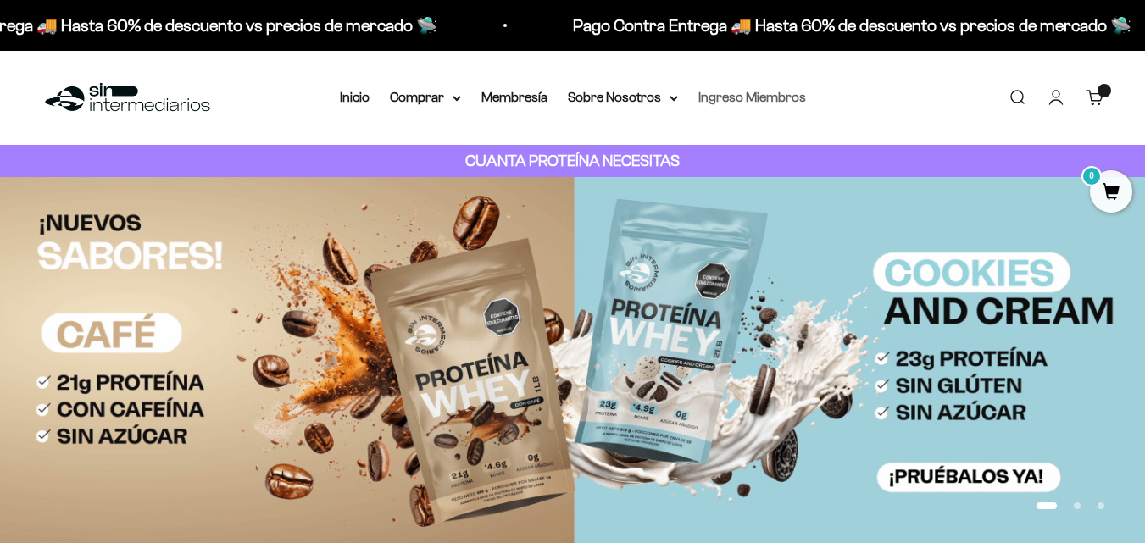
click at [755, 100] on link "Ingreso Miembros" at bounding box center [753, 97] width 108 height 14
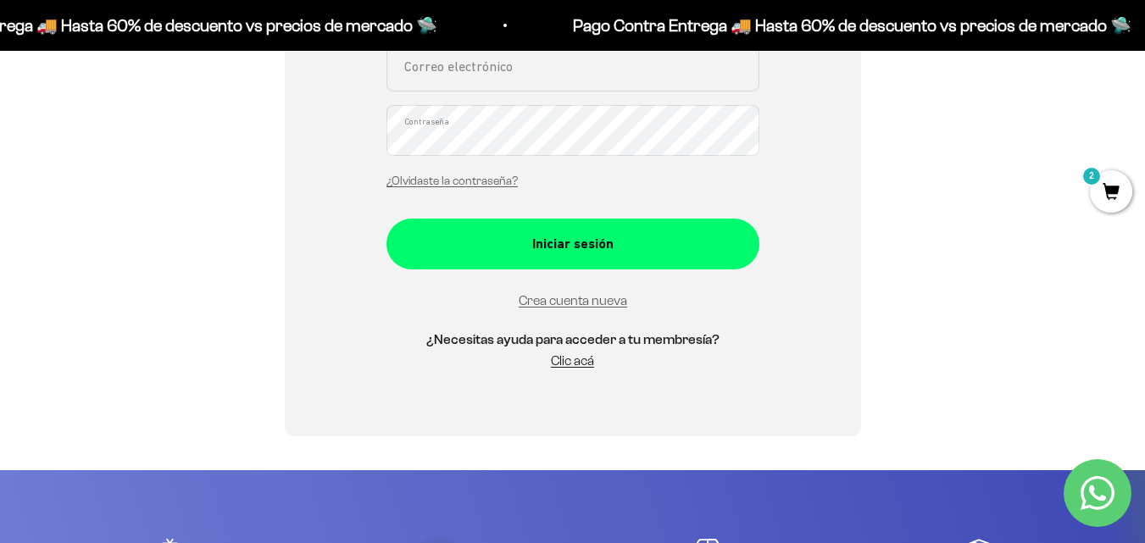
scroll to position [424, 0]
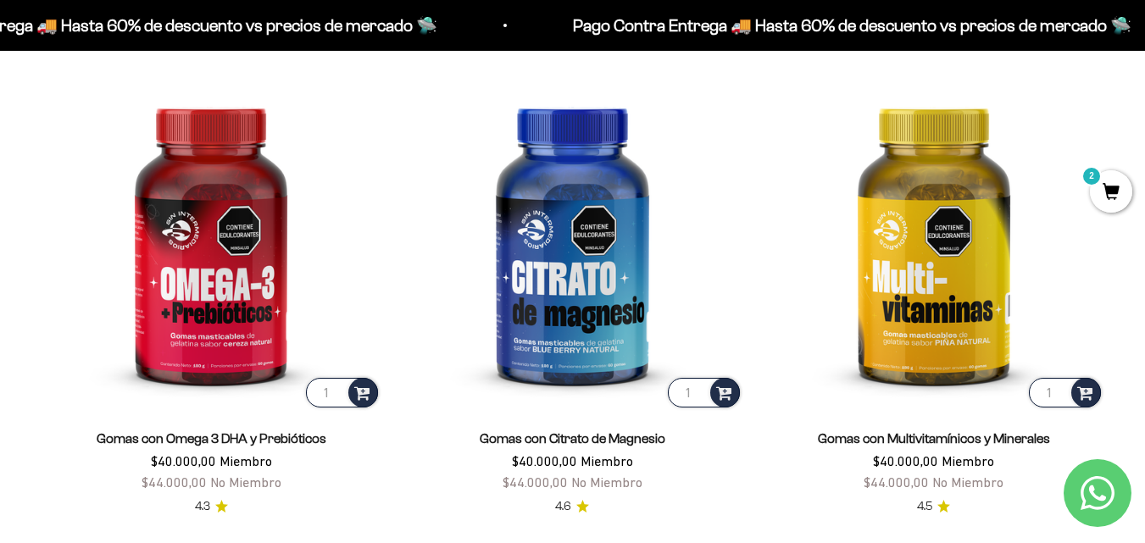
scroll to position [2120, 0]
